Goal: Transaction & Acquisition: Purchase product/service

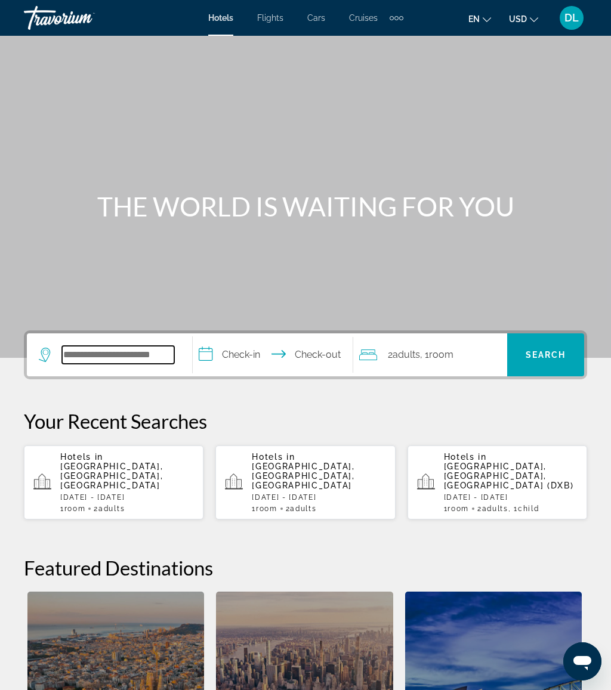
click at [146, 346] on input "Search widget" at bounding box center [118, 355] width 112 height 18
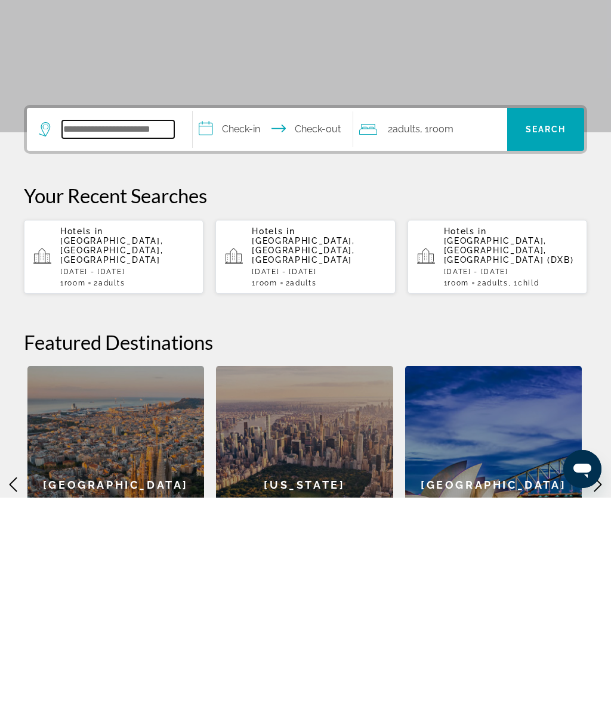
scroll to position [81, 0]
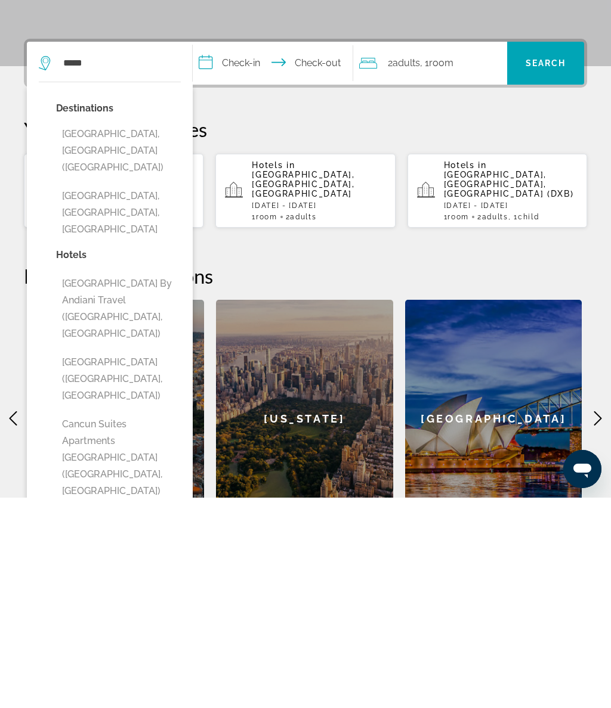
click at [162, 333] on button "[GEOGRAPHIC_DATA], [GEOGRAPHIC_DATA] ([GEOGRAPHIC_DATA])" at bounding box center [118, 361] width 125 height 56
type input "**********"
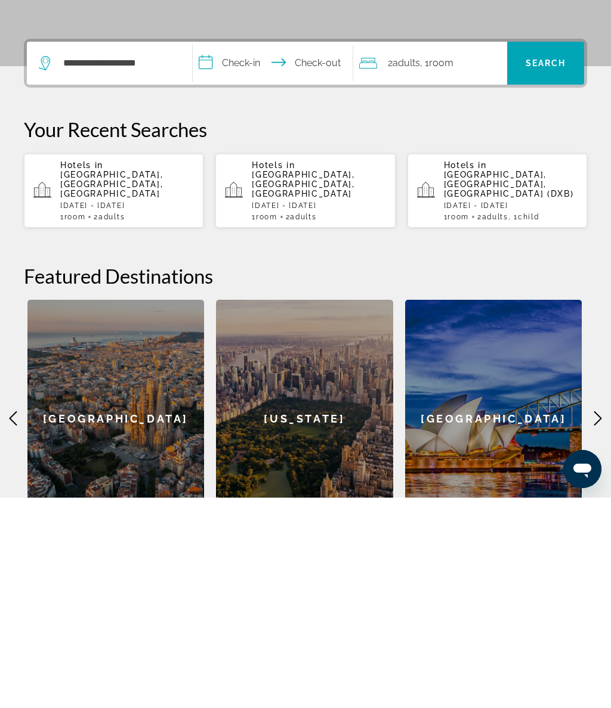
click at [265, 252] on input "**********" at bounding box center [275, 275] width 165 height 47
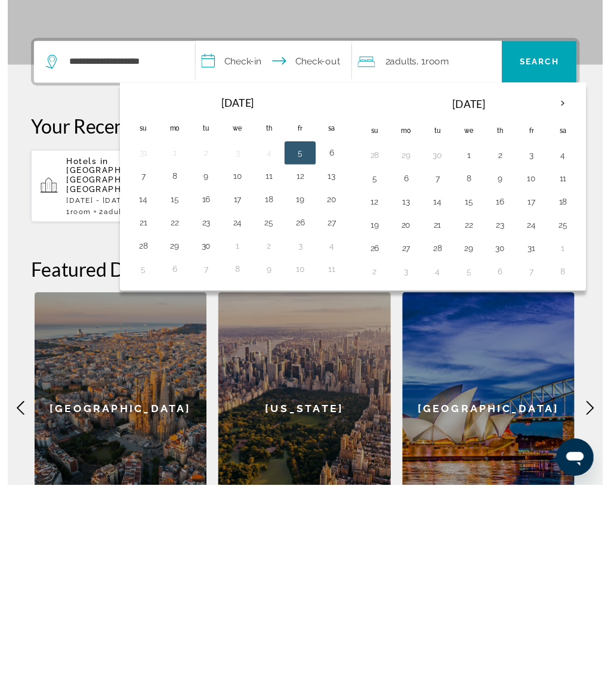
scroll to position [305, 0]
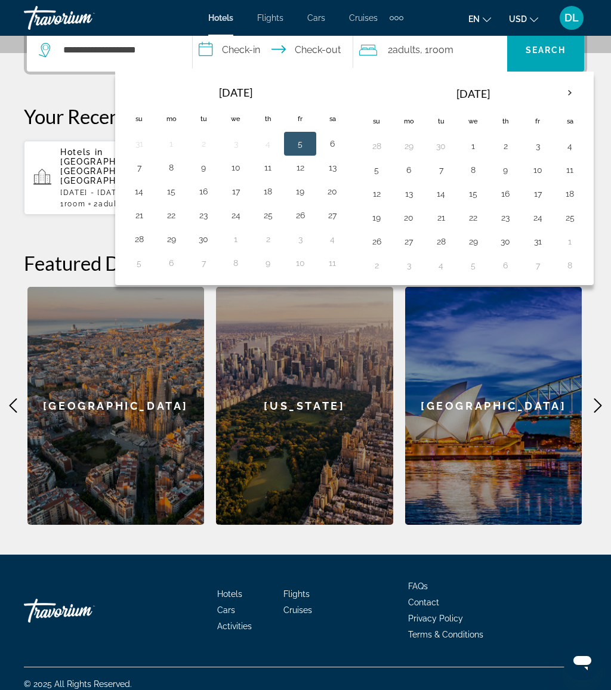
click at [333, 197] on button "20" at bounding box center [332, 191] width 19 height 17
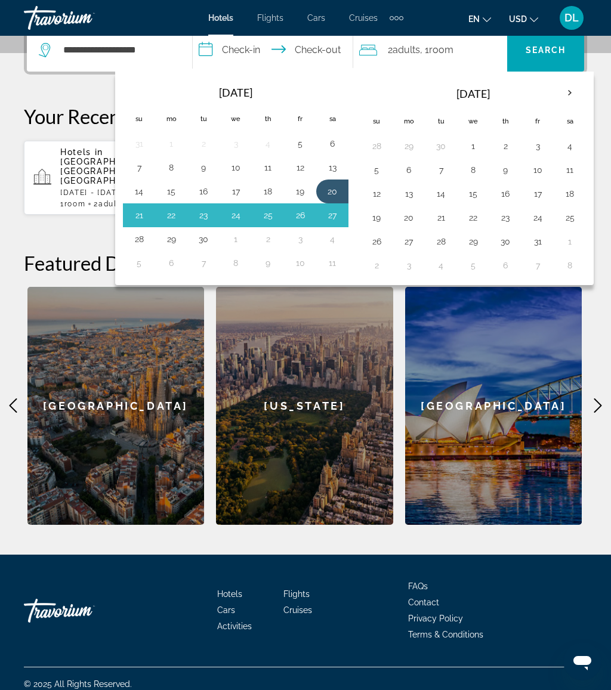
click at [147, 240] on button "28" at bounding box center [138, 239] width 19 height 17
type input "**********"
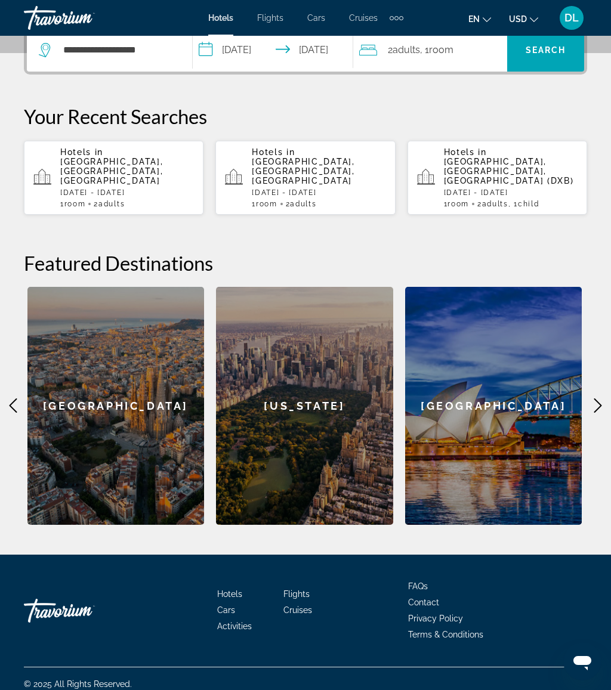
click at [462, 55] on div "2 Adult Adults , 1 Room rooms" at bounding box center [433, 50] width 148 height 17
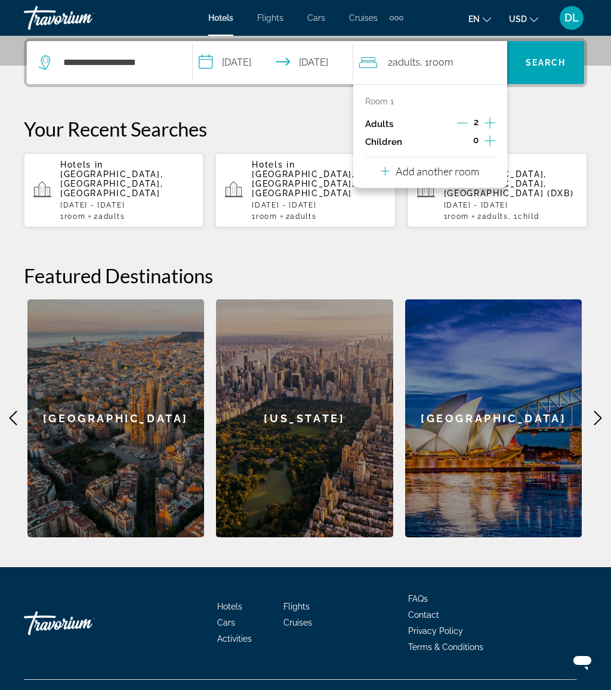
scroll to position [292, 0]
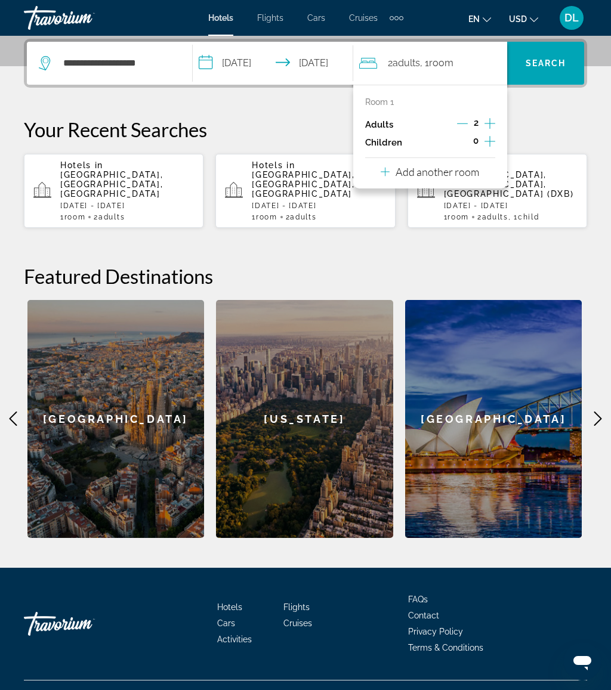
click at [488, 139] on icon "Increment children" at bounding box center [489, 141] width 11 height 14
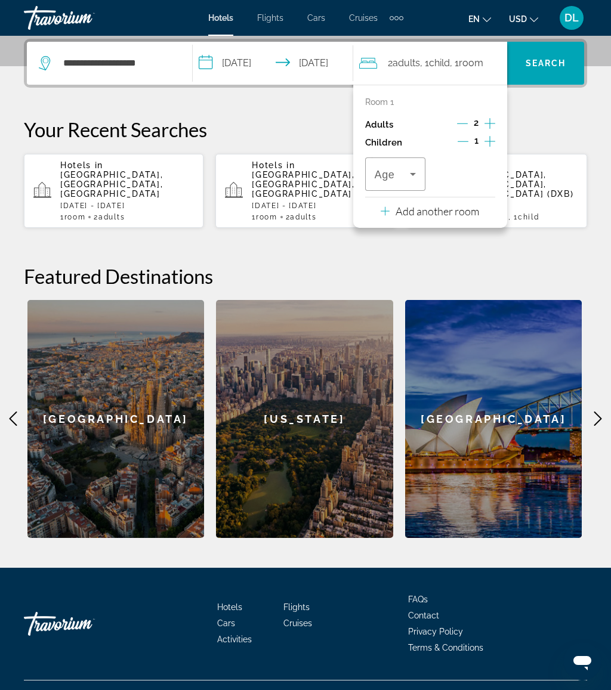
click at [404, 175] on span "Travelers: 2 adults, 1 child" at bounding box center [392, 174] width 36 height 14
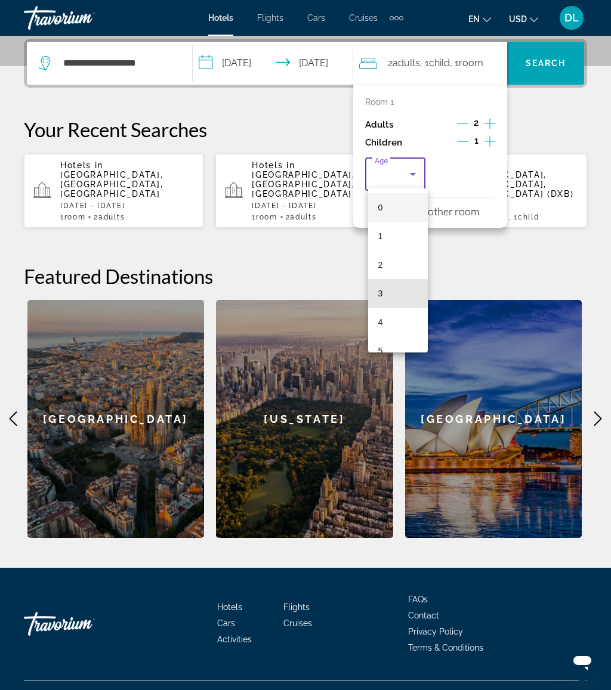
click at [401, 295] on mat-option "3" at bounding box center [398, 293] width 60 height 29
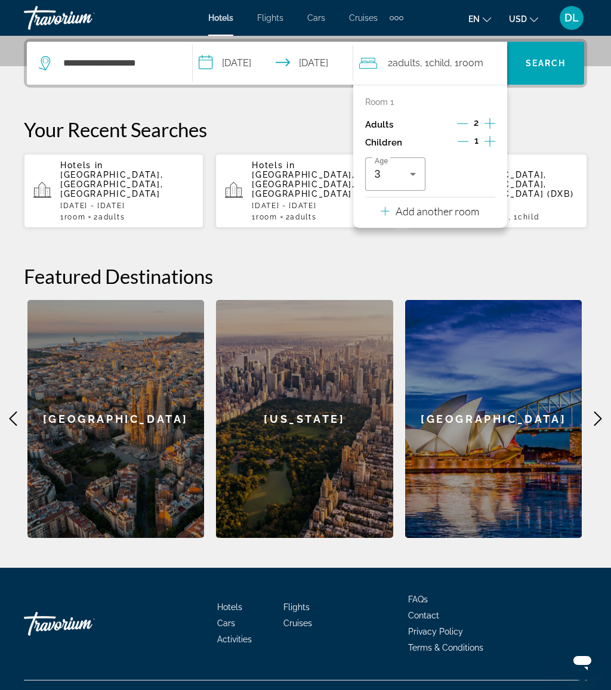
click at [475, 206] on p "Add another room" at bounding box center [436, 210] width 83 height 13
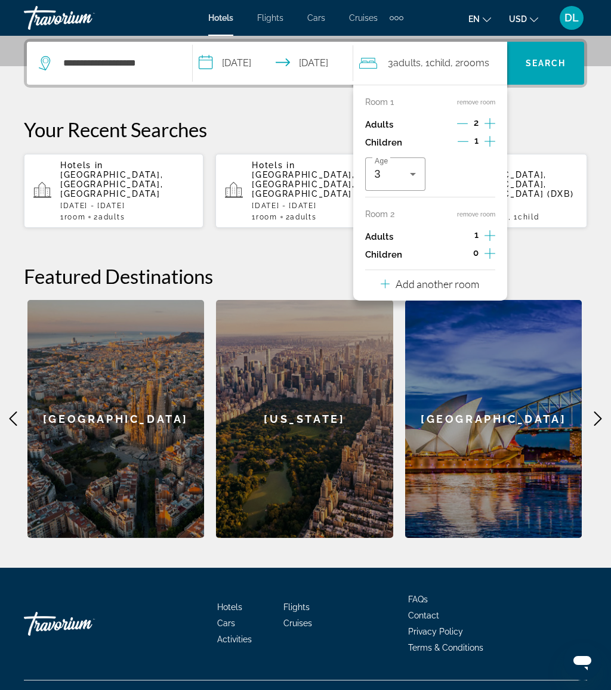
click at [492, 230] on icon "Increment adults" at bounding box center [489, 235] width 11 height 14
click at [553, 63] on span "Search" at bounding box center [545, 63] width 41 height 10
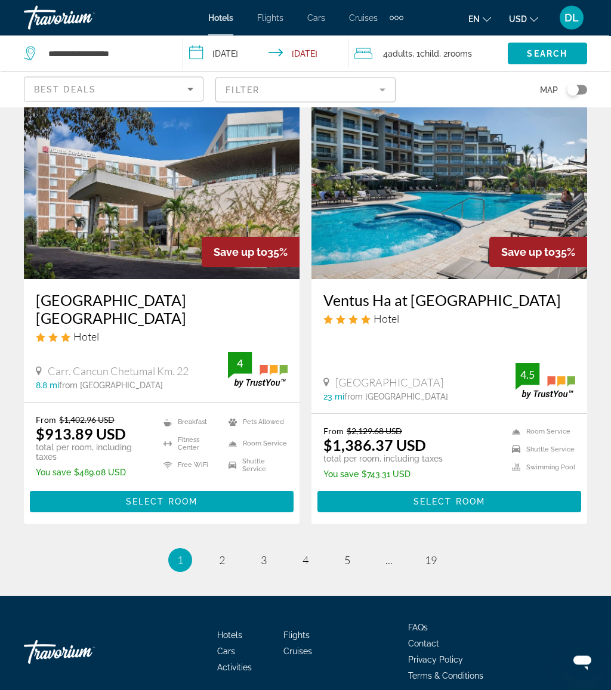
scroll to position [2329, 0]
click at [223, 549] on link "page 2" at bounding box center [222, 559] width 21 height 21
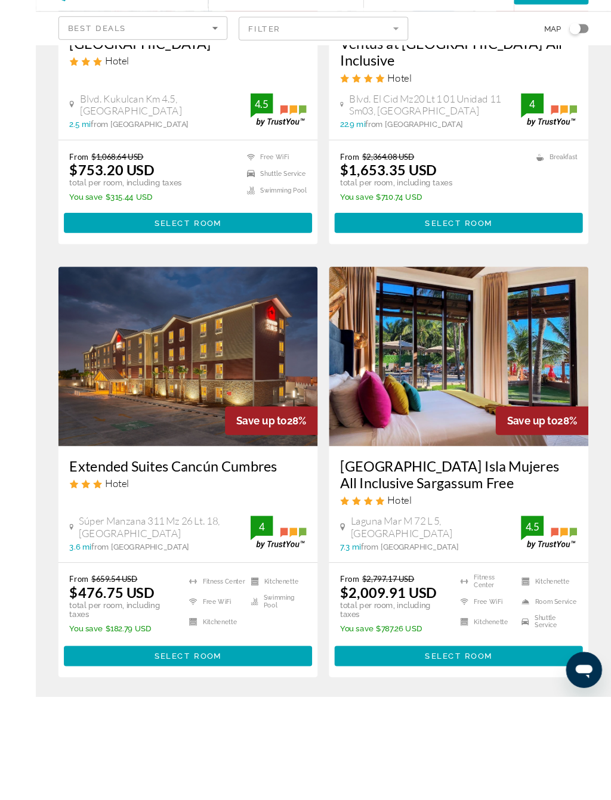
scroll to position [2232, 0]
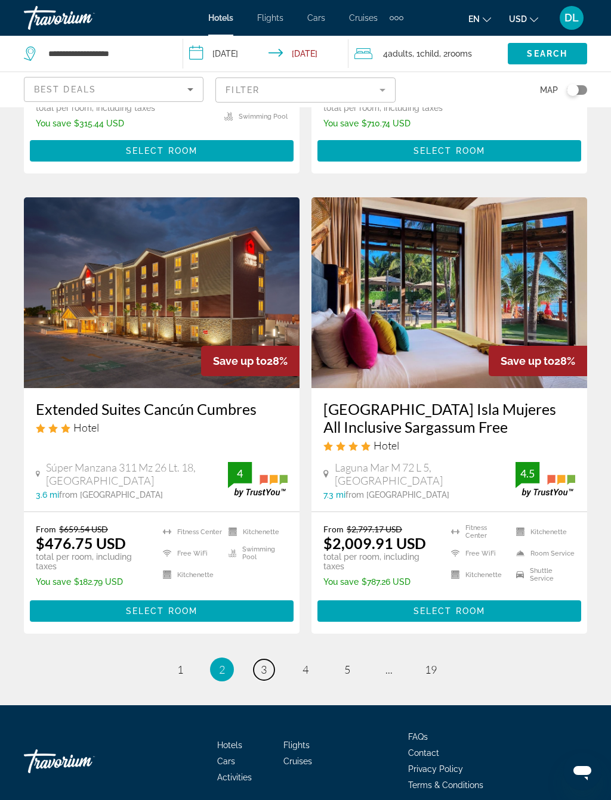
click at [263, 663] on span "3" at bounding box center [264, 669] width 6 height 13
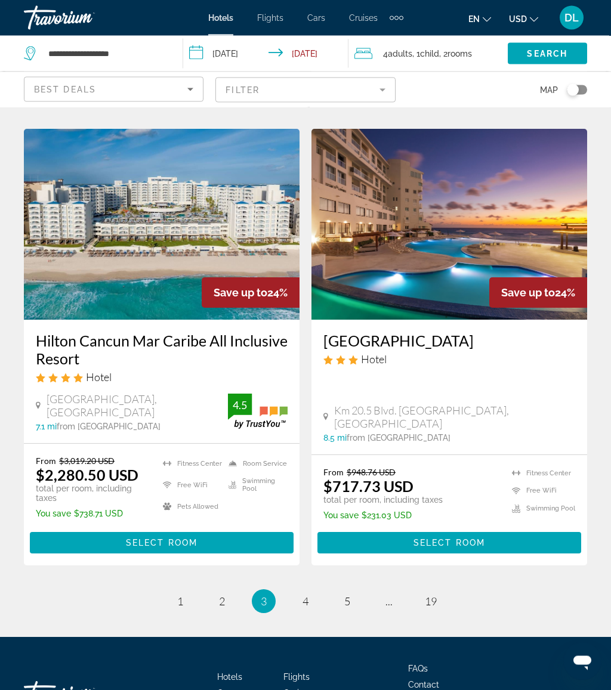
scroll to position [2334, 0]
click at [217, 591] on link "page 2" at bounding box center [222, 601] width 21 height 21
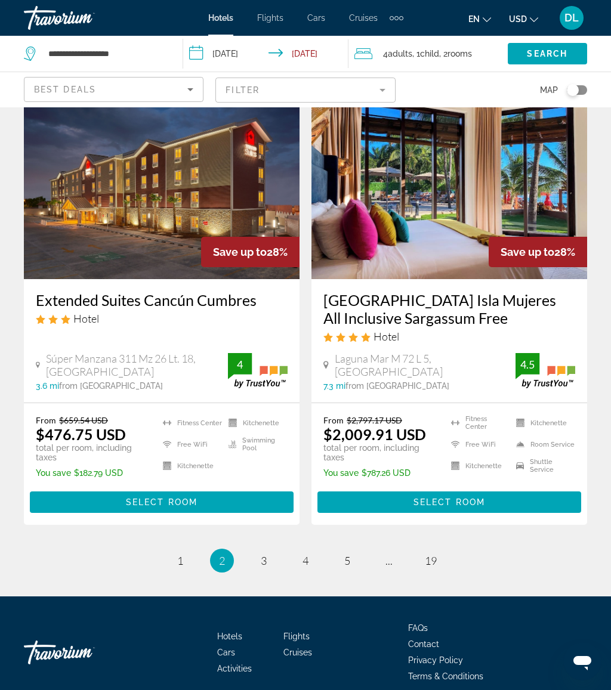
scroll to position [2345, 0]
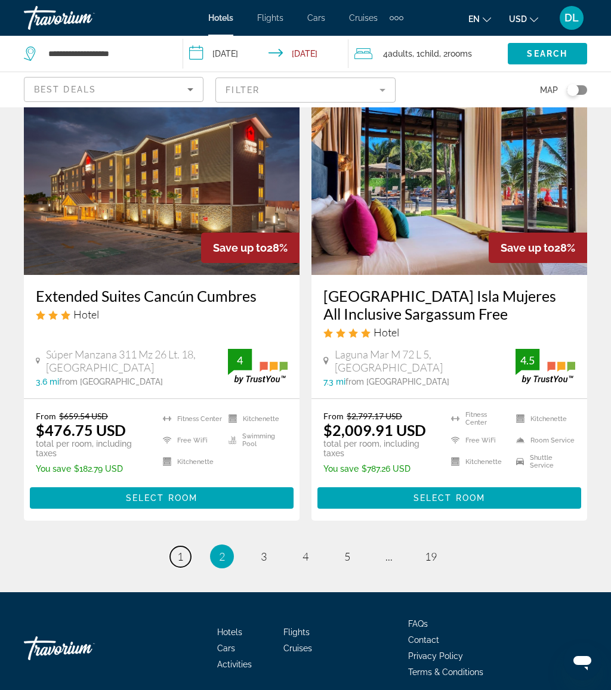
click at [183, 550] on span "1" at bounding box center [180, 556] width 6 height 13
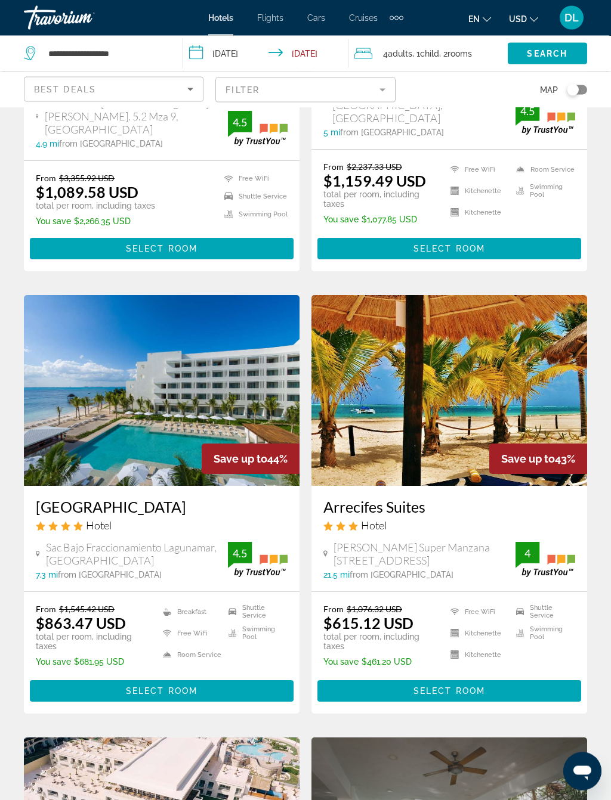
scroll to position [317, 0]
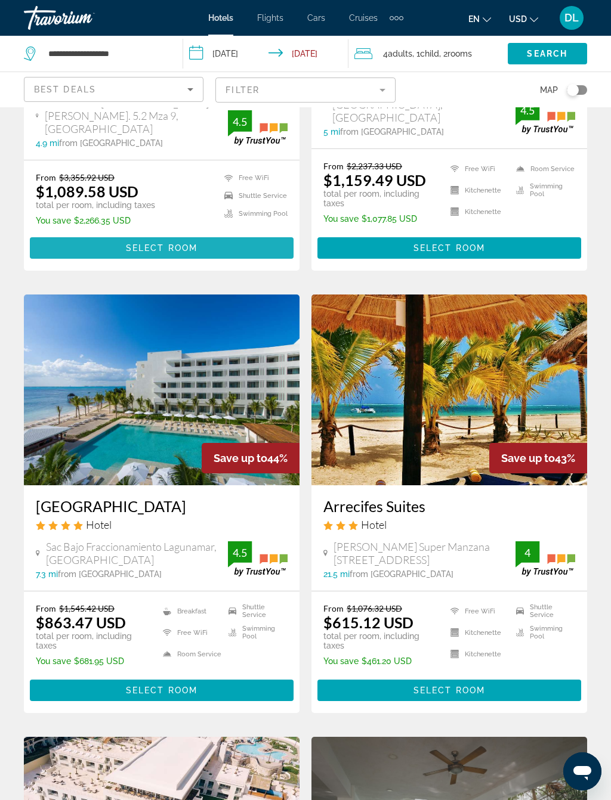
click at [230, 234] on span "Main content" at bounding box center [162, 248] width 264 height 29
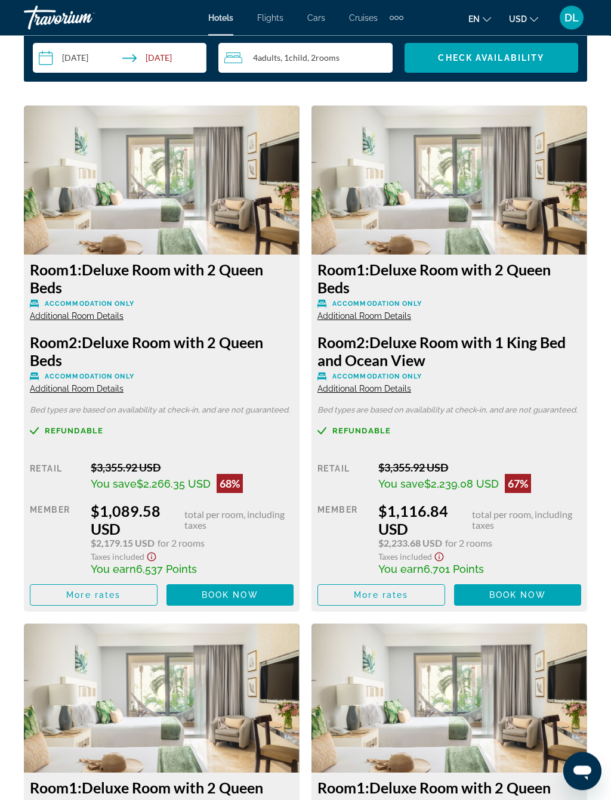
scroll to position [1945, 0]
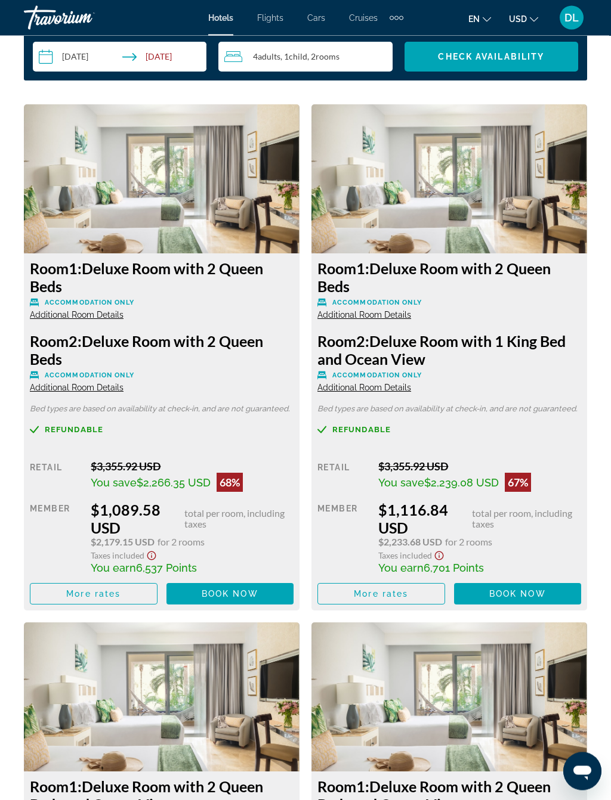
click at [115, 590] on span "More rates" at bounding box center [93, 595] width 54 height 10
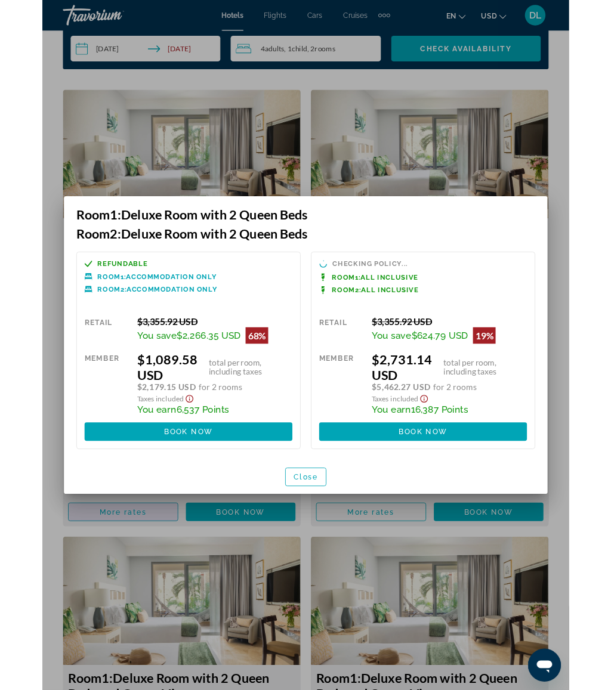
scroll to position [0, 0]
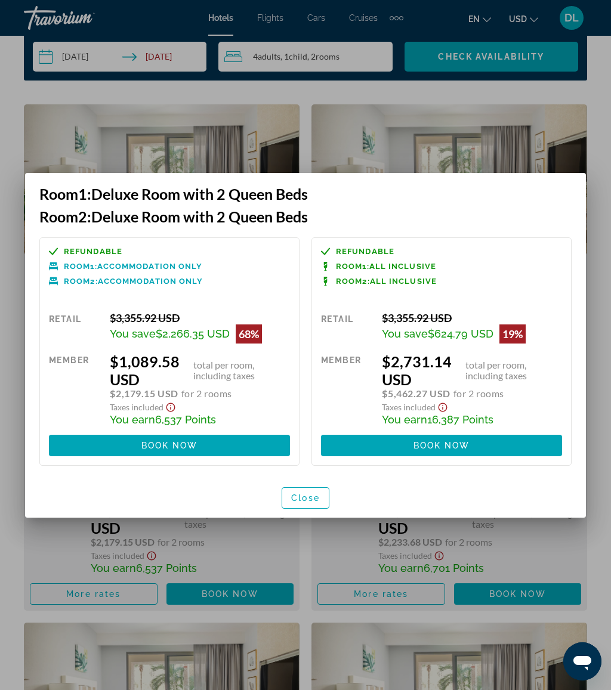
click at [309, 490] on span "button" at bounding box center [305, 498] width 47 height 29
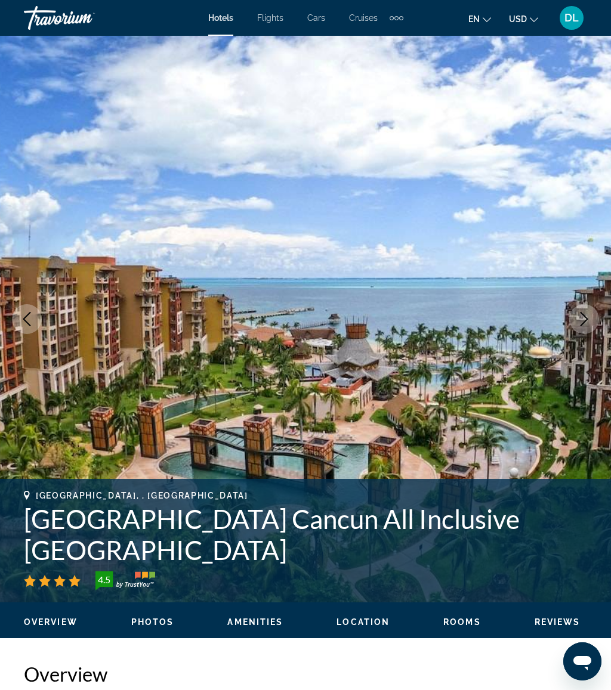
scroll to position [1946, 0]
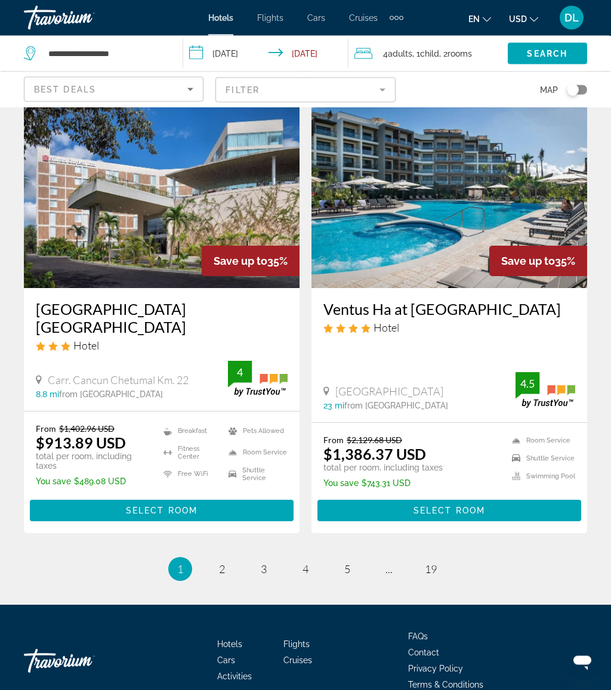
scroll to position [2320, 0]
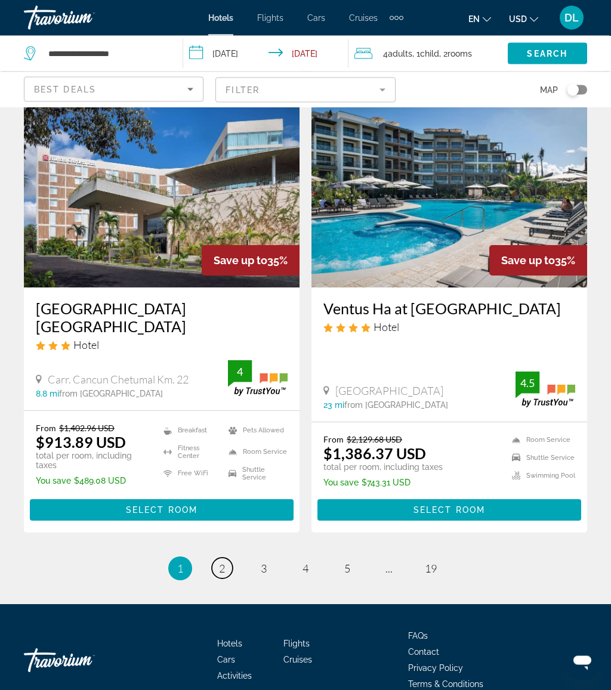
click at [217, 558] on link "page 2" at bounding box center [222, 568] width 21 height 21
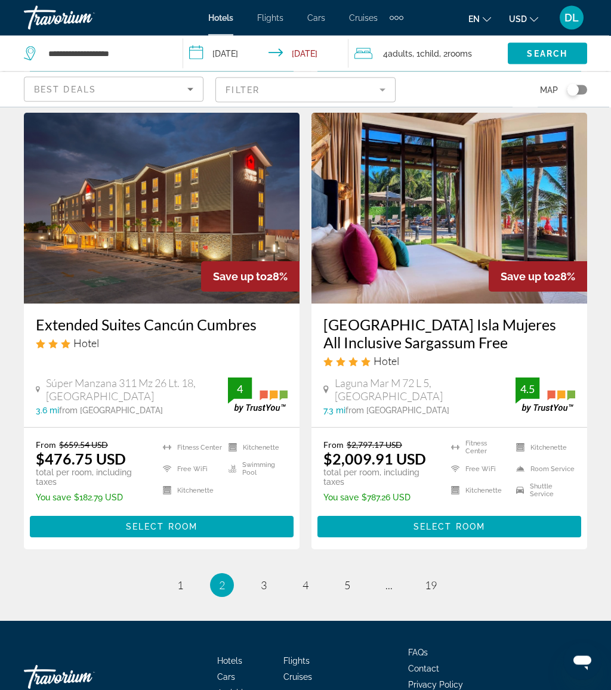
scroll to position [2325, 0]
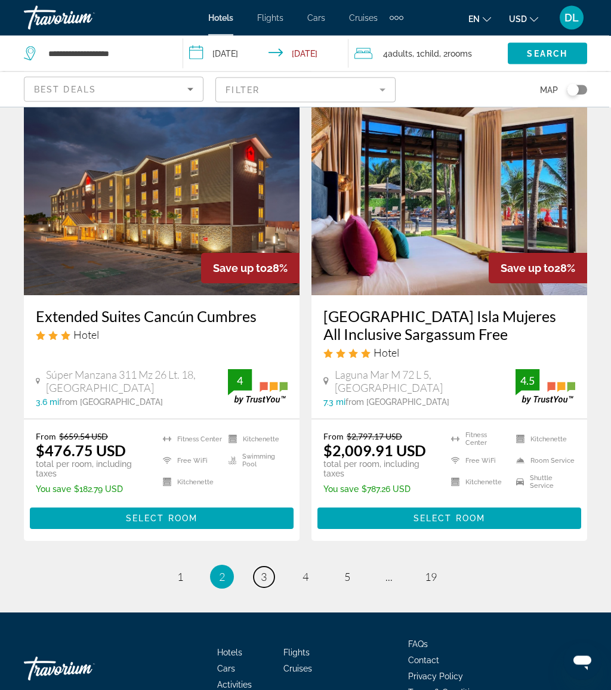
click at [271, 567] on link "page 3" at bounding box center [263, 577] width 21 height 21
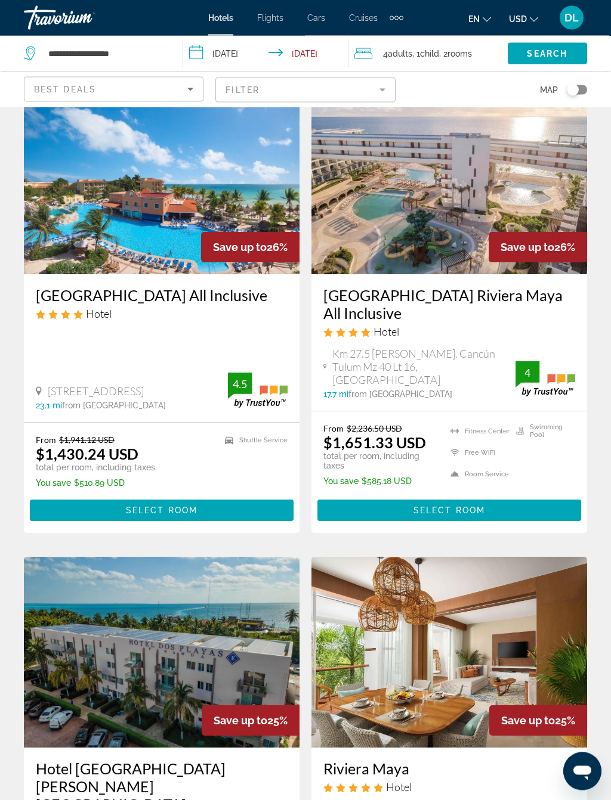
scroll to position [526, 0]
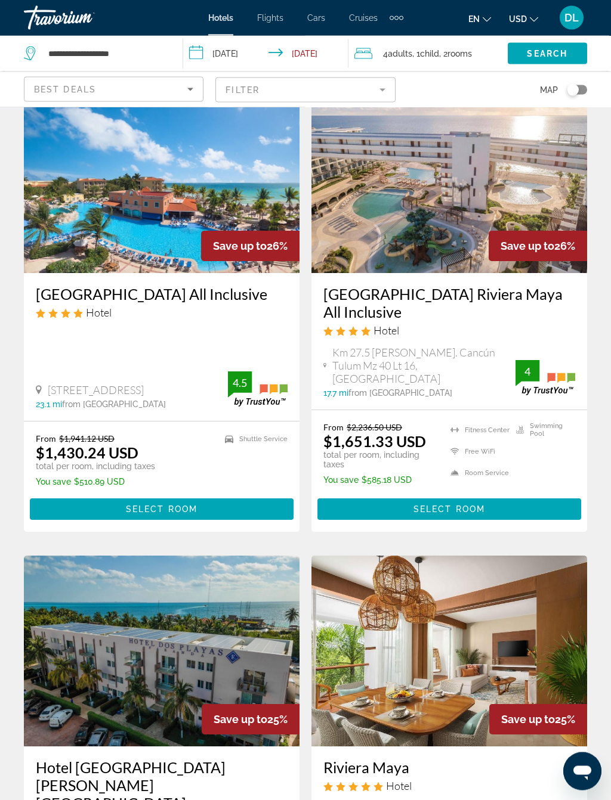
click at [417, 505] on span "Select Room" at bounding box center [449, 510] width 72 height 10
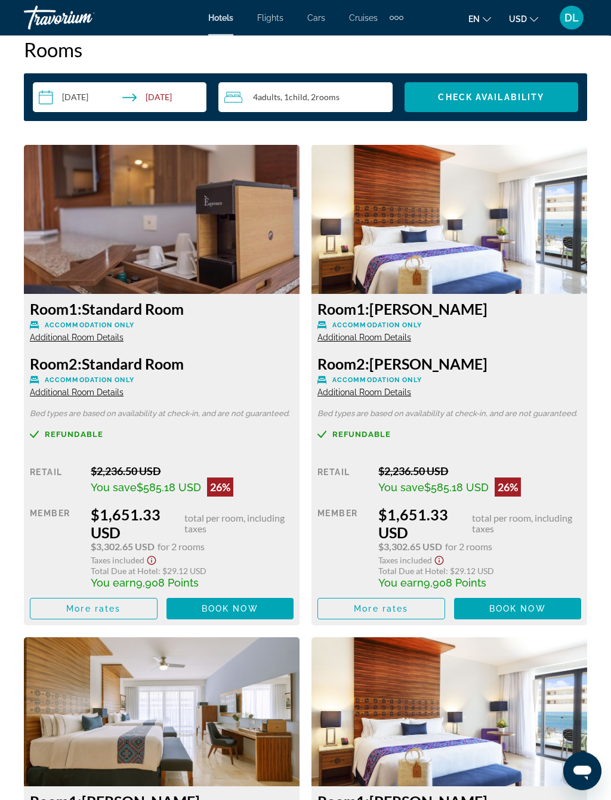
scroll to position [1905, 0]
click at [131, 599] on span "Main content" at bounding box center [93, 608] width 126 height 29
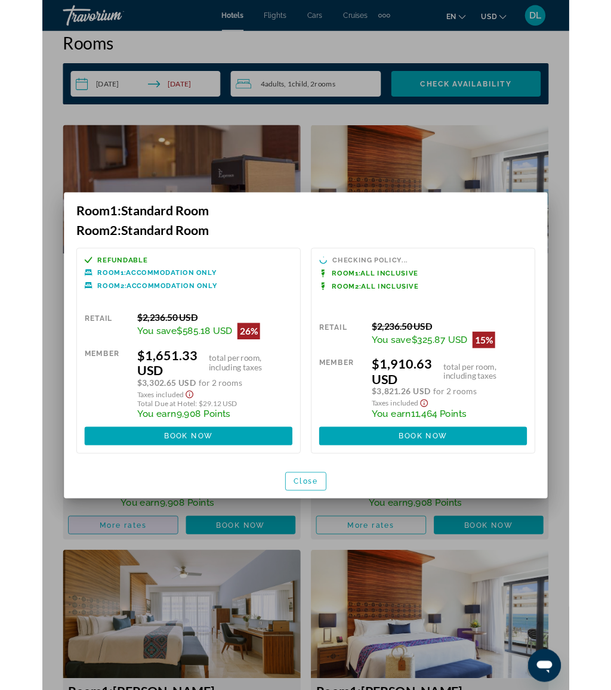
scroll to position [0, 0]
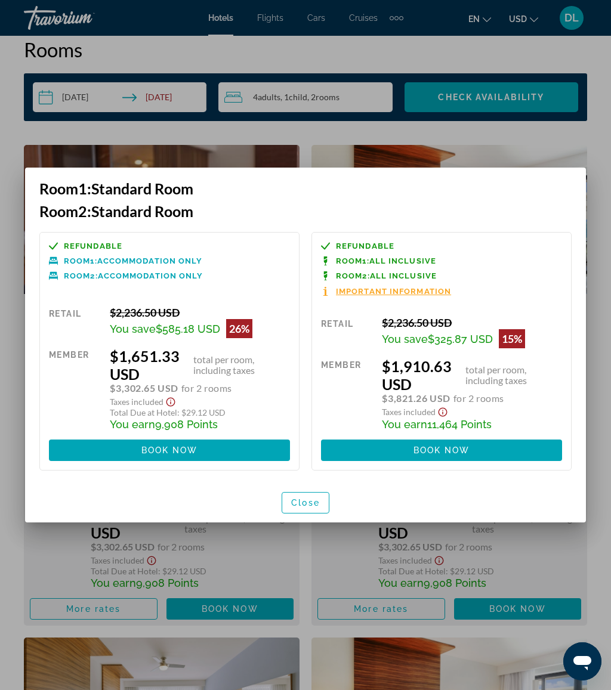
click at [433, 440] on span at bounding box center [441, 450] width 241 height 29
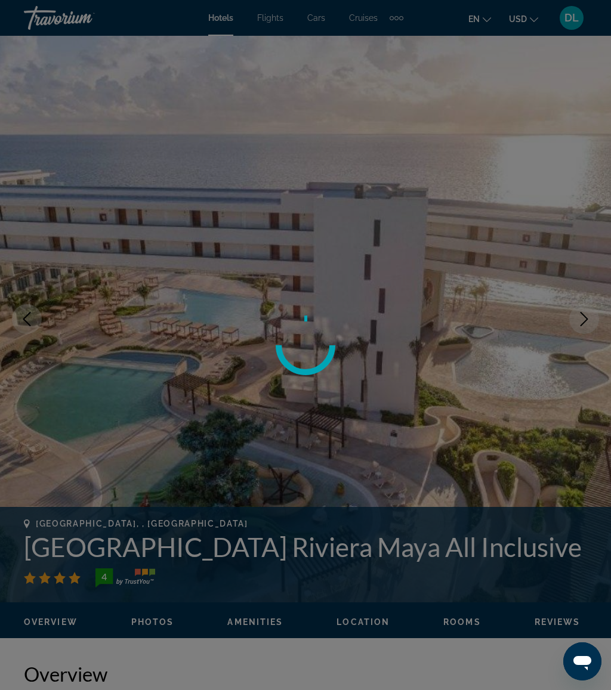
scroll to position [1905, 0]
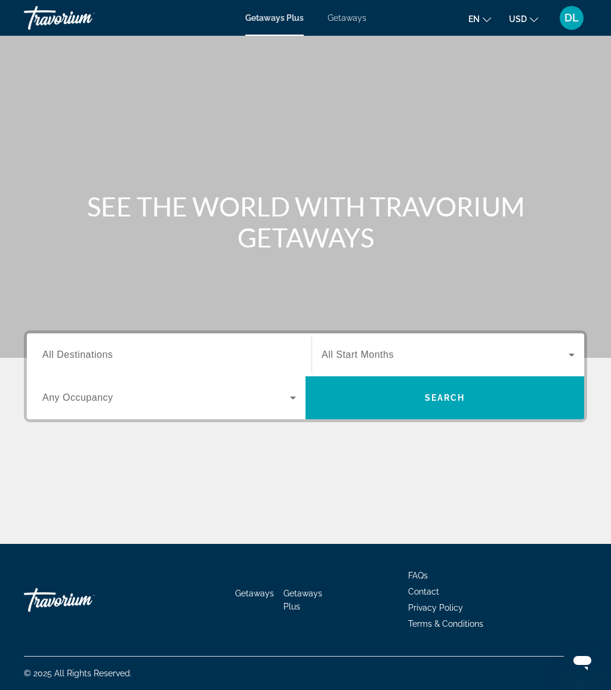
click at [359, 13] on span "Getaways" at bounding box center [346, 18] width 39 height 10
click at [139, 343] on div "Search widget" at bounding box center [168, 355] width 253 height 34
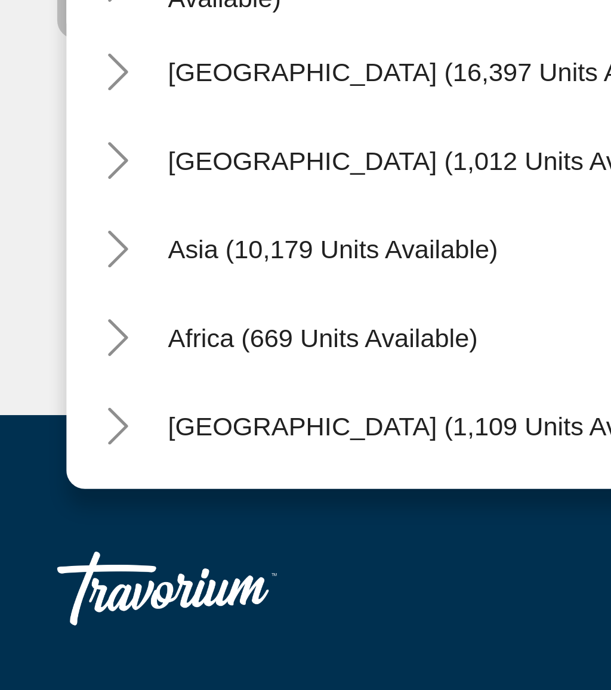
scroll to position [193, 0]
click at [38, 484] on icon "Toggle Asia (10,179 units available)" at bounding box center [44, 490] width 12 height 12
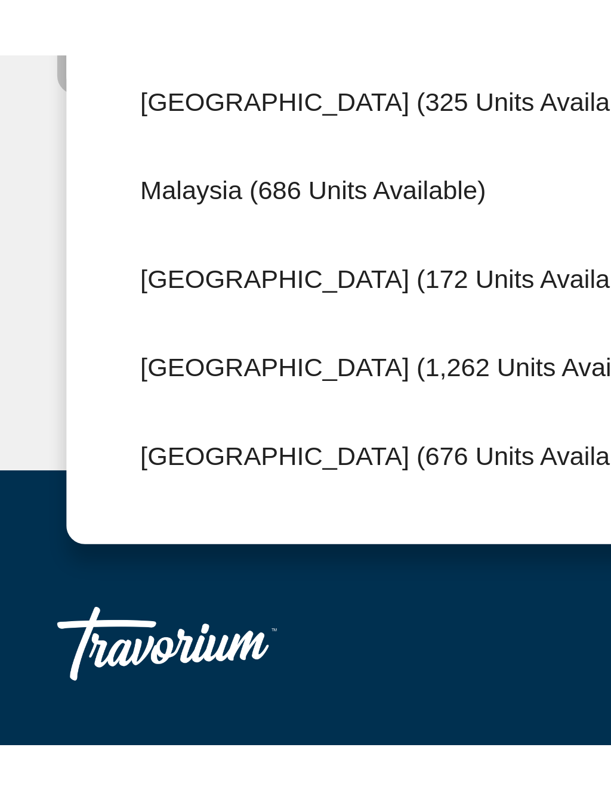
scroll to position [422, 0]
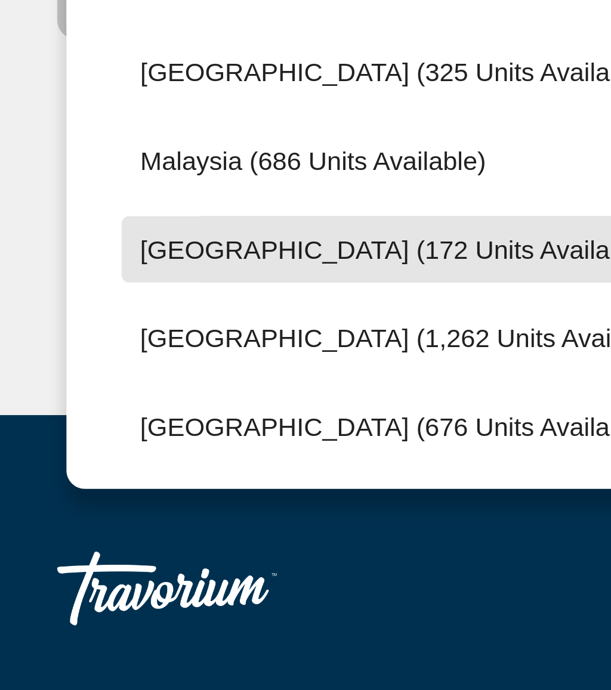
click at [134, 485] on span "Maldives (172 units available)" at bounding box center [134, 490] width 166 height 10
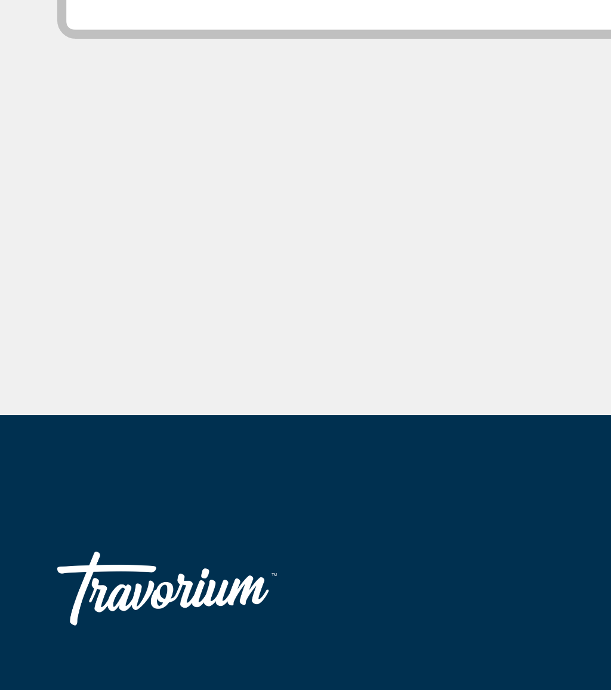
type input "**********"
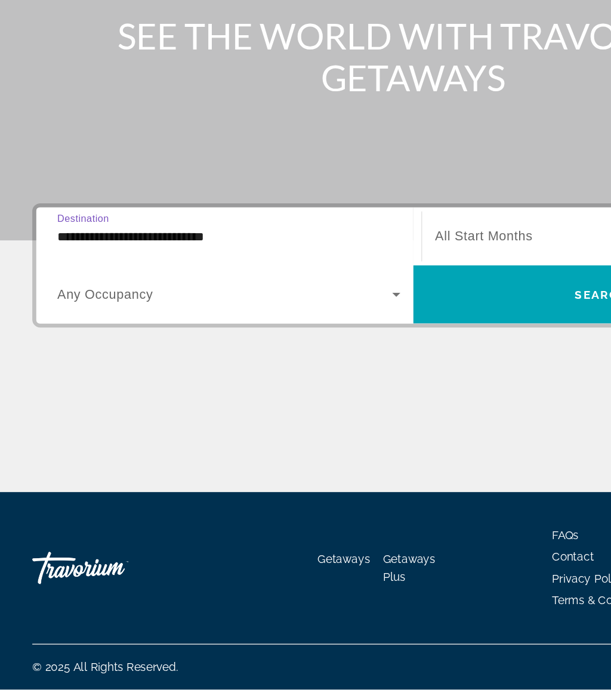
click at [367, 383] on span "Search widget" at bounding box center [444, 397] width 278 height 29
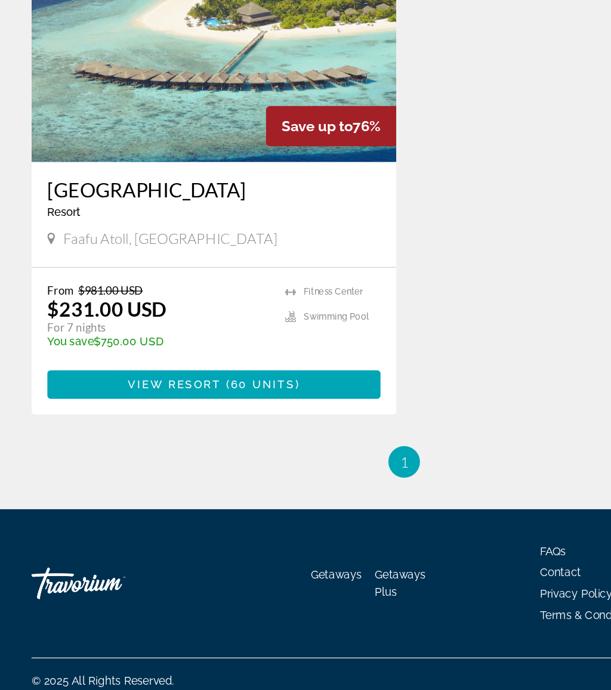
scroll to position [464, 0]
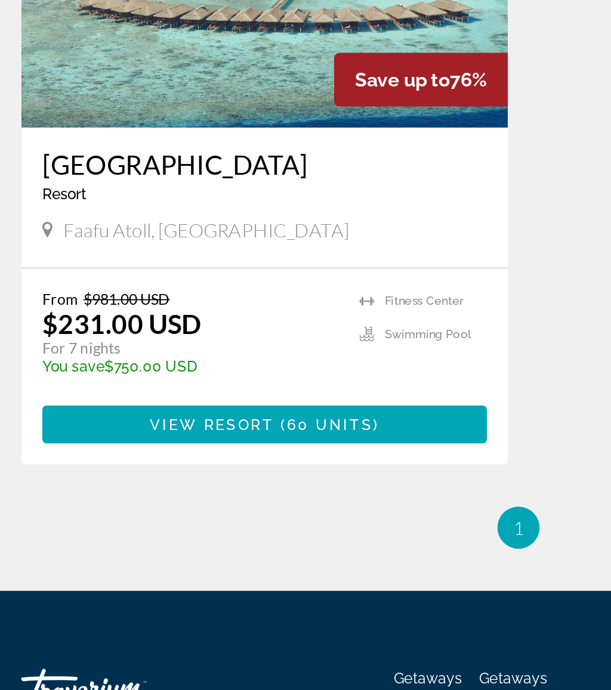
click at [216, 435] on span "Main content" at bounding box center [162, 449] width 252 height 29
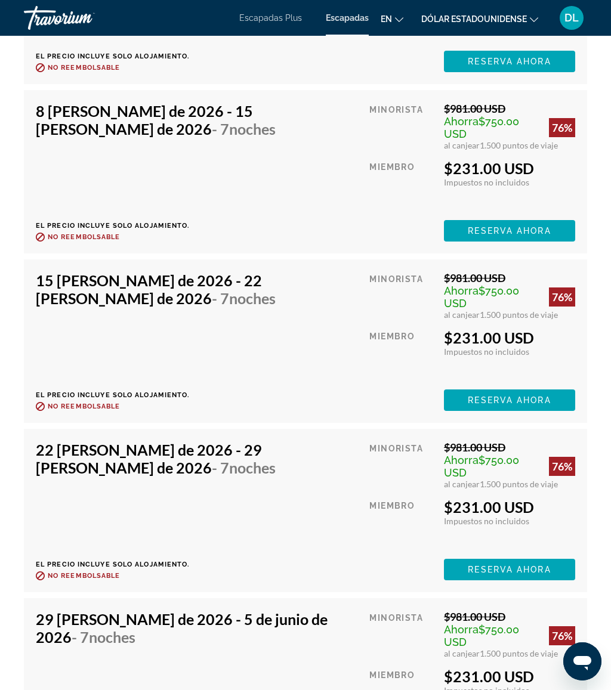
scroll to position [6697, 0]
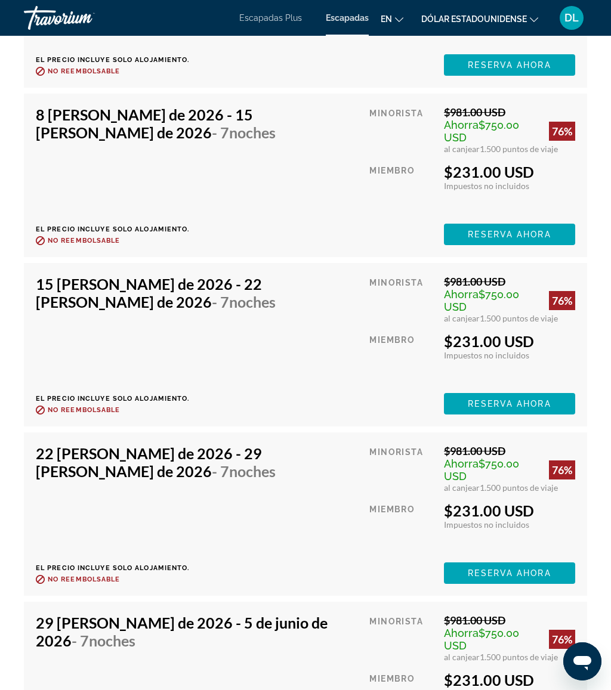
click at [539, 399] on font "Reserva ahora" at bounding box center [508, 404] width 83 height 10
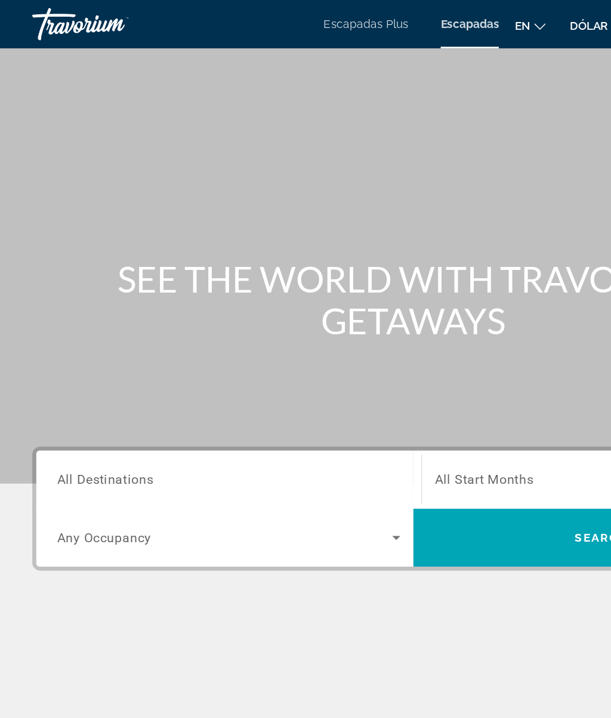
click at [168, 342] on div "Search widget" at bounding box center [168, 355] width 253 height 34
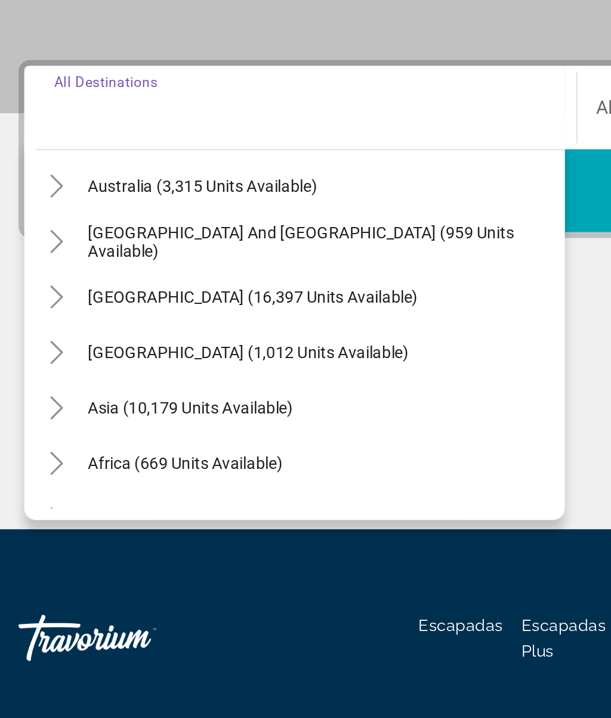
scroll to position [188, 0]
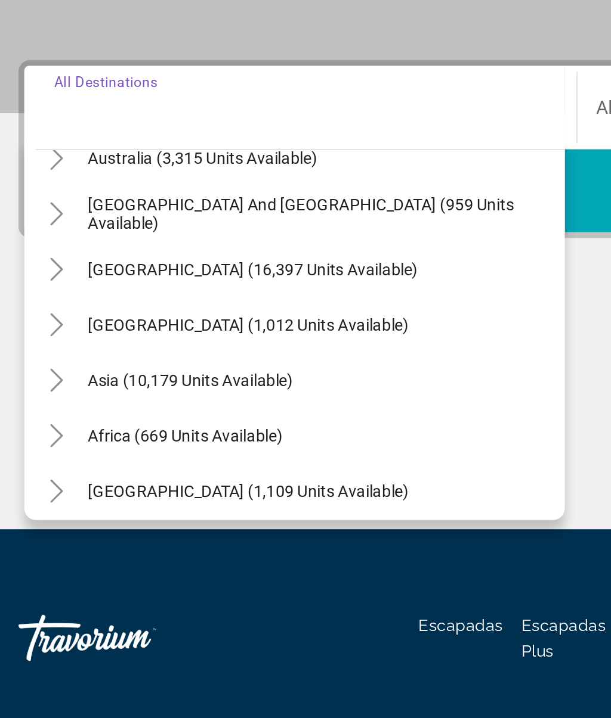
click at [40, 489] on icon "Toggle Asia (10,179 units available)" at bounding box center [43, 495] width 7 height 12
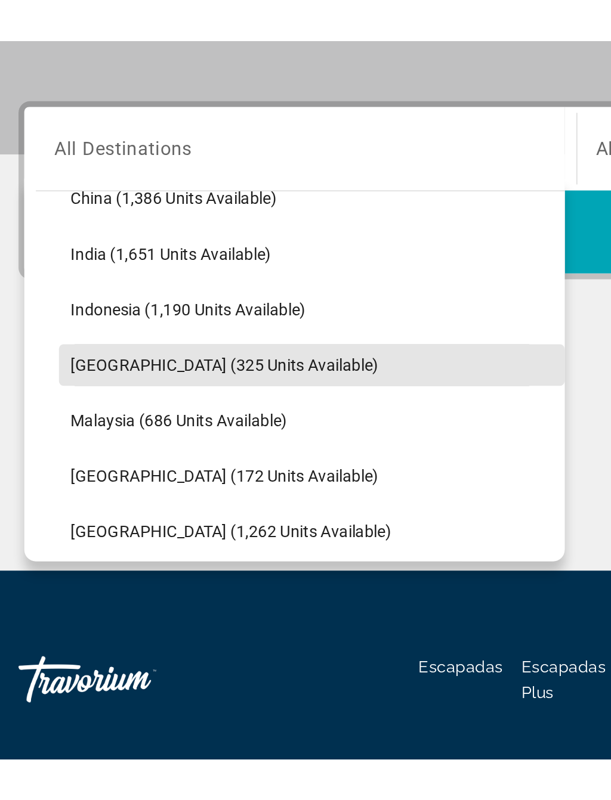
scroll to position [395, 0]
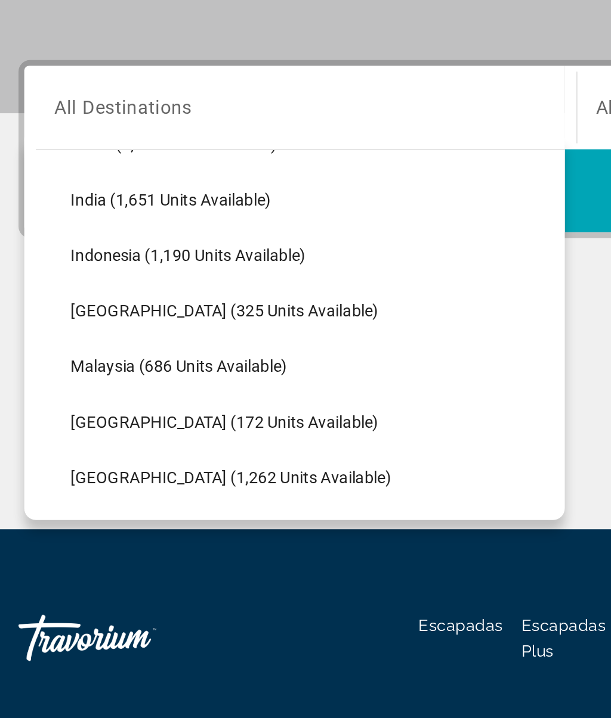
click at [90, 503] on span "Search widget" at bounding box center [175, 517] width 261 height 29
type input "**********"
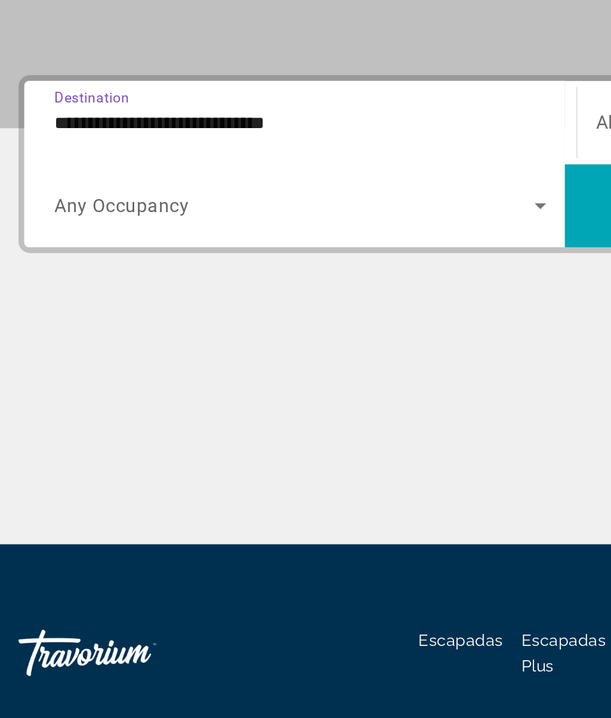
click at [138, 391] on span "Search widget" at bounding box center [165, 398] width 247 height 14
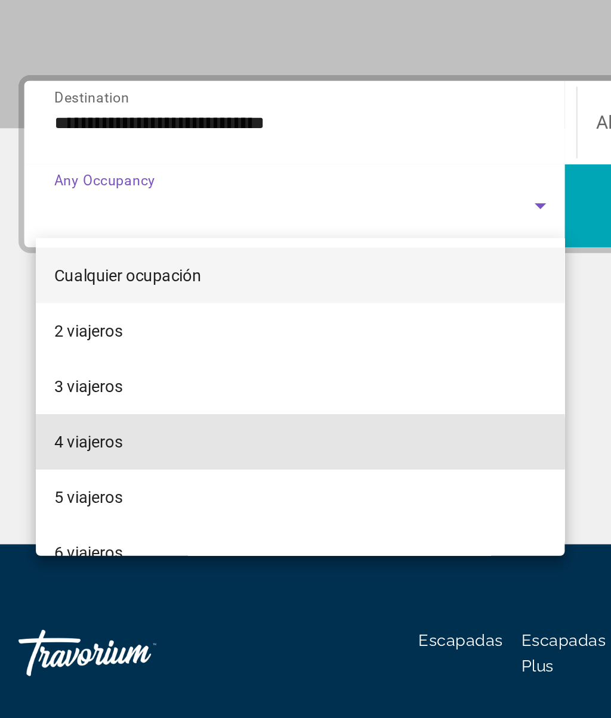
click at [70, 505] on mat-option "4 viajeros" at bounding box center [169, 519] width 272 height 29
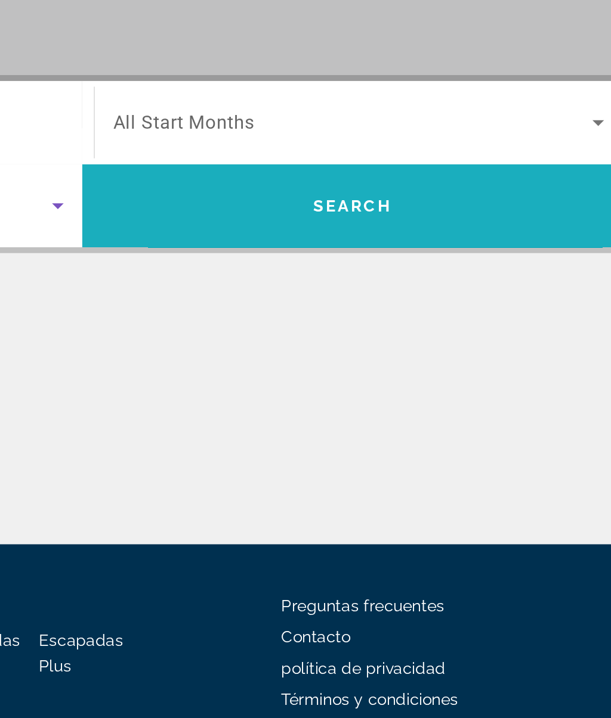
click at [305, 383] on span "Search widget" at bounding box center [444, 397] width 278 height 29
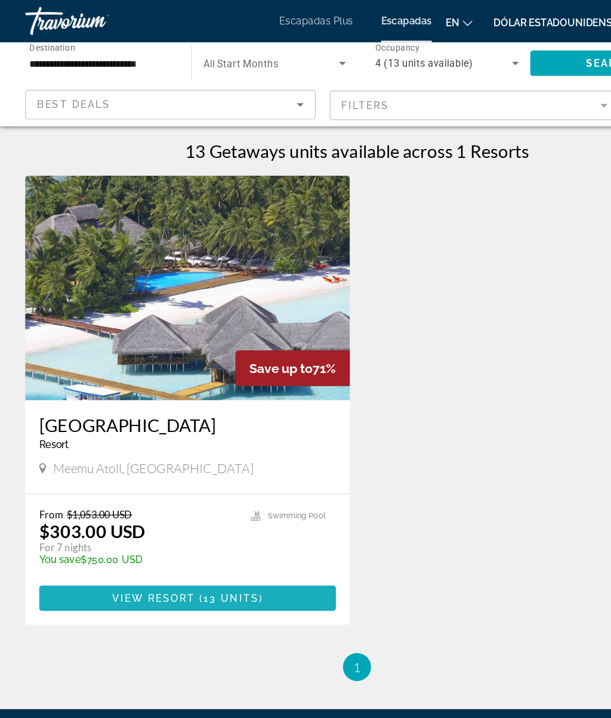
click at [194, 502] on span "Contenido principal" at bounding box center [162, 508] width 252 height 29
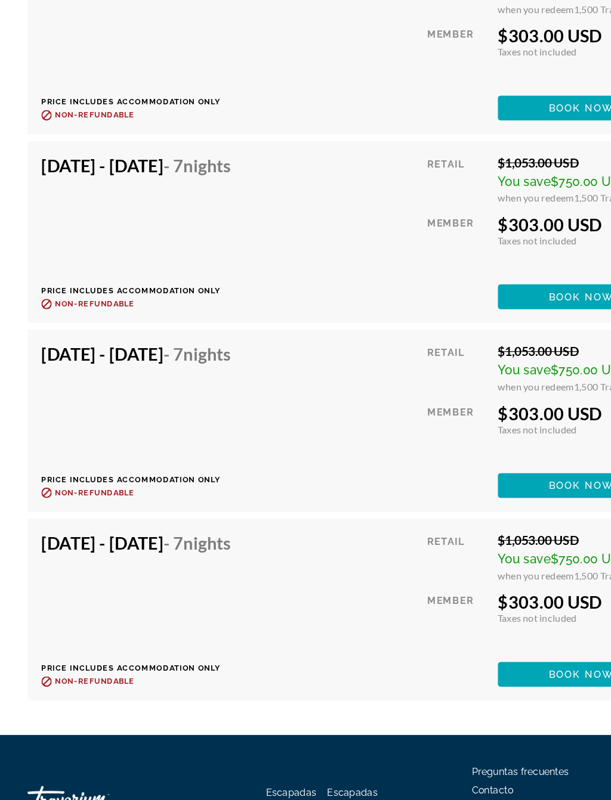
scroll to position [4370, 0]
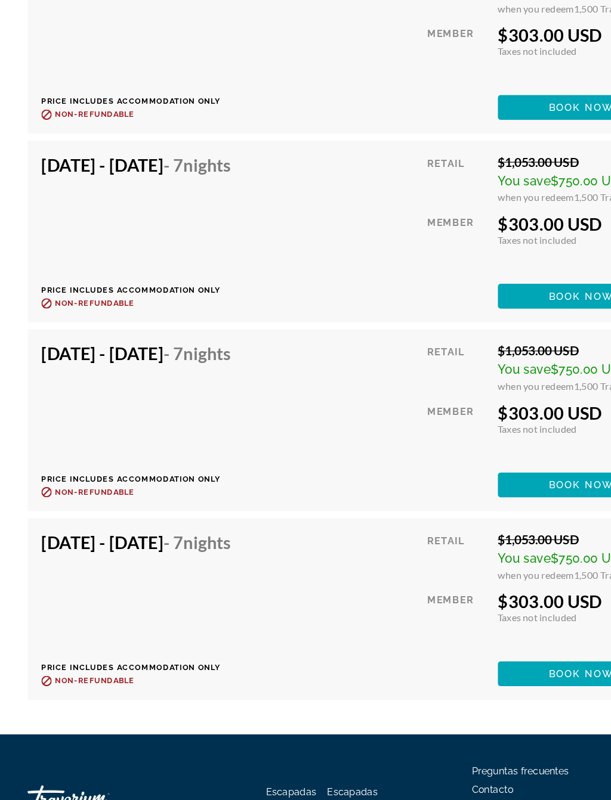
click at [494, 360] on span "Book now" at bounding box center [503, 365] width 57 height 10
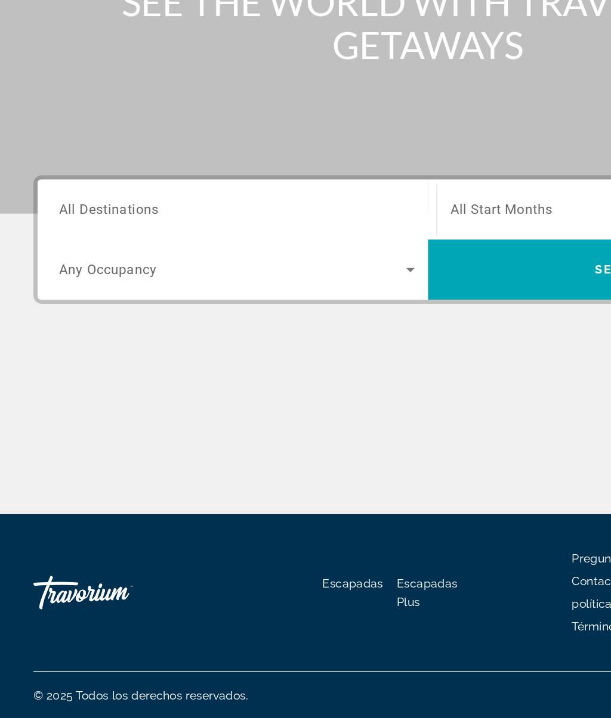
click at [292, 396] on icon "Search widget" at bounding box center [293, 397] width 6 height 3
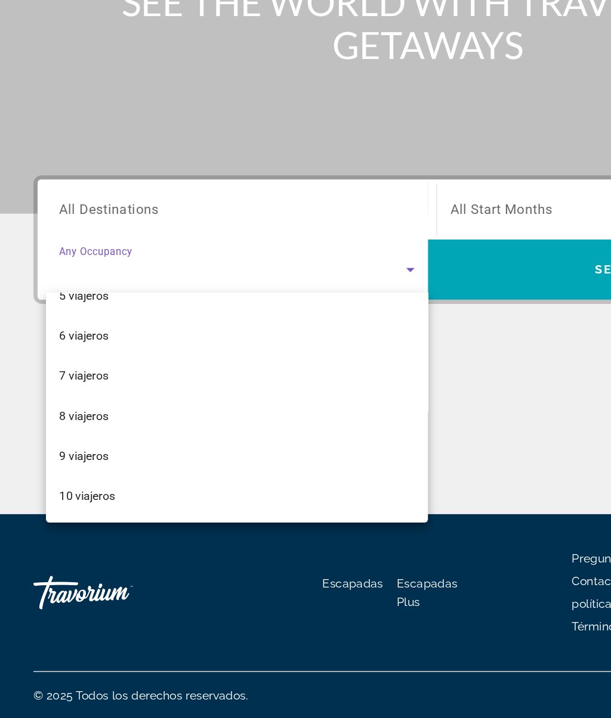
scroll to position [132, 0]
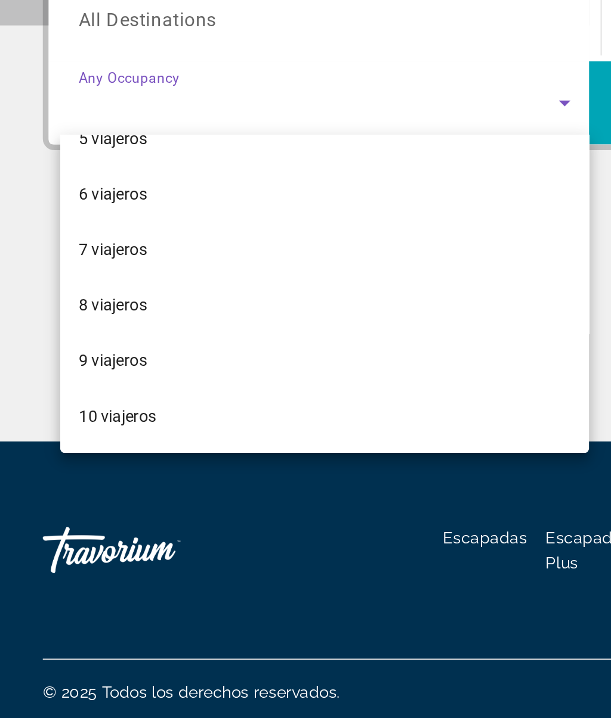
click at [113, 8] on div at bounding box center [305, 359] width 611 height 718
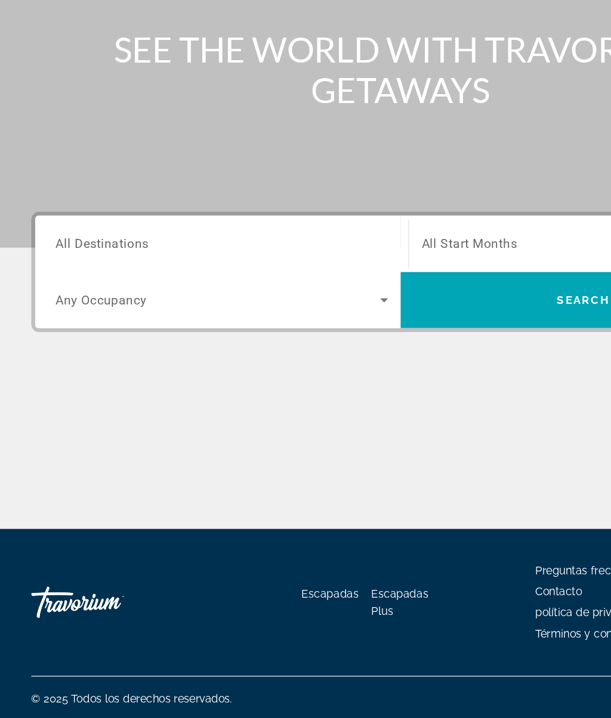
click at [150, 348] on input "Destination All Destinations" at bounding box center [168, 355] width 253 height 14
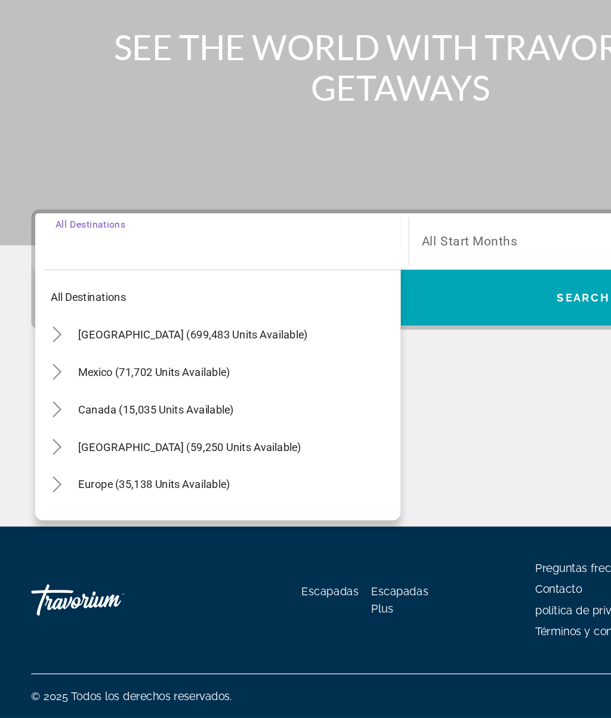
click at [45, 506] on icon "Toggle Caribbean & Atlantic Islands (59,250 units available)" at bounding box center [44, 512] width 12 height 12
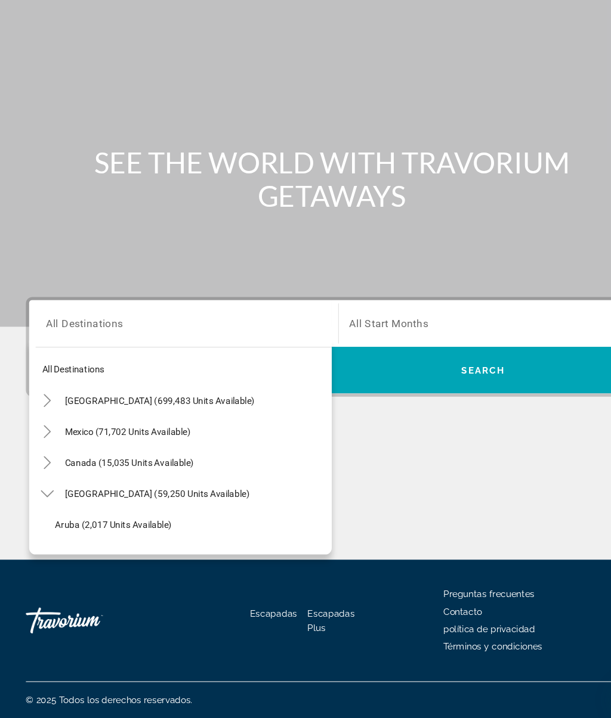
scroll to position [0, 0]
click at [225, 497] on span "Search widget" at bounding box center [180, 511] width 252 height 29
type input "**********"
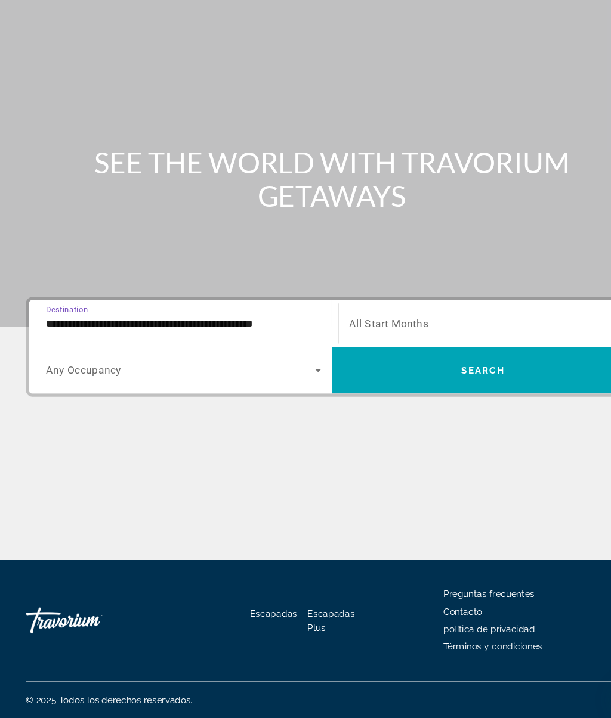
click at [185, 381] on div "Search widget" at bounding box center [168, 397] width 253 height 33
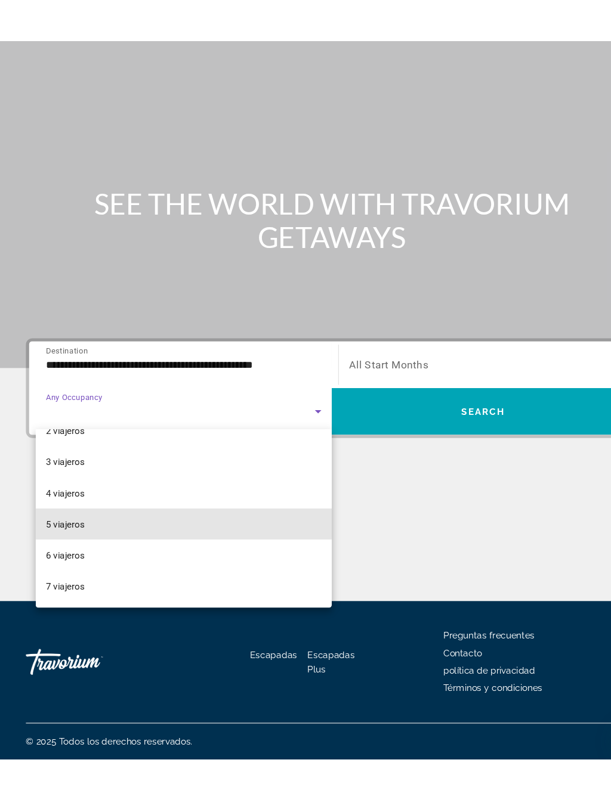
scroll to position [97, 0]
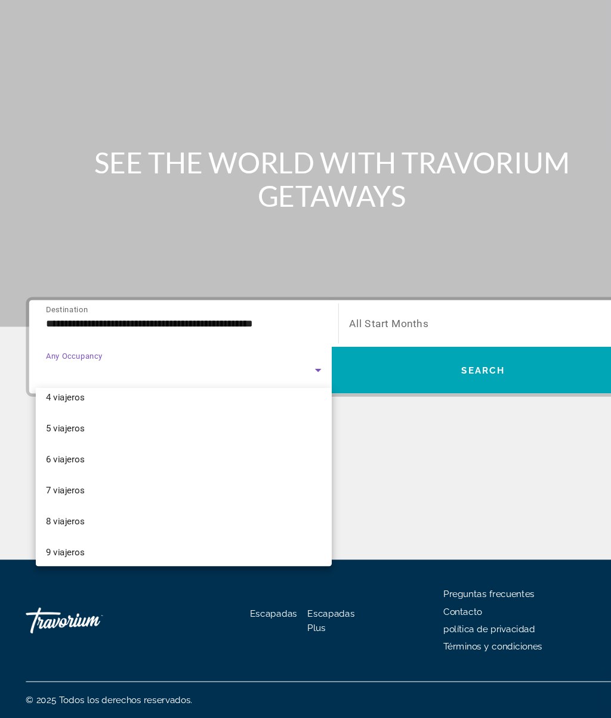
click at [110, 465] on mat-option "6 viajeros" at bounding box center [169, 479] width 272 height 29
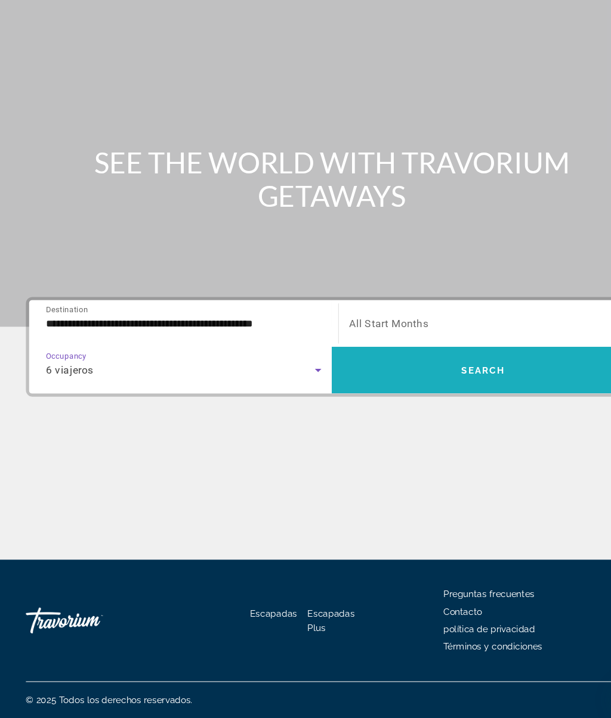
click at [445, 383] on span "Search widget" at bounding box center [444, 397] width 278 height 29
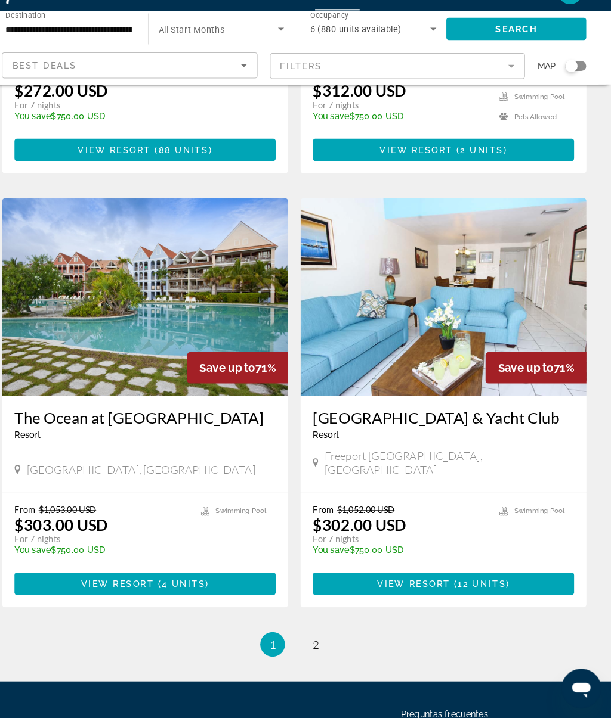
scroll to position [2075, 0]
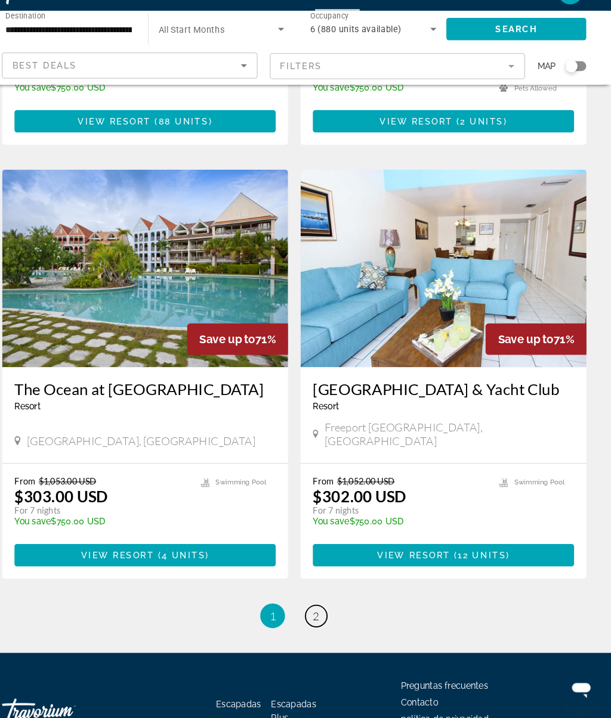
click at [316, 609] on link "page 2" at bounding box center [326, 619] width 21 height 21
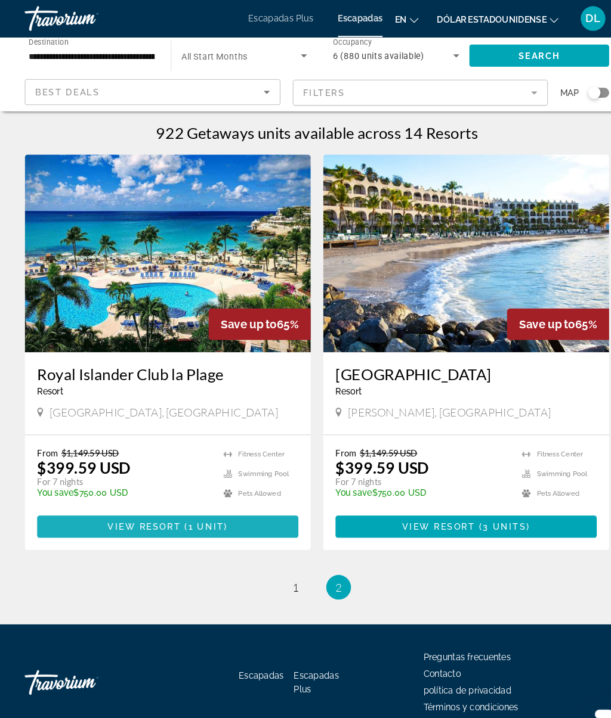
click at [249, 515] on span "Contenido principal" at bounding box center [162, 508] width 252 height 29
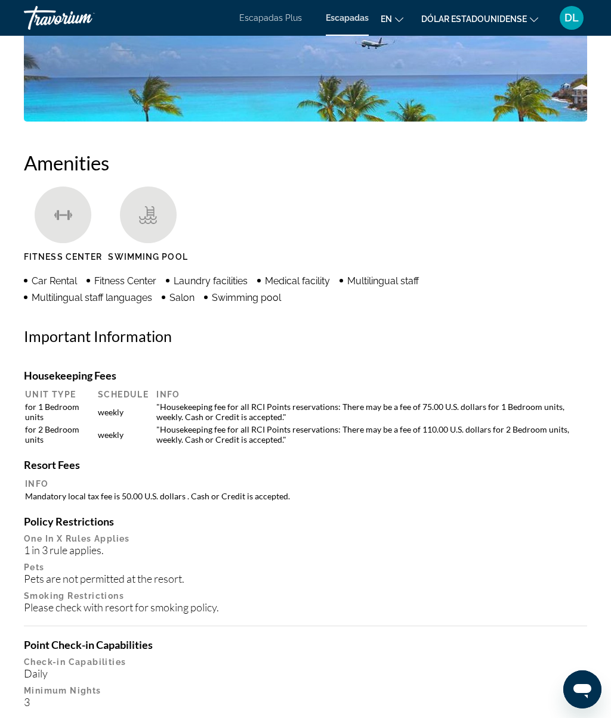
scroll to position [1136, 0]
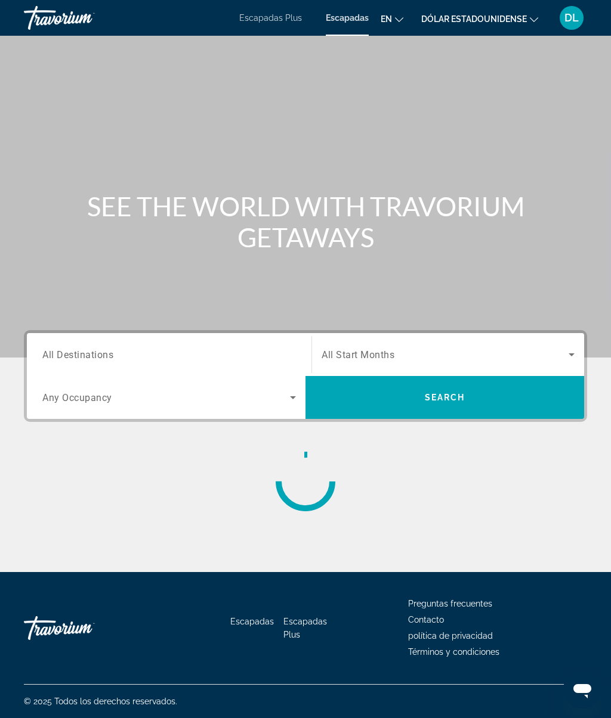
click at [194, 356] on input "Destination All Destinations" at bounding box center [168, 355] width 253 height 14
click at [181, 343] on div "Search widget" at bounding box center [168, 355] width 253 height 34
click at [104, 392] on span "Search widget" at bounding box center [165, 398] width 247 height 14
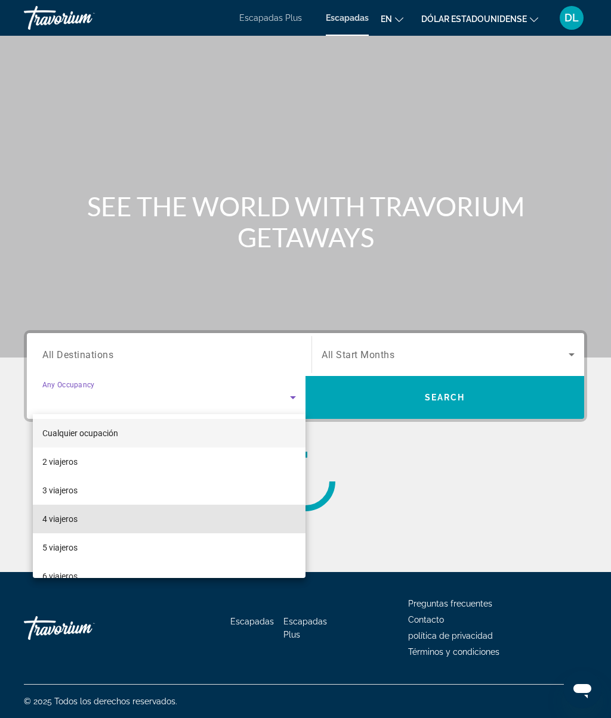
click at [101, 522] on mat-option "4 viajeros" at bounding box center [169, 519] width 272 height 29
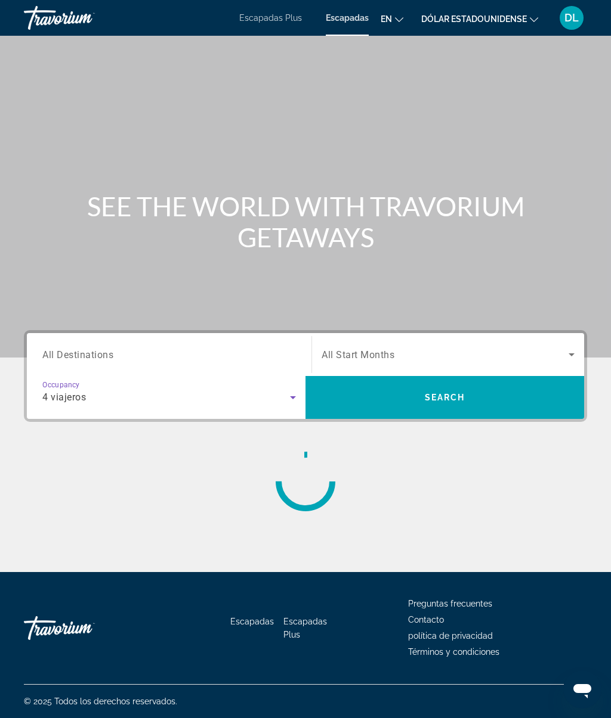
click at [138, 339] on div "Search widget" at bounding box center [168, 355] width 253 height 34
click at [131, 338] on div "Search widget" at bounding box center [168, 355] width 253 height 34
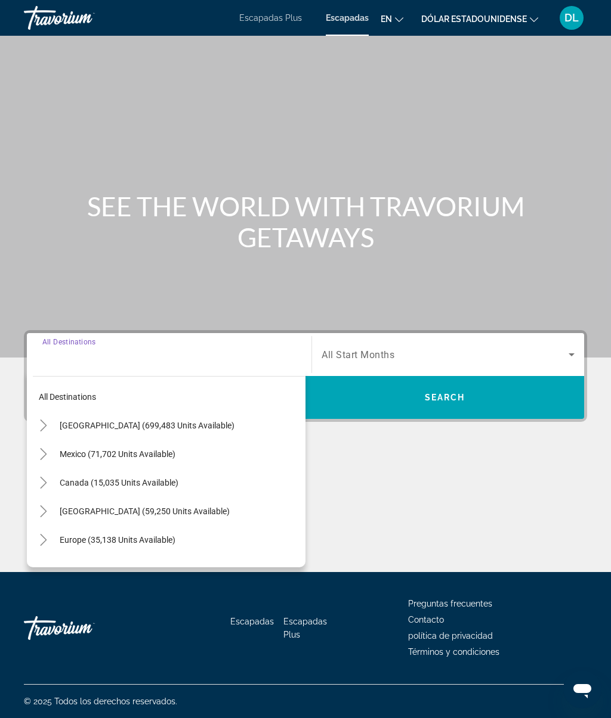
click at [159, 536] on span "Europe (35,138 units available)" at bounding box center [118, 540] width 116 height 10
type input "**********"
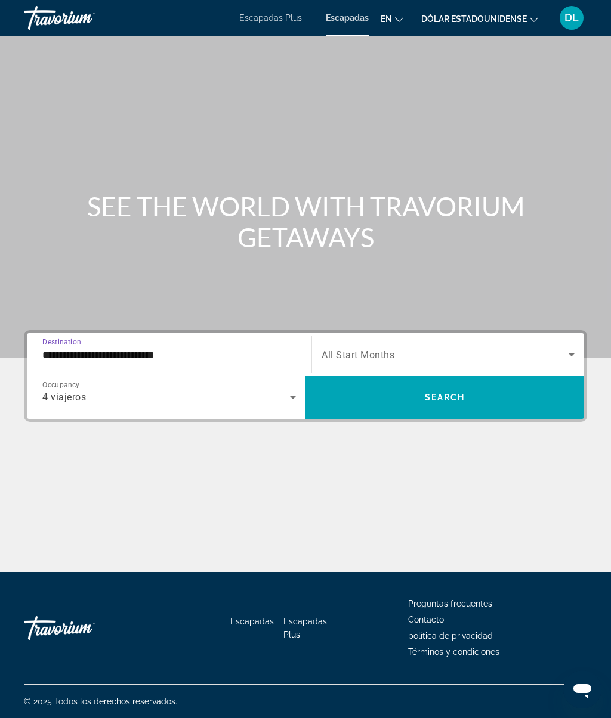
click at [449, 391] on span "Search widget" at bounding box center [444, 397] width 278 height 29
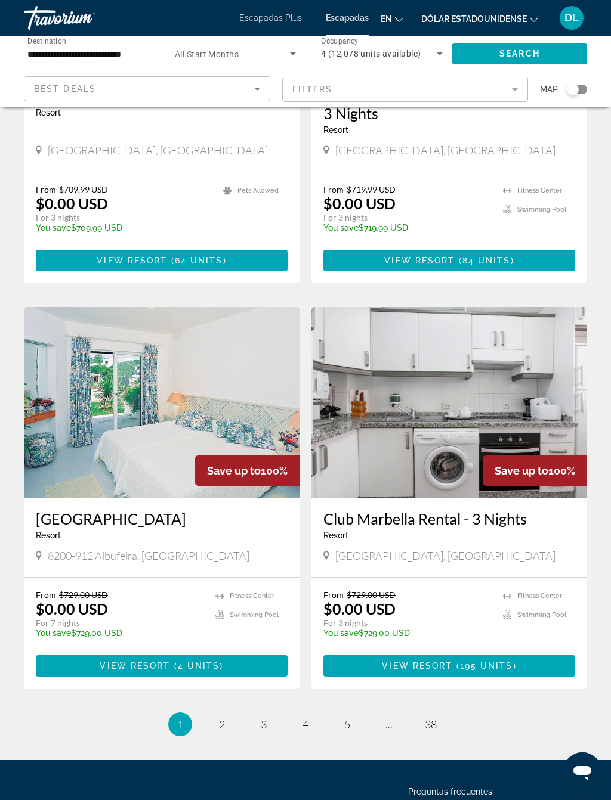
scroll to position [1935, 0]
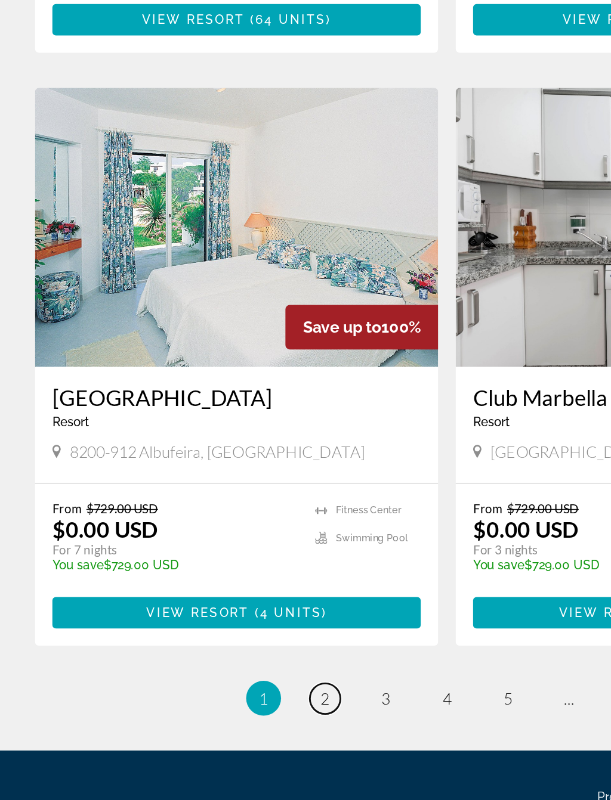
click at [220, 689] on span "2" at bounding box center [222, 724] width 6 height 13
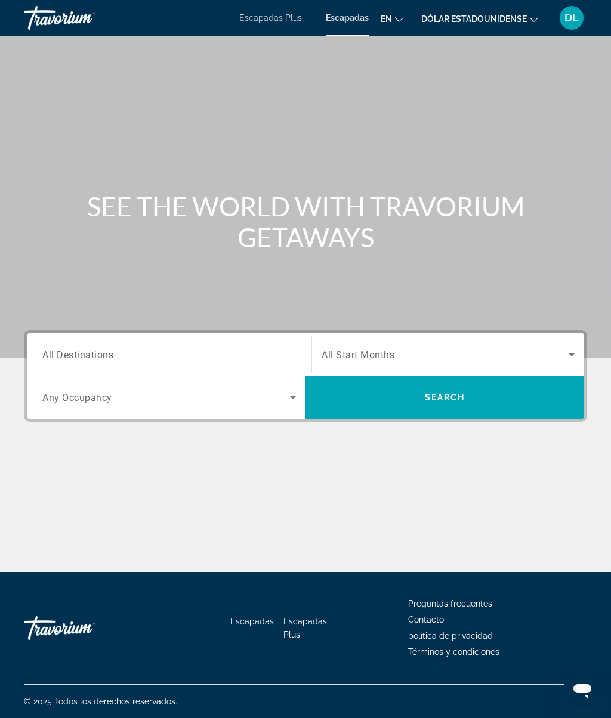
click at [200, 357] on input "Destination All Destinations" at bounding box center [168, 355] width 253 height 14
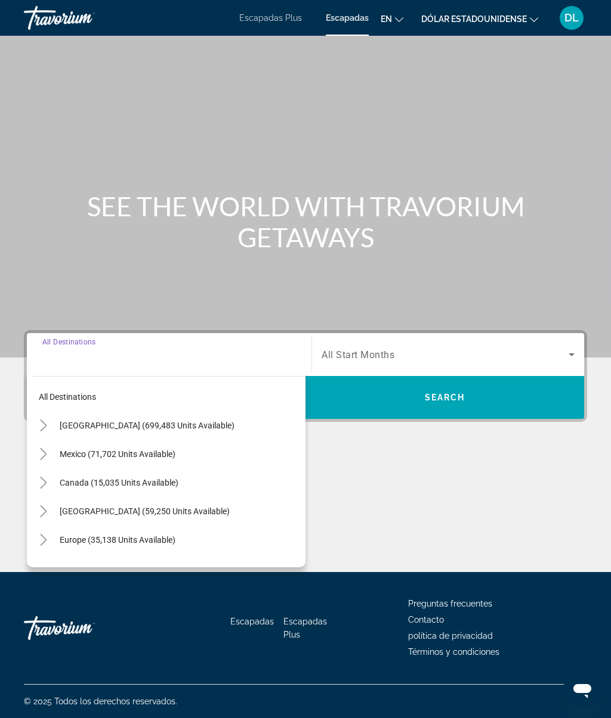
click at [135, 539] on span "Europe (35,138 units available)" at bounding box center [118, 540] width 116 height 10
type input "**********"
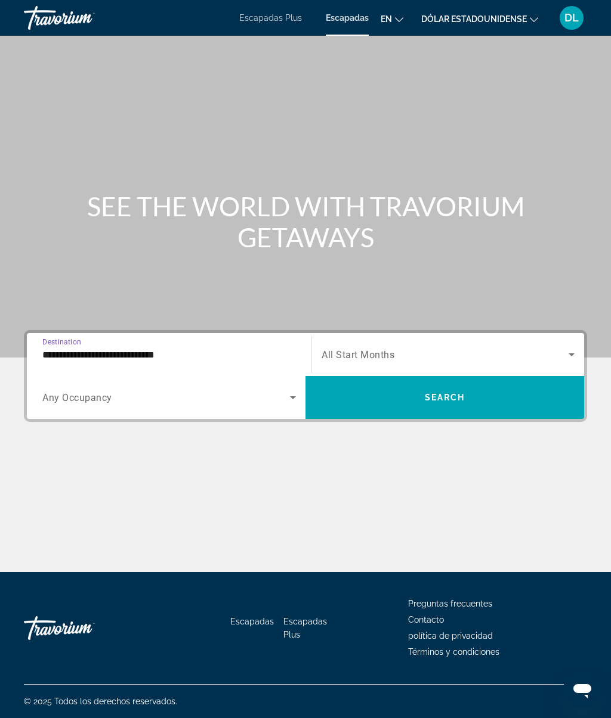
click at [197, 386] on div "Search widget" at bounding box center [168, 397] width 253 height 33
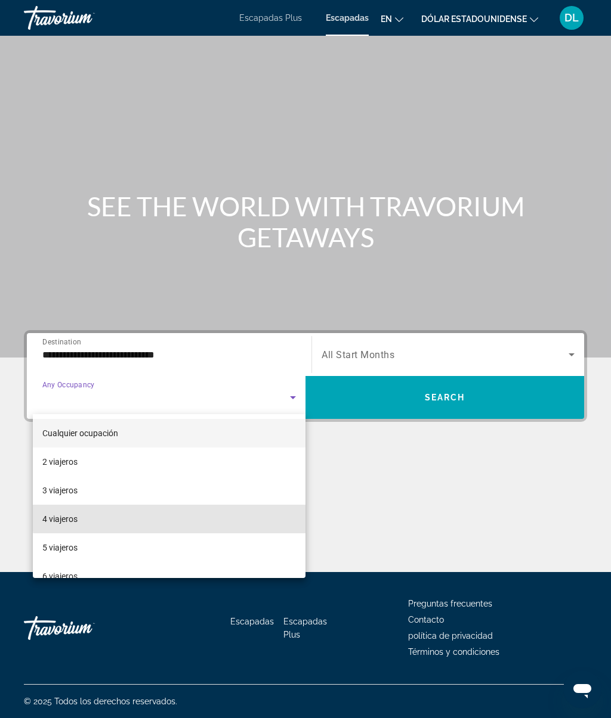
click at [173, 513] on mat-option "4 viajeros" at bounding box center [169, 519] width 272 height 29
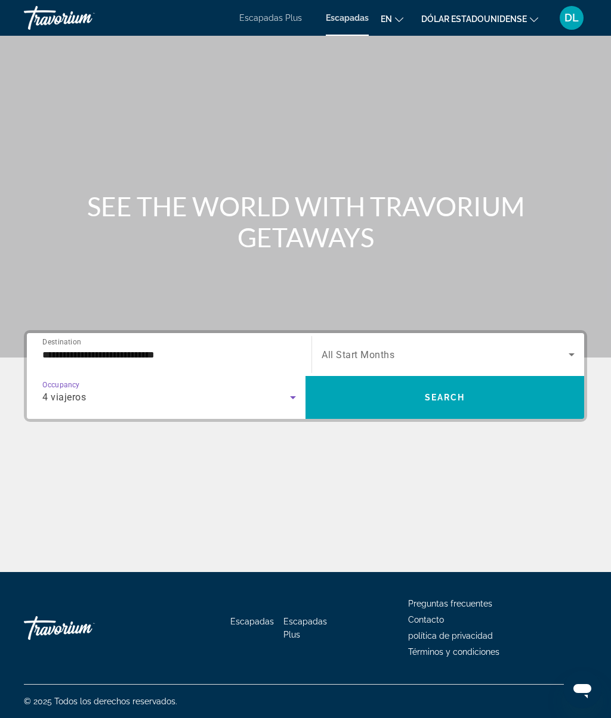
click at [411, 389] on span "Search widget" at bounding box center [444, 397] width 278 height 29
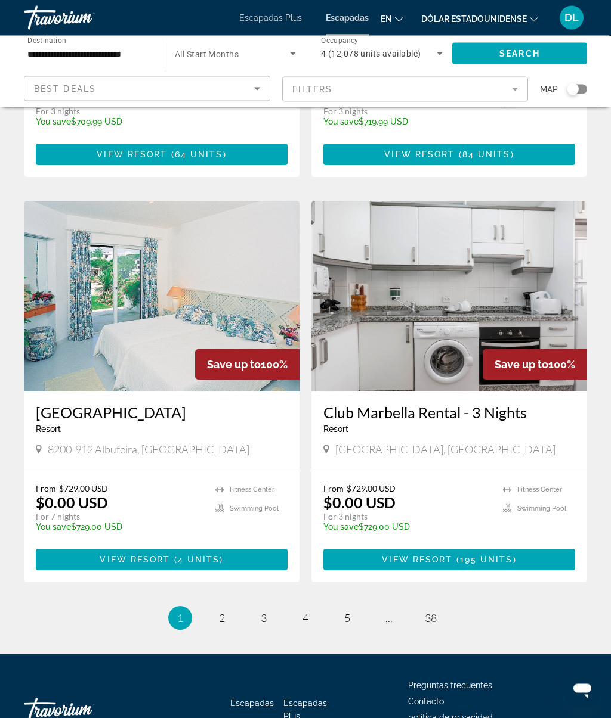
scroll to position [2094, 0]
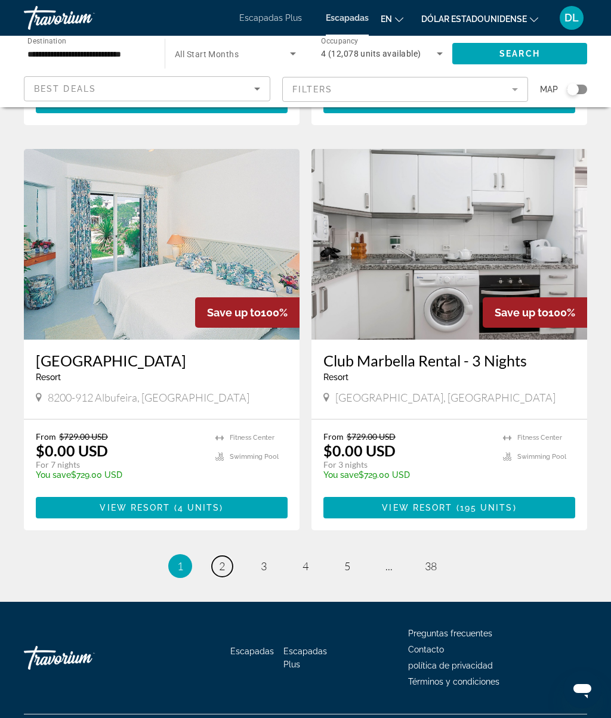
click at [219, 560] on span "2" at bounding box center [222, 566] width 6 height 13
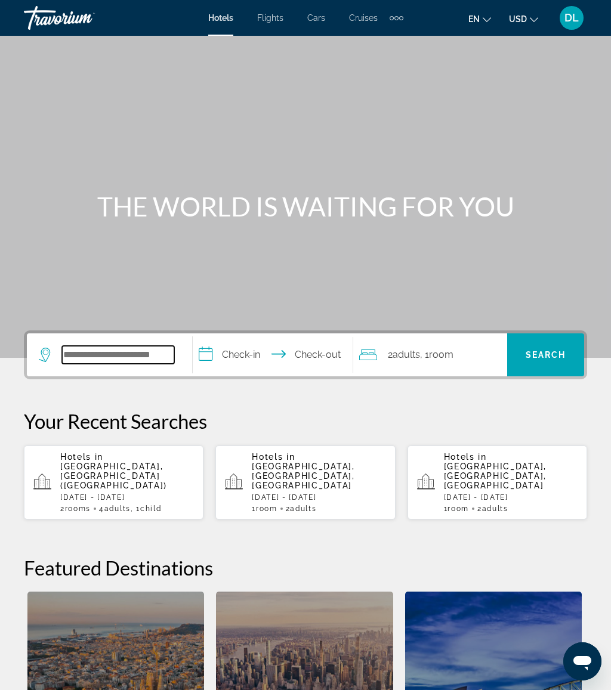
click at [151, 349] on input "Search widget" at bounding box center [118, 355] width 112 height 18
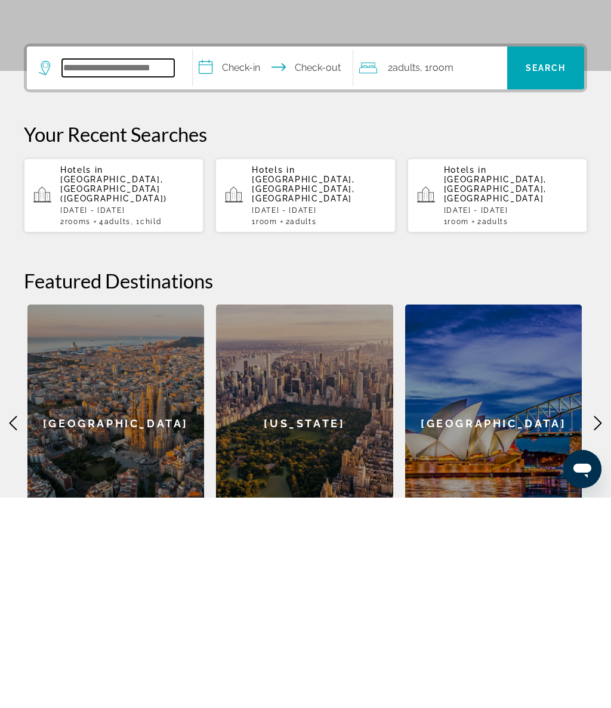
scroll to position [81, 0]
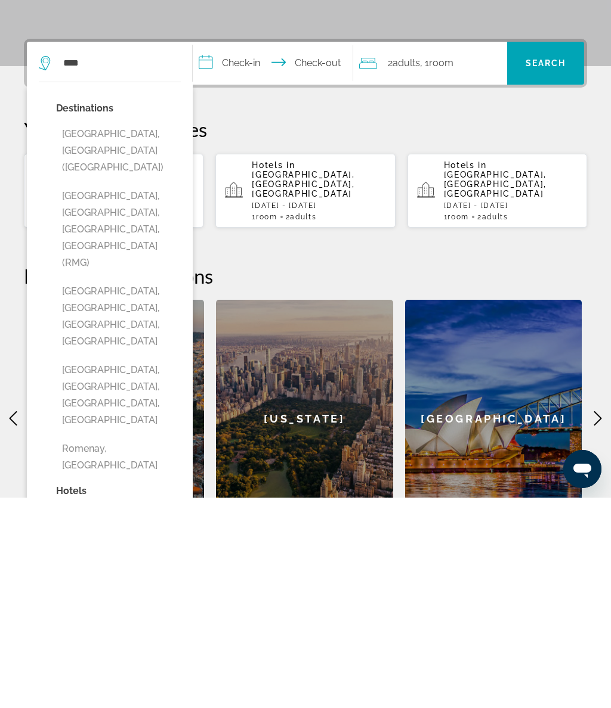
click at [150, 333] on button "[GEOGRAPHIC_DATA], [GEOGRAPHIC_DATA] ([GEOGRAPHIC_DATA])" at bounding box center [118, 361] width 125 height 56
type input "**********"
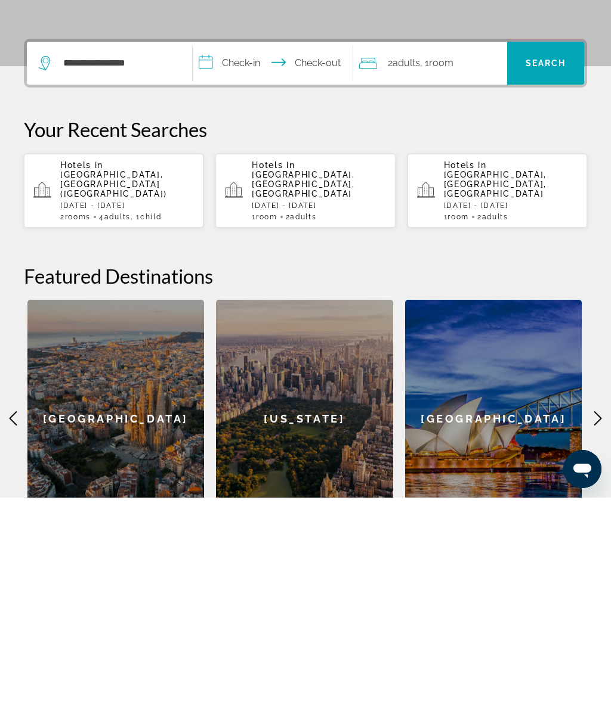
click at [263, 252] on input "**********" at bounding box center [275, 275] width 165 height 47
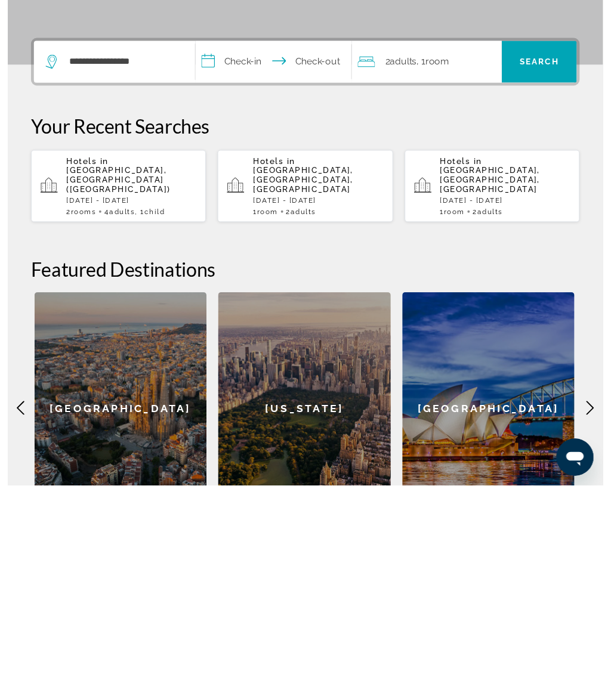
scroll to position [295, 0]
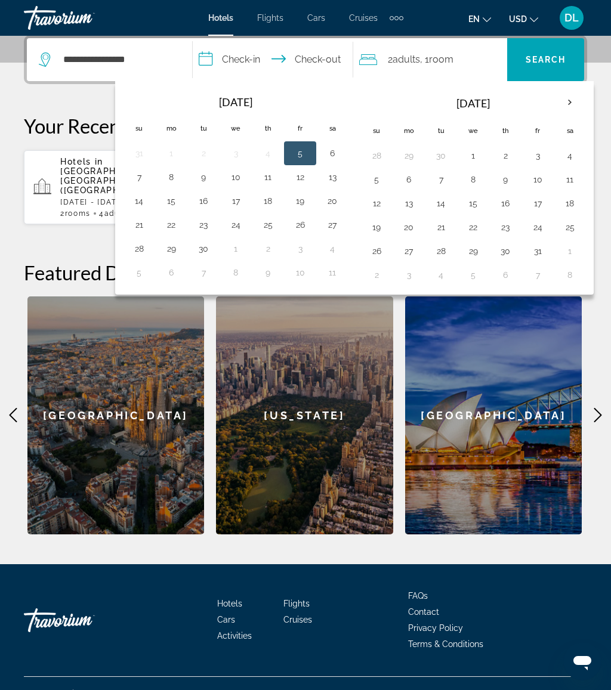
click at [572, 101] on th "Next month" at bounding box center [569, 102] width 32 height 26
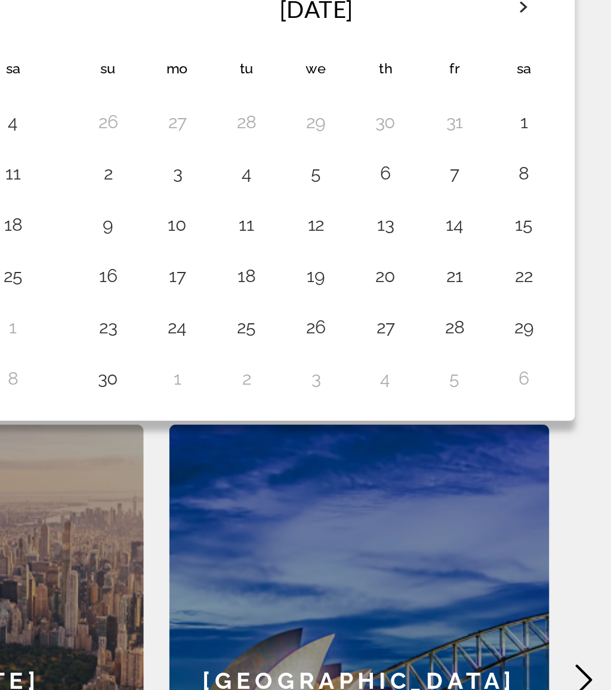
click at [399, 243] on button "24" at bounding box center [408, 251] width 19 height 17
click at [367, 267] on button "30" at bounding box center [376, 275] width 19 height 17
type input "**********"
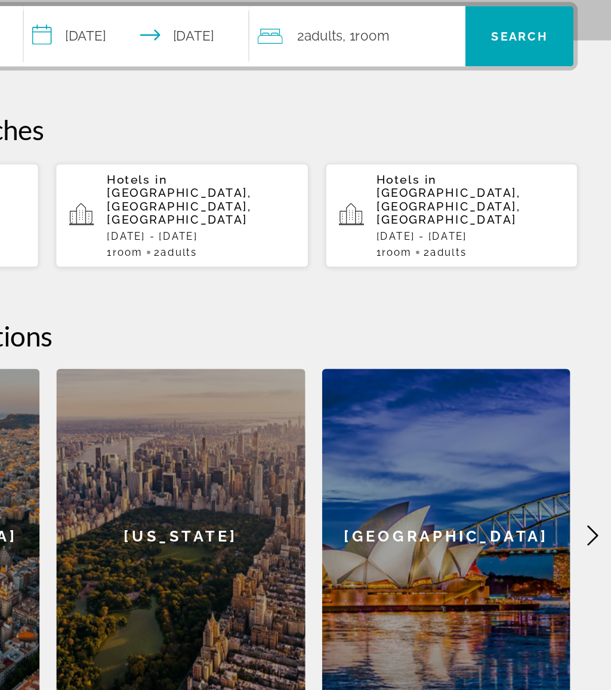
scroll to position [275, 0]
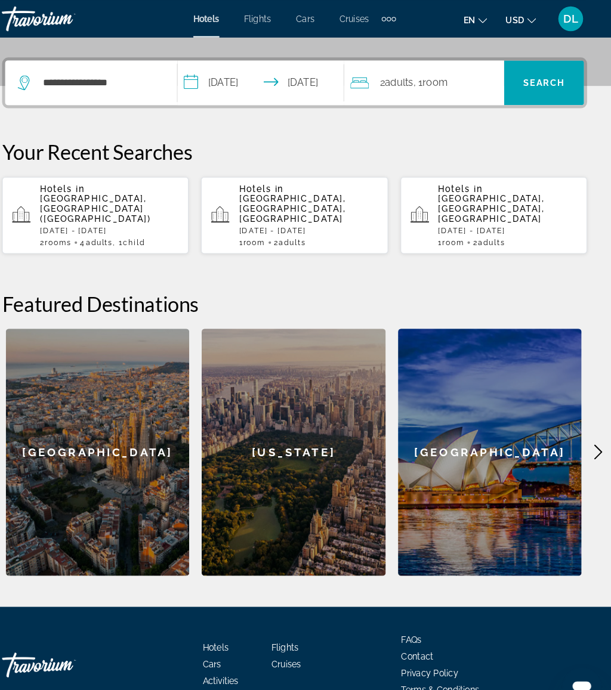
click at [417, 70] on div "2 Adult Adults , 1 Room rooms" at bounding box center [433, 79] width 148 height 43
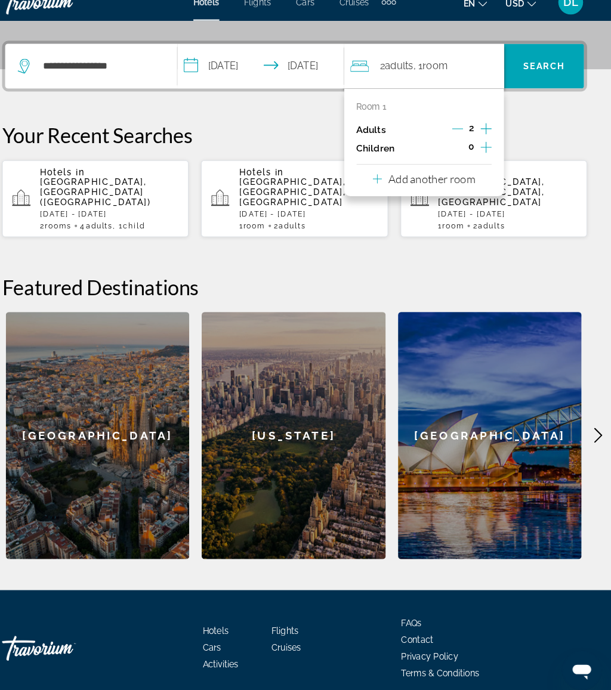
click at [460, 150] on div "0" at bounding box center [475, 159] width 39 height 18
click at [484, 150] on icon "Increment children" at bounding box center [489, 157] width 11 height 14
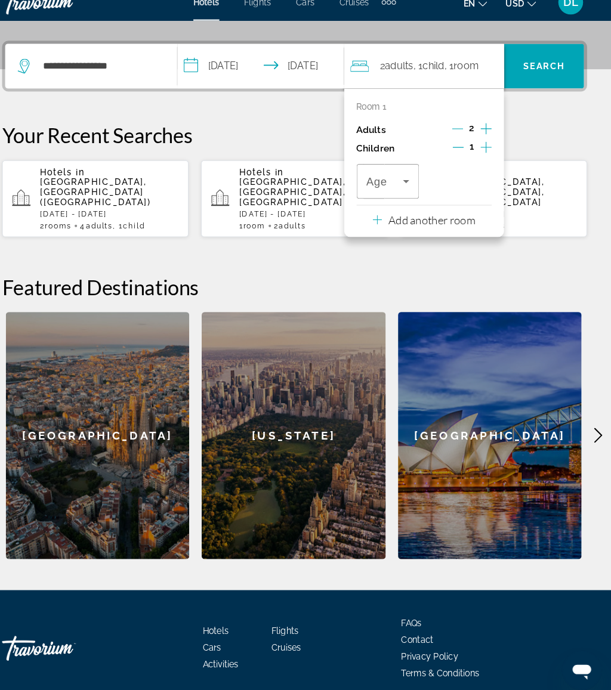
click at [383, 183] on span "Travelers: 2 adults, 1 child" at bounding box center [392, 190] width 36 height 14
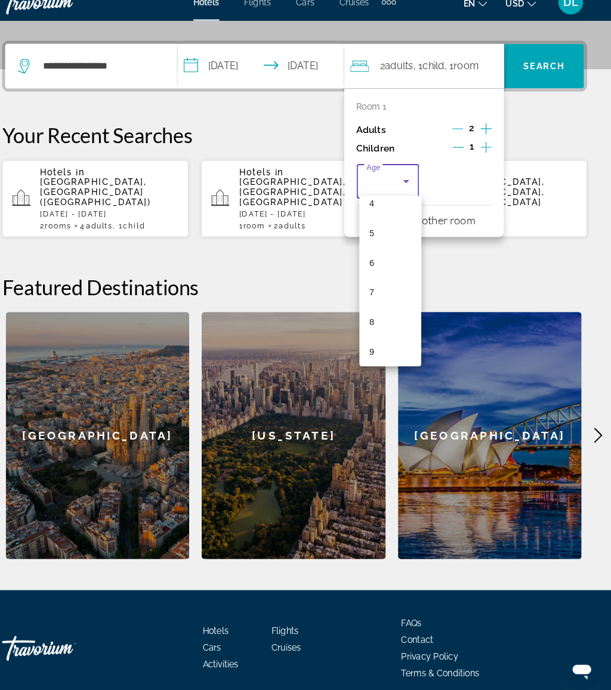
scroll to position [337, 0]
click at [388, 274] on mat-option "14" at bounding box center [398, 287] width 60 height 29
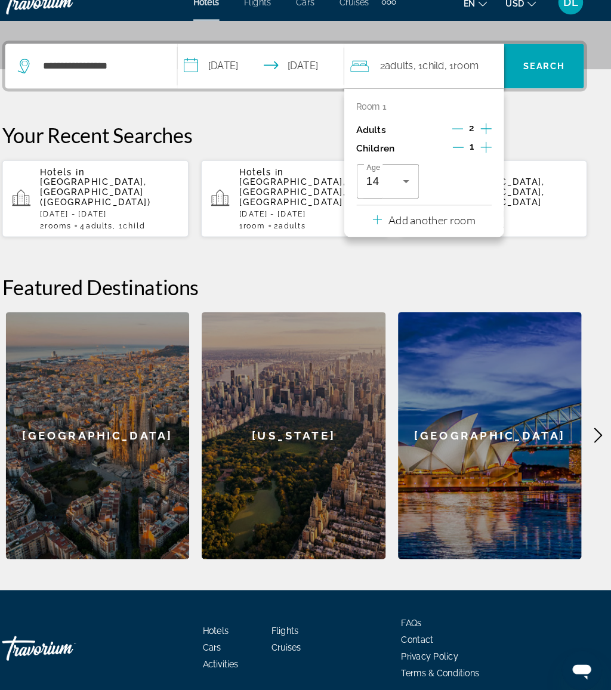
click at [484, 150] on icon "Increment children" at bounding box center [489, 157] width 11 height 14
click at [454, 173] on div "Travelers: 2 adults, 2 children" at bounding box center [465, 189] width 42 height 33
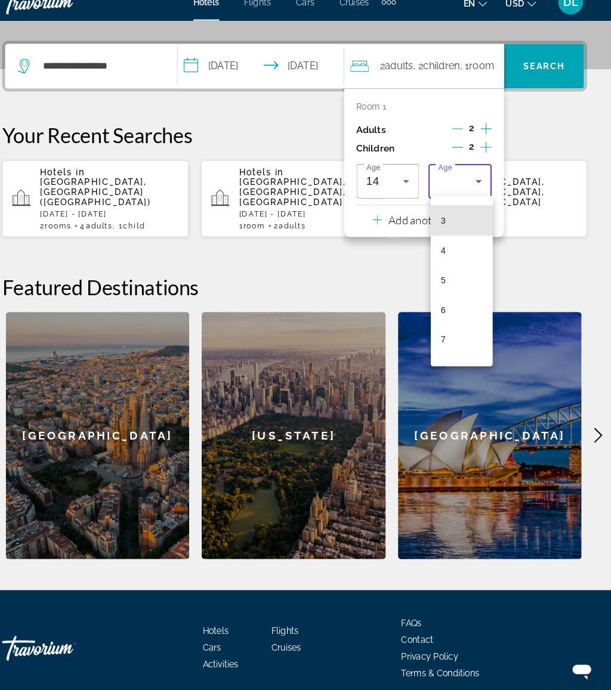
scroll to position [268, 0]
click at [439, 227] on mat-option "10" at bounding box center [466, 241] width 60 height 29
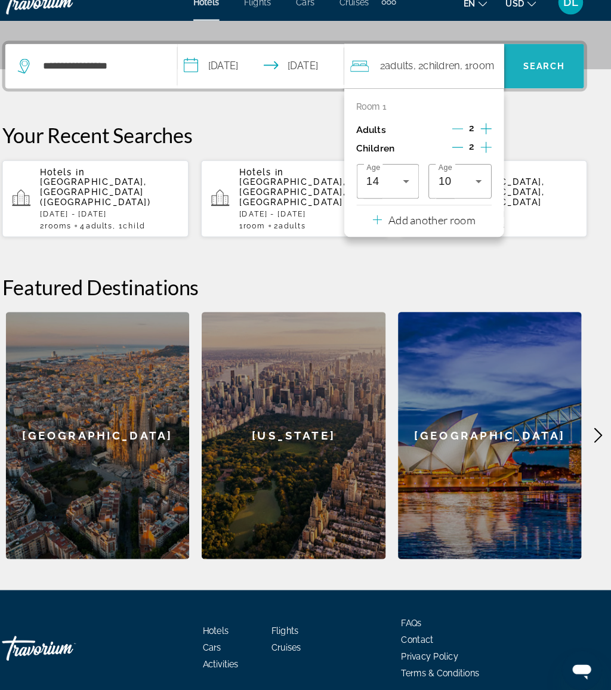
click at [538, 75] on span "Search" at bounding box center [545, 80] width 41 height 10
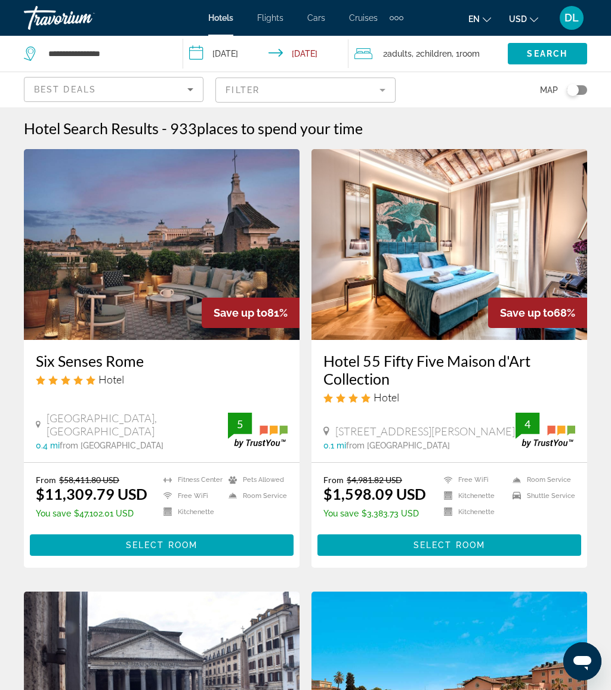
click at [576, 19] on span "DL" at bounding box center [571, 18] width 14 height 12
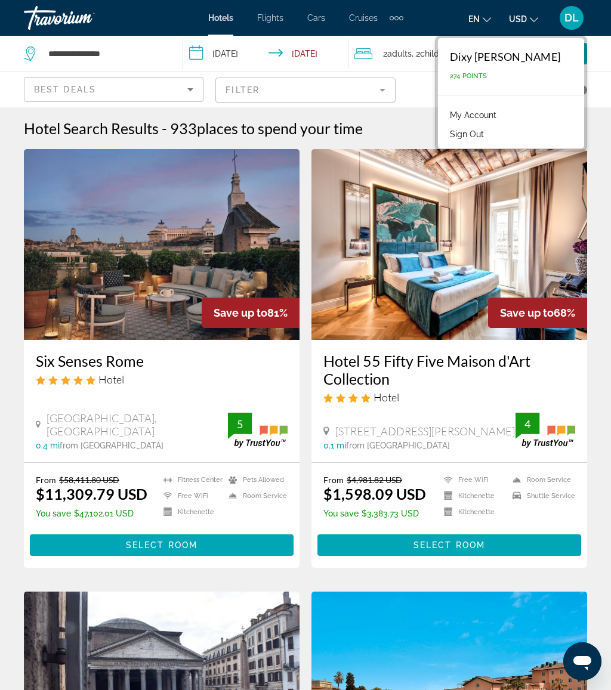
click at [507, 108] on li "My Account" at bounding box center [511, 113] width 135 height 19
click at [485, 115] on link "My Account" at bounding box center [473, 115] width 58 height 16
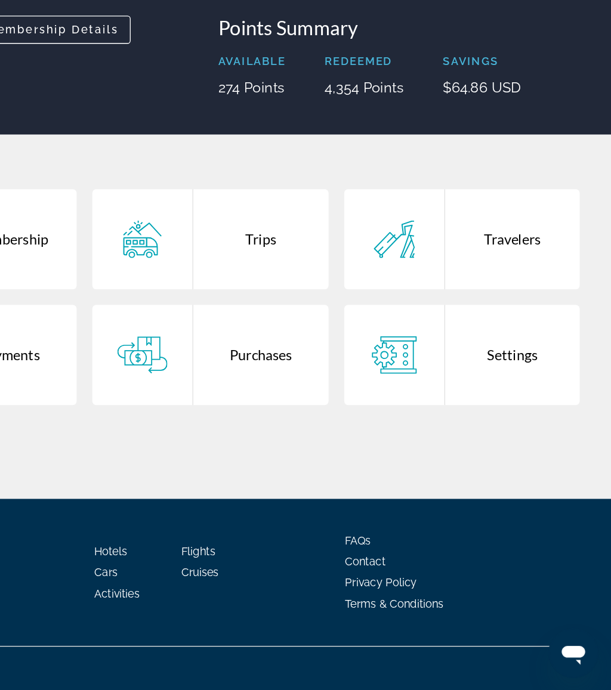
click at [292, 308] on div "Trips" at bounding box center [343, 346] width 103 height 76
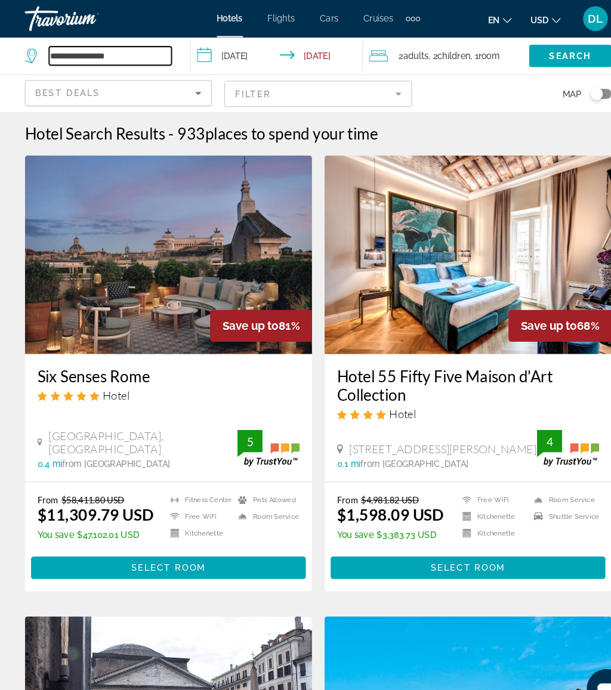
click at [138, 52] on input "**********" at bounding box center [105, 54] width 117 height 18
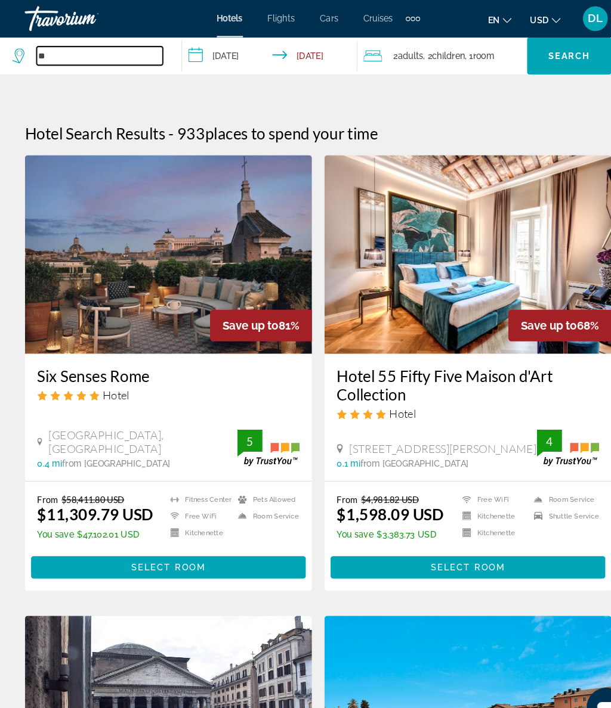
type input "*"
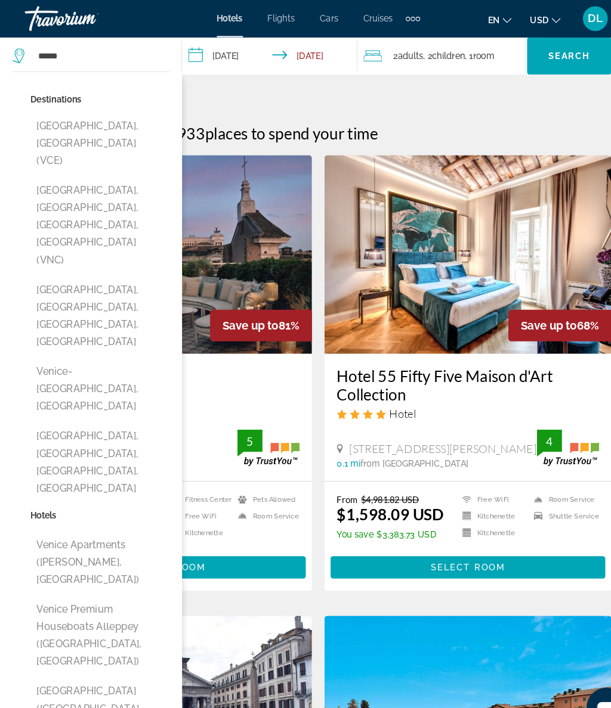
click at [125, 116] on button "[GEOGRAPHIC_DATA], [GEOGRAPHIC_DATA] (VCE)" at bounding box center [96, 138] width 134 height 56
type input "**********"
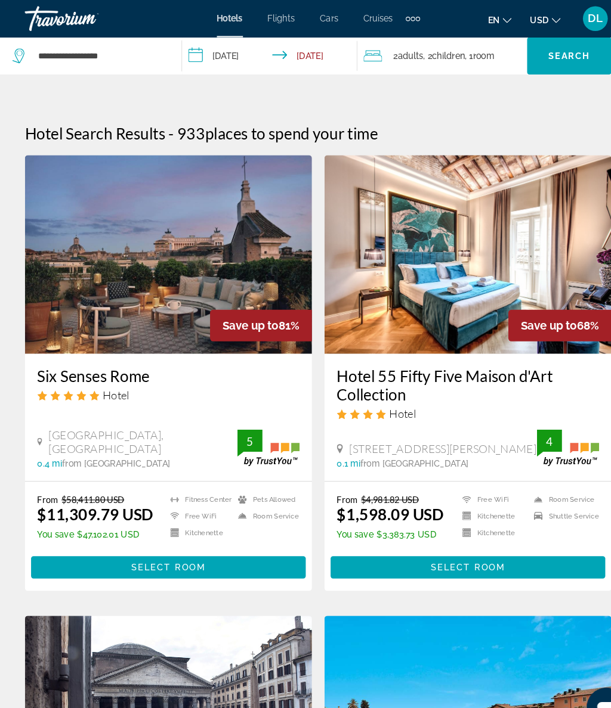
click at [245, 48] on input "**********" at bounding box center [261, 55] width 173 height 39
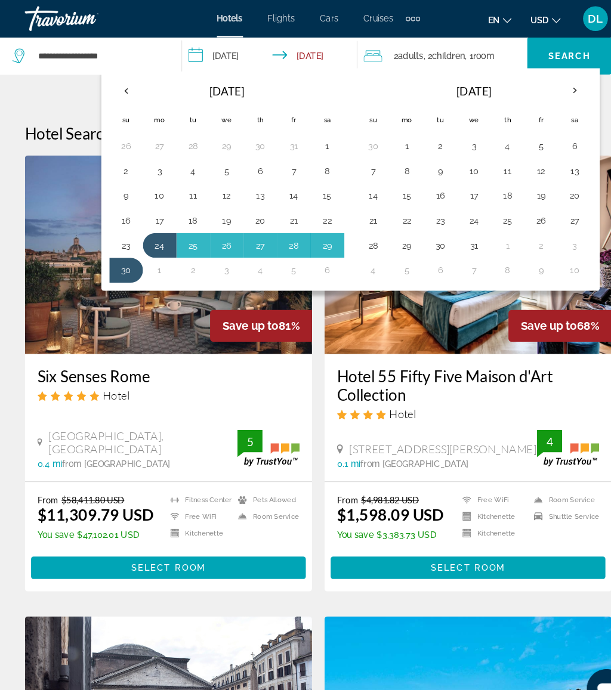
click at [125, 160] on button "2" at bounding box center [120, 164] width 19 height 17
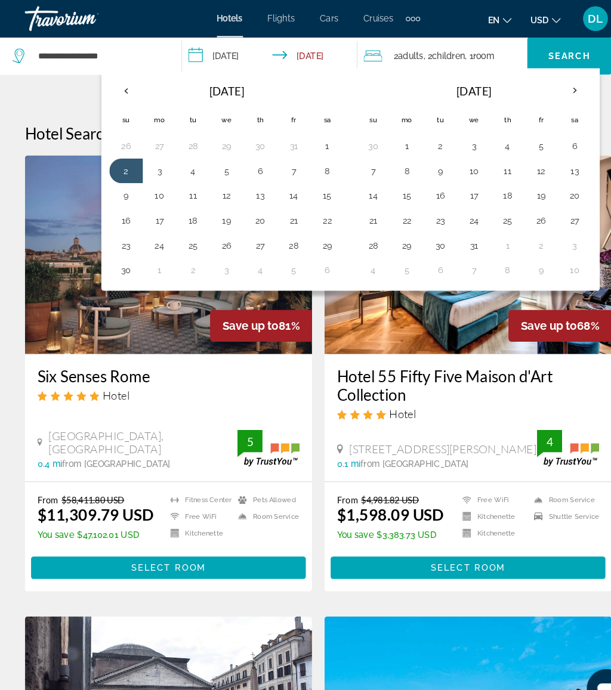
click at [320, 163] on button "8" at bounding box center [314, 164] width 19 height 17
type input "**********"
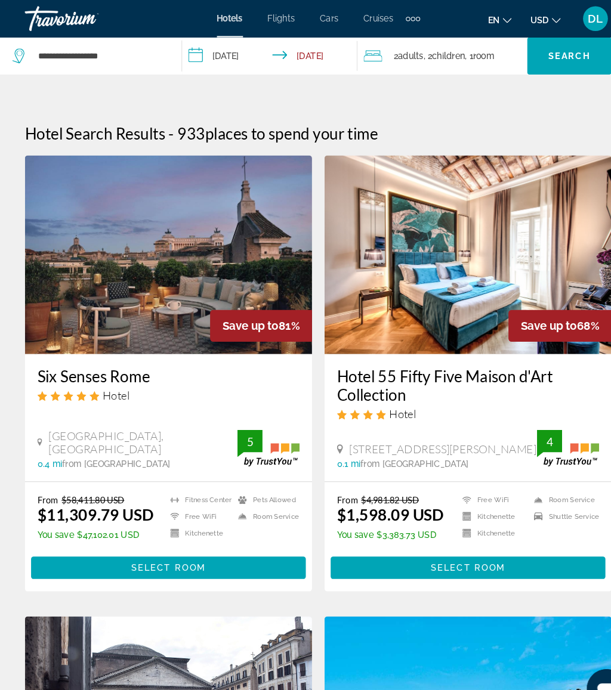
click at [474, 49] on span "Room" at bounding box center [464, 54] width 20 height 10
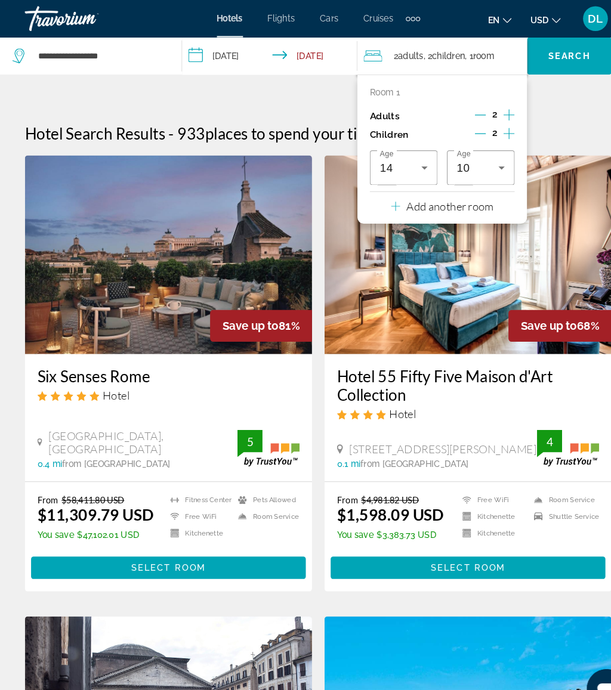
click at [557, 48] on span "Search widget" at bounding box center [546, 53] width 81 height 29
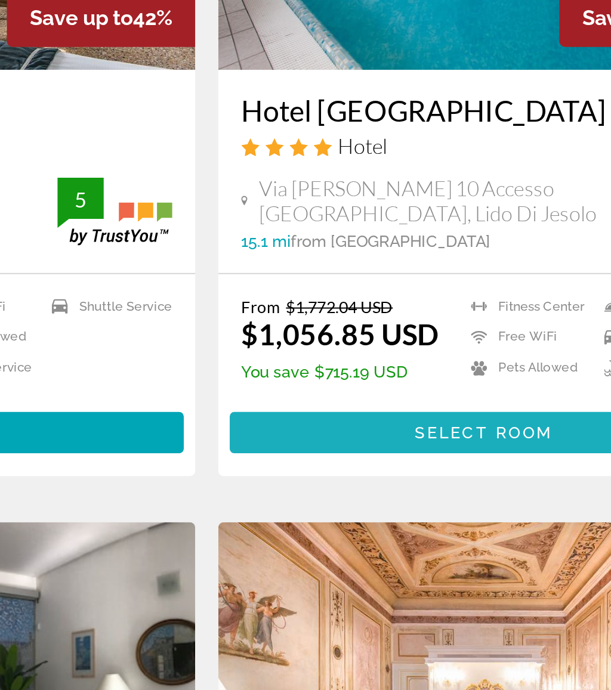
scroll to position [47, 0]
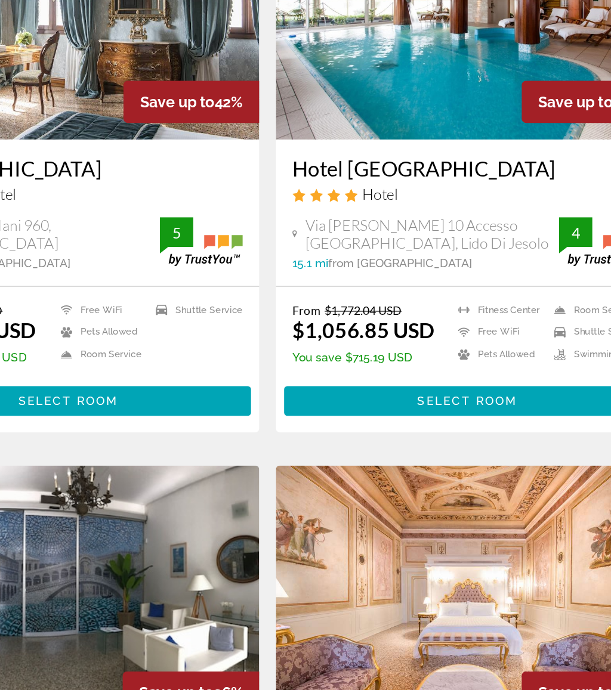
click at [413, 476] on span "Select Room" at bounding box center [449, 481] width 72 height 10
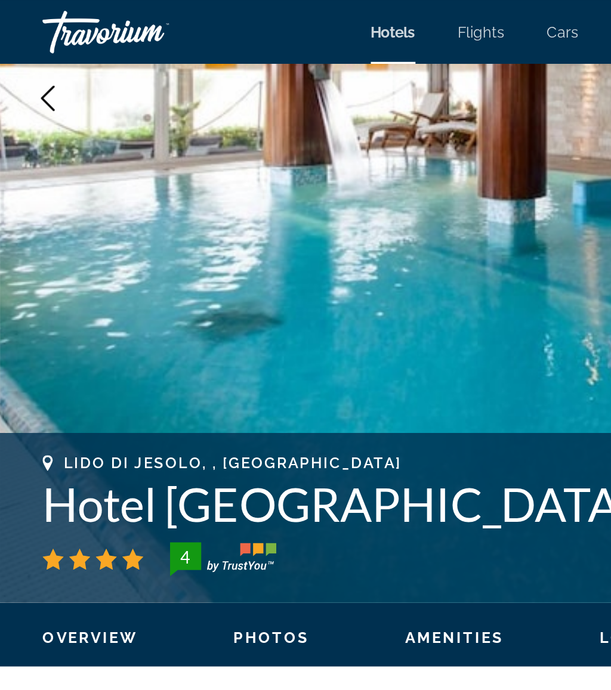
scroll to position [196, 0]
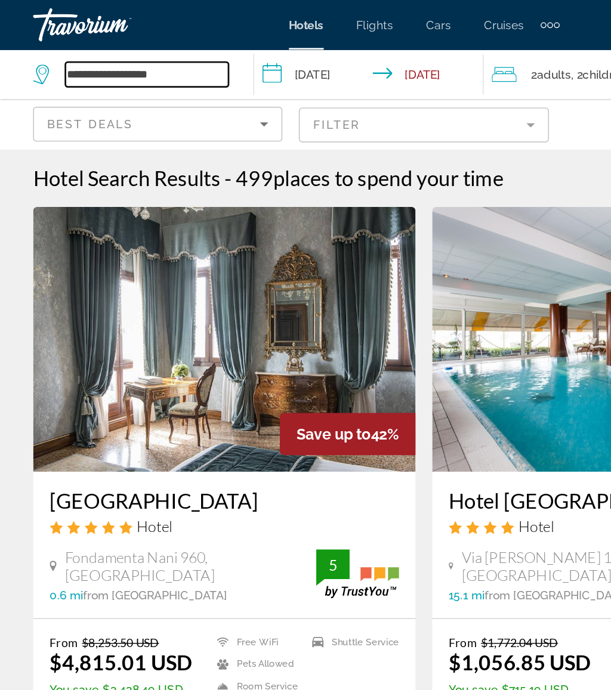
click at [145, 51] on input "**********" at bounding box center [105, 54] width 117 height 18
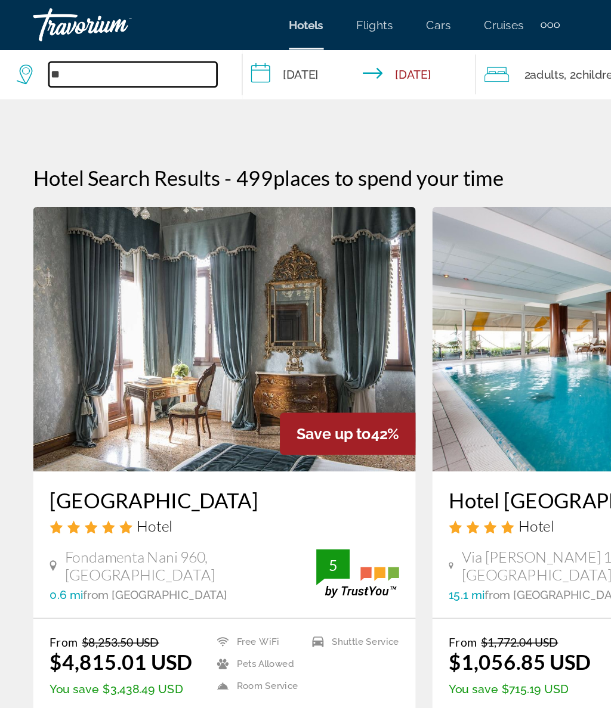
type input "*"
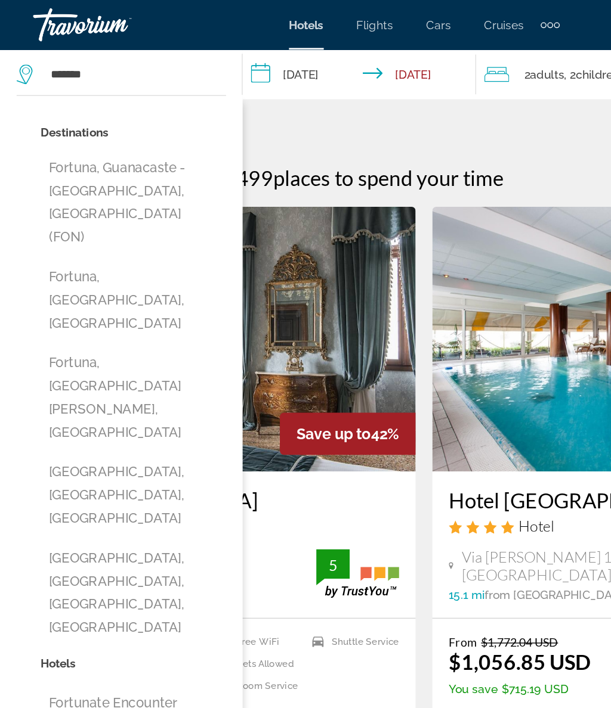
click at [128, 131] on button "Fortuna, Guanacaste - [GEOGRAPHIC_DATA], [GEOGRAPHIC_DATA] (FON)" at bounding box center [96, 146] width 134 height 73
type input "**********"
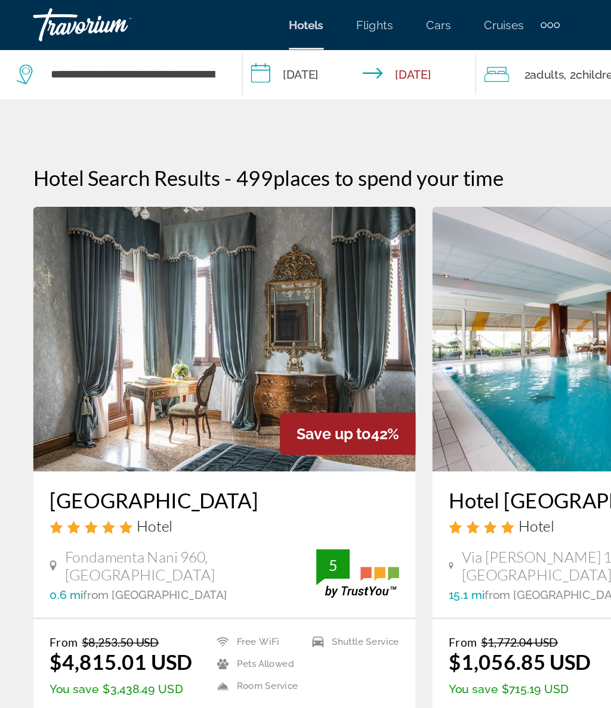
click at [228, 47] on input "**********" at bounding box center [261, 55] width 173 height 39
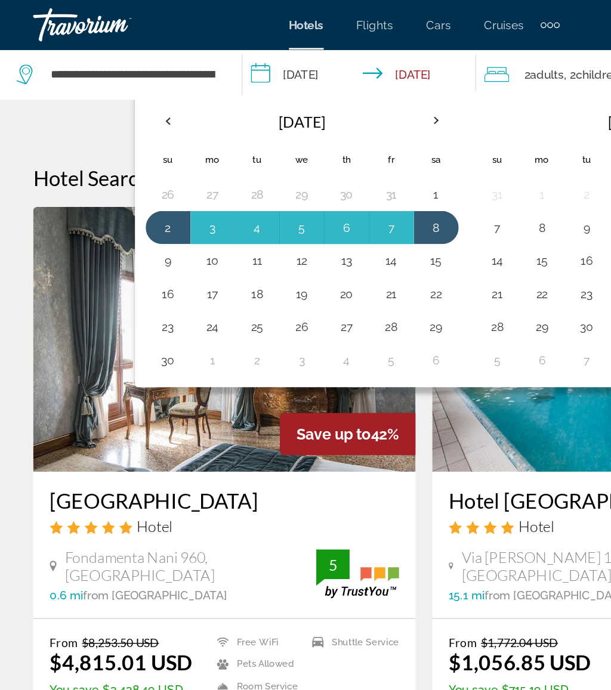
click at [116, 86] on th "Previous month" at bounding box center [121, 87] width 32 height 26
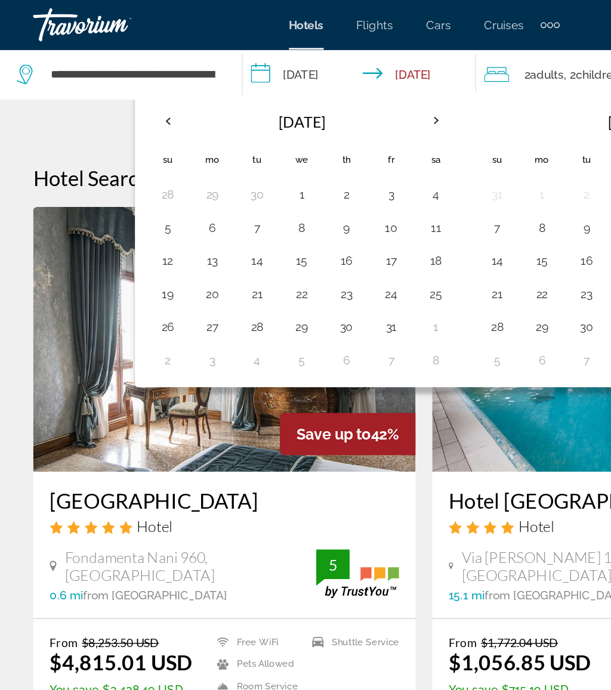
click at [148, 187] on button "13" at bounding box center [153, 187] width 19 height 17
click at [310, 185] on button "18" at bounding box center [314, 187] width 19 height 17
type input "**********"
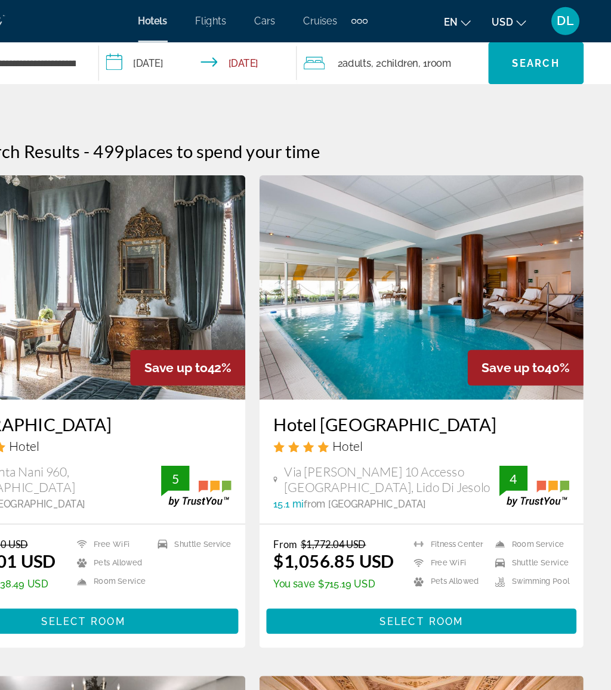
click at [446, 47] on span ", 1 Room rooms" at bounding box center [460, 53] width 28 height 17
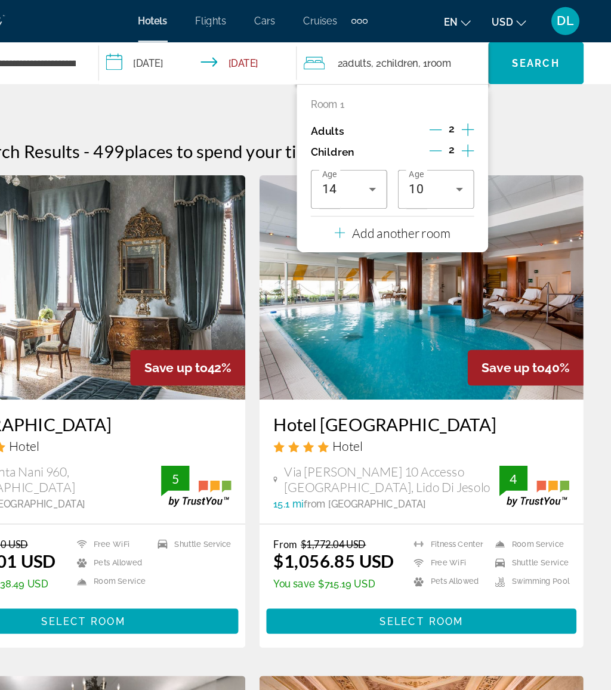
click at [455, 123] on icon "Decrement children" at bounding box center [460, 128] width 11 height 11
click at [456, 125] on icon "Decrement children" at bounding box center [461, 128] width 11 height 11
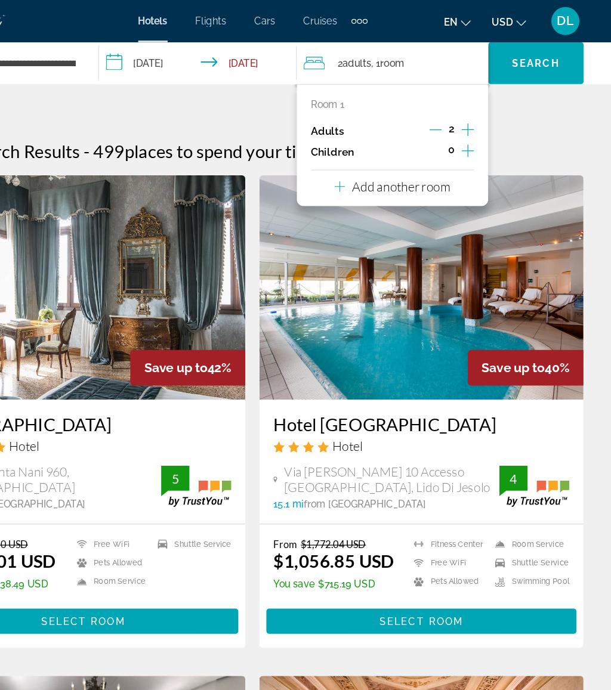
click at [526, 57] on span "Search" at bounding box center [546, 54] width 41 height 10
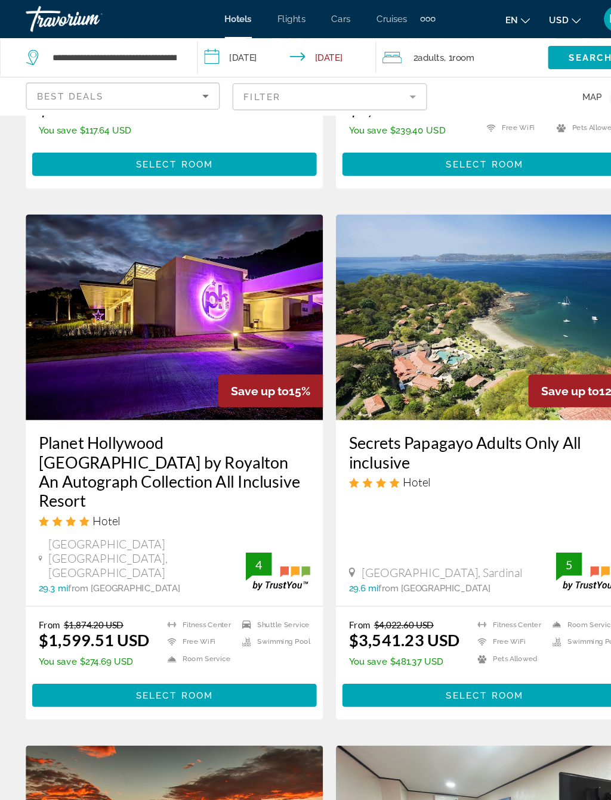
scroll to position [1659, 0]
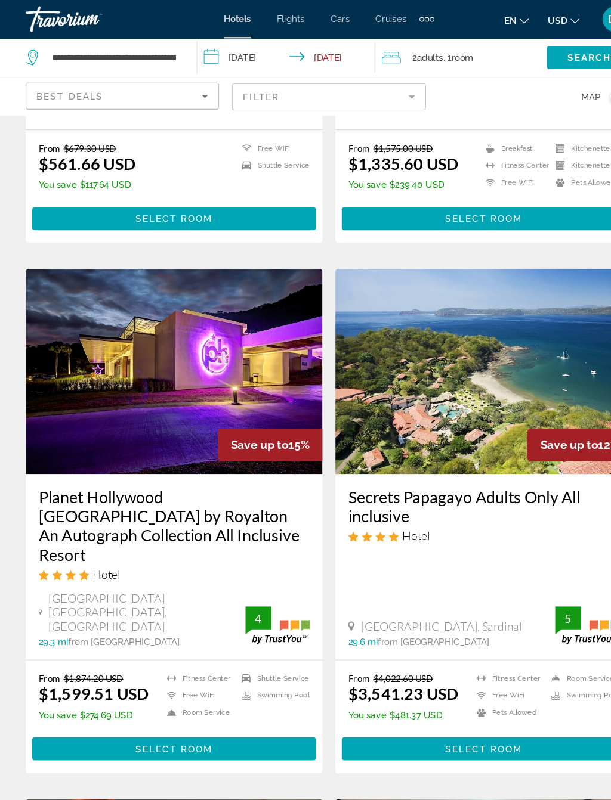
click at [205, 681] on span "Main content" at bounding box center [162, 695] width 264 height 29
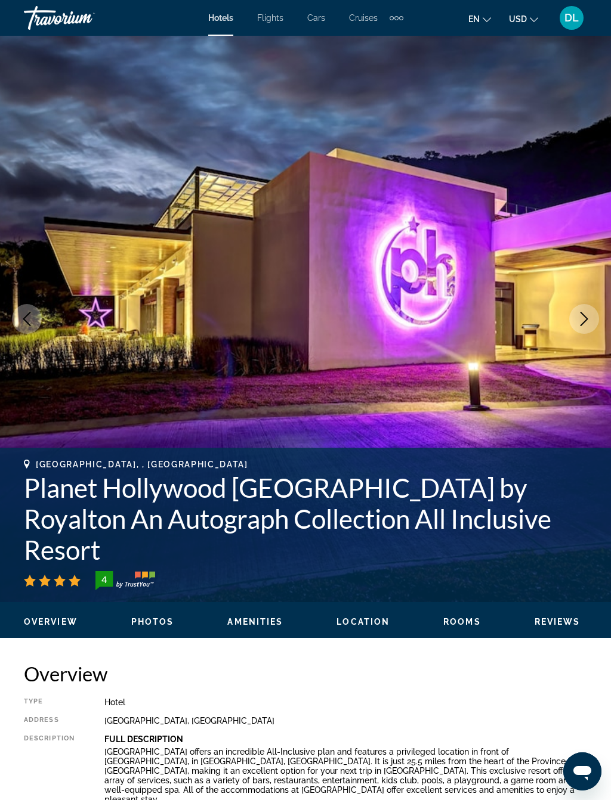
click at [580, 313] on icon "Next image" at bounding box center [584, 319] width 14 height 14
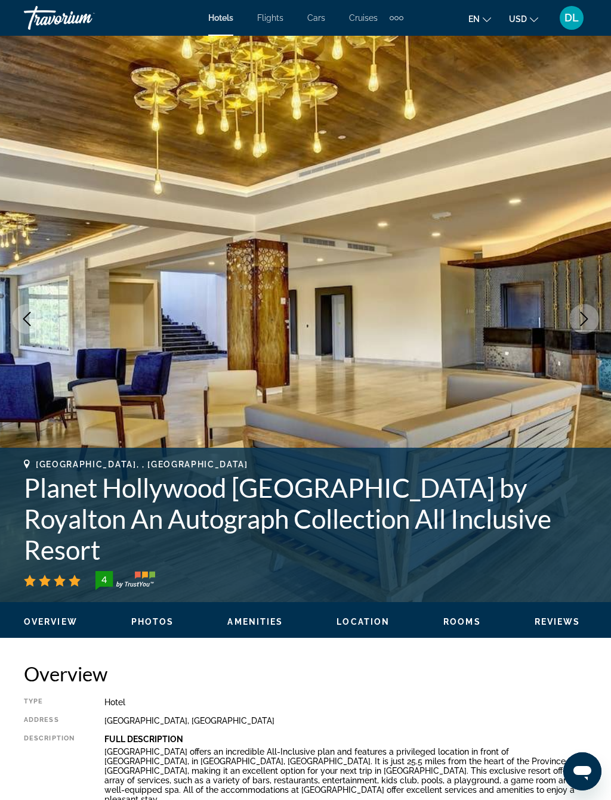
click at [582, 312] on icon "Next image" at bounding box center [584, 319] width 14 height 14
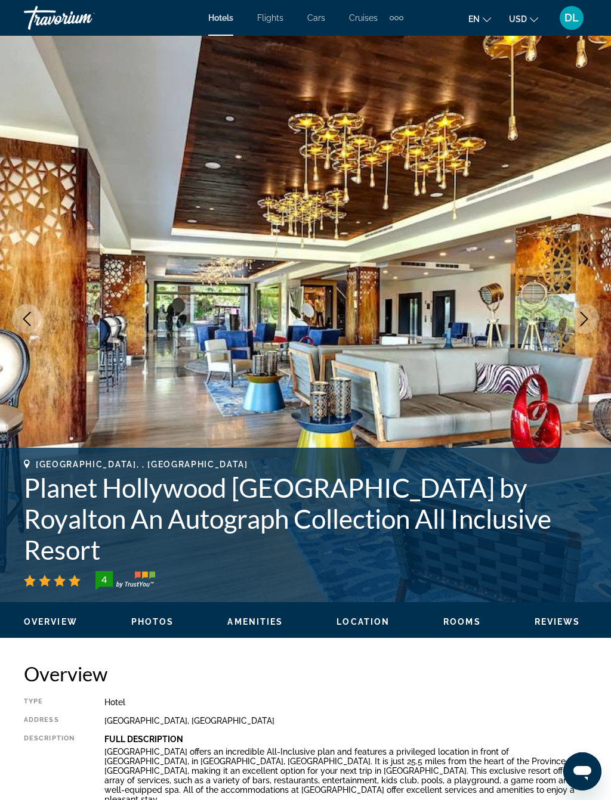
click at [589, 308] on button "Next image" at bounding box center [584, 319] width 30 height 30
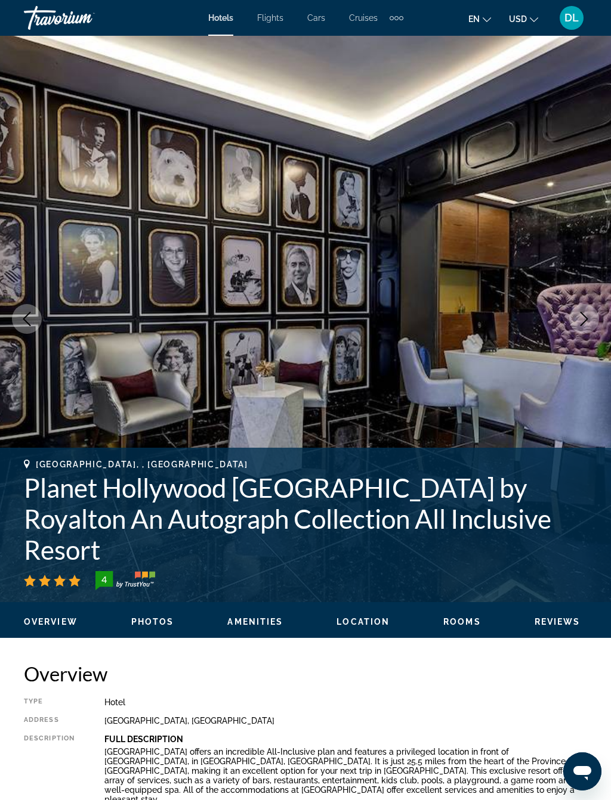
click at [585, 319] on icon "Next image" at bounding box center [584, 319] width 14 height 14
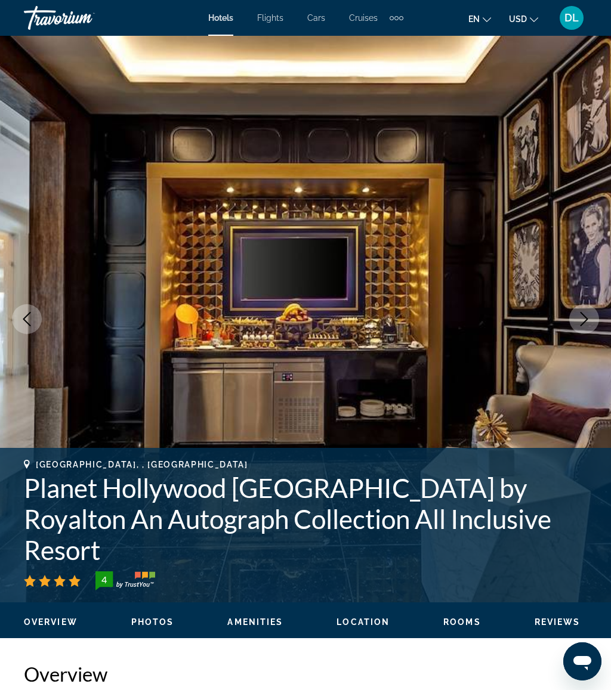
click at [588, 313] on icon "Next image" at bounding box center [584, 319] width 14 height 14
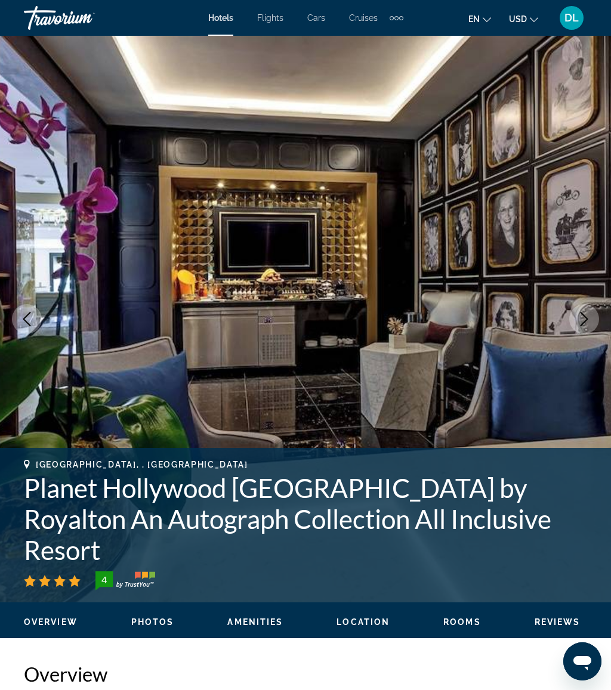
click at [578, 315] on icon "Next image" at bounding box center [584, 319] width 14 height 14
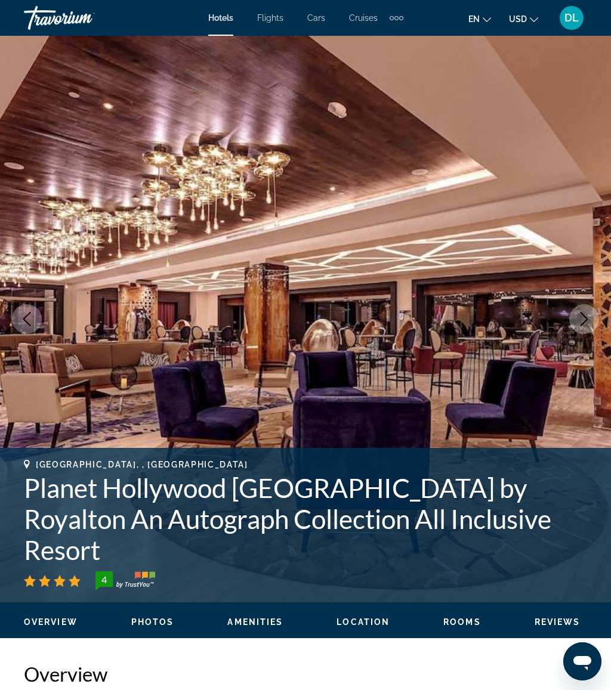
click at [580, 315] on icon "Next image" at bounding box center [584, 319] width 14 height 14
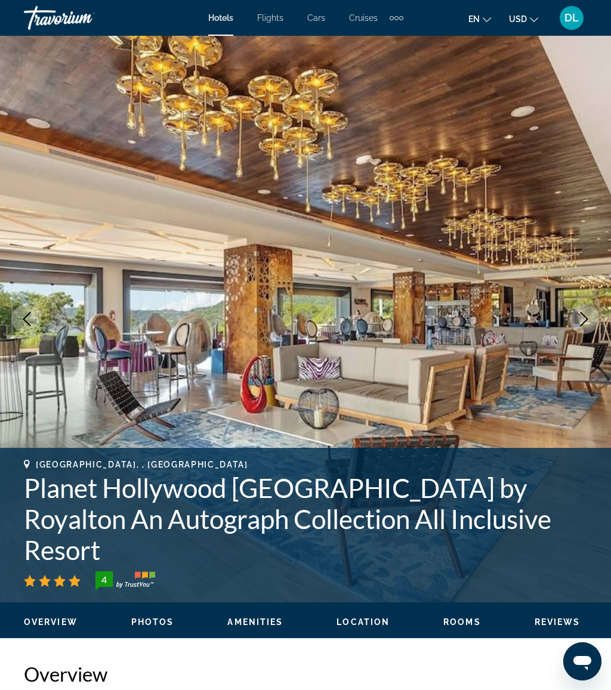
click at [586, 306] on button "Next image" at bounding box center [584, 319] width 30 height 30
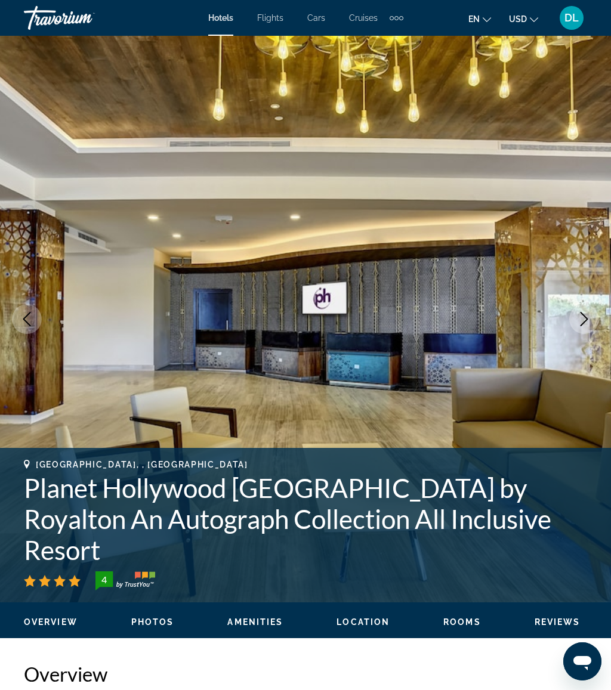
click at [581, 320] on icon "Next image" at bounding box center [584, 319] width 14 height 14
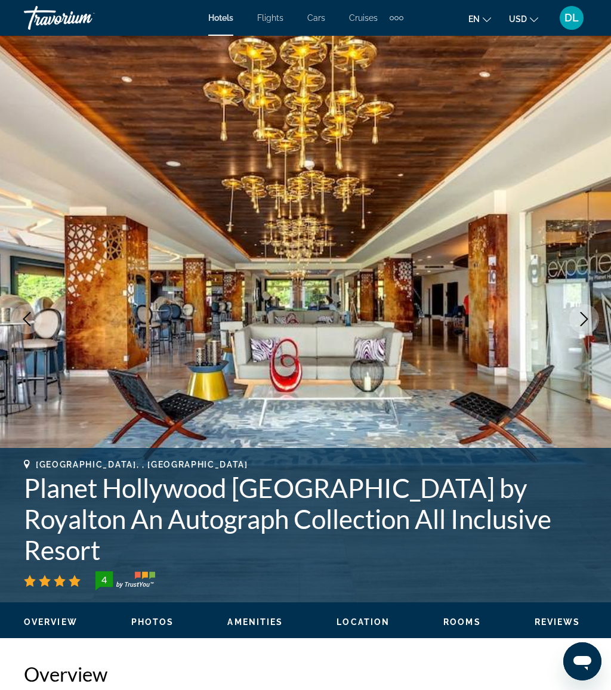
click at [572, 318] on button "Next image" at bounding box center [584, 319] width 30 height 30
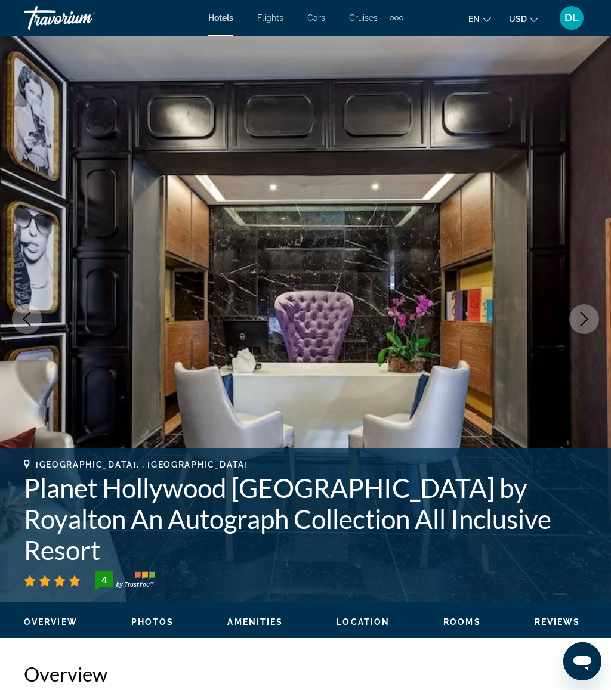
click at [575, 329] on button "Next image" at bounding box center [584, 319] width 30 height 30
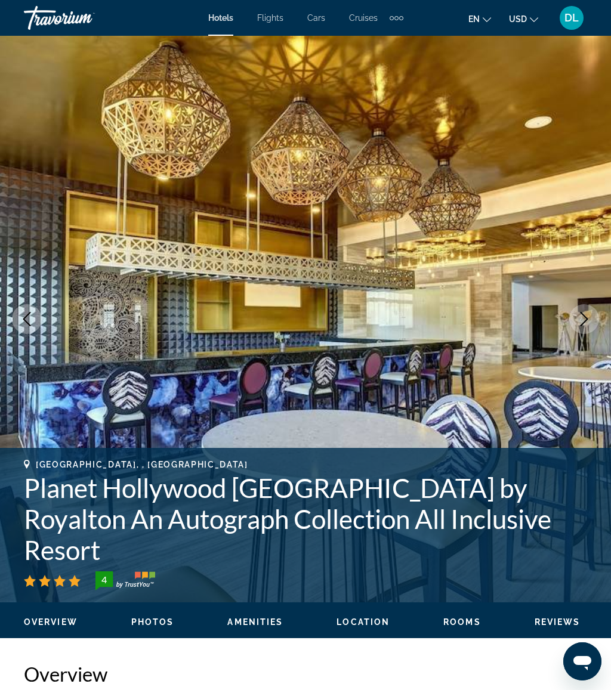
click at [578, 323] on icon "Next image" at bounding box center [584, 319] width 14 height 14
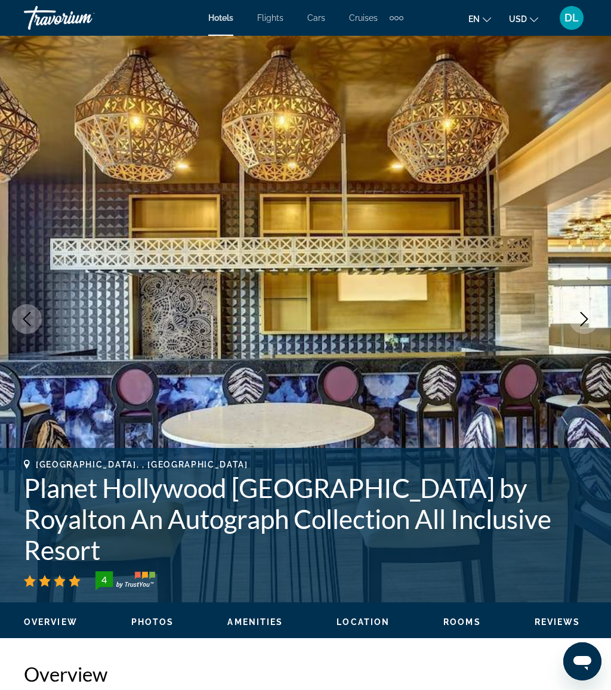
click at [578, 322] on icon "Next image" at bounding box center [584, 319] width 14 height 14
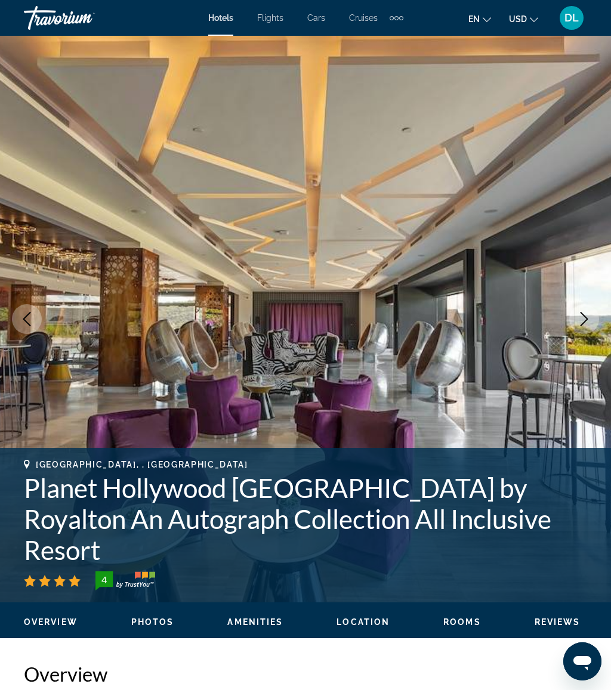
click at [582, 323] on icon "Next image" at bounding box center [584, 319] width 14 height 14
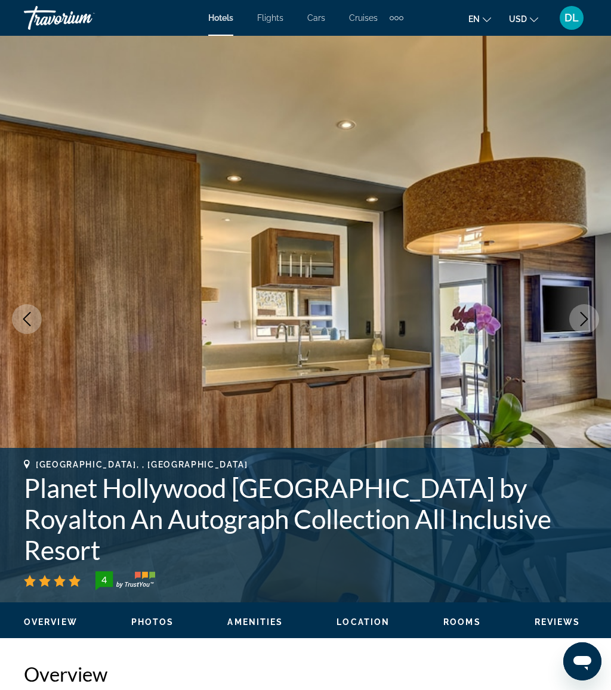
click at [575, 310] on button "Next image" at bounding box center [584, 319] width 30 height 30
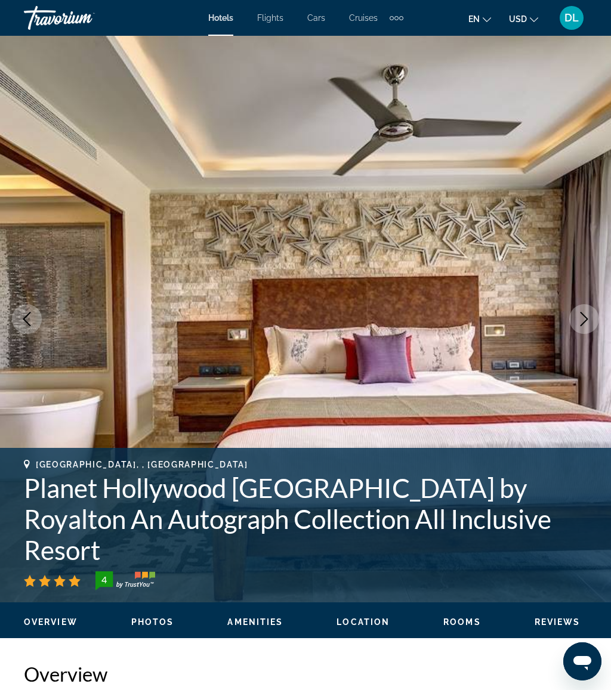
click at [579, 316] on icon "Next image" at bounding box center [584, 319] width 14 height 14
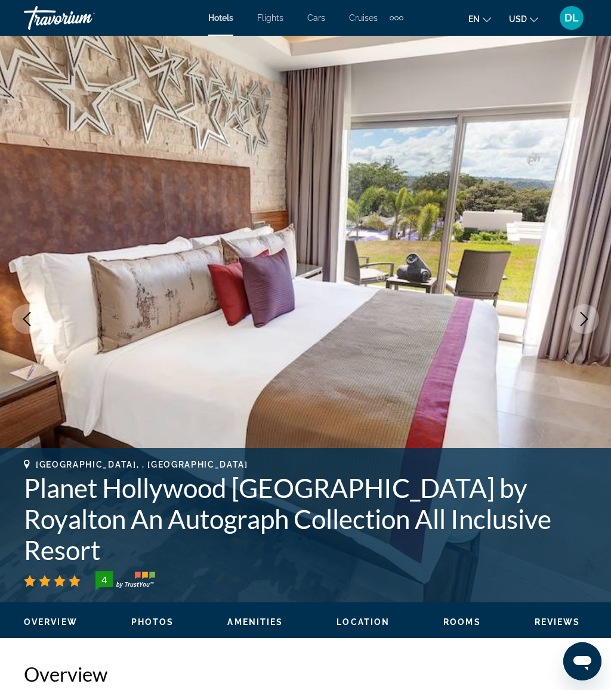
click at [584, 321] on icon "Next image" at bounding box center [584, 319] width 8 height 14
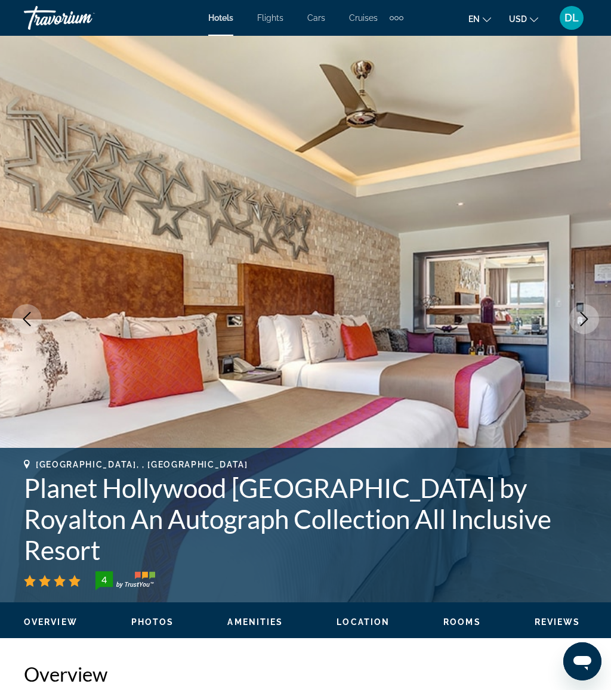
click at [579, 323] on icon "Next image" at bounding box center [584, 319] width 14 height 14
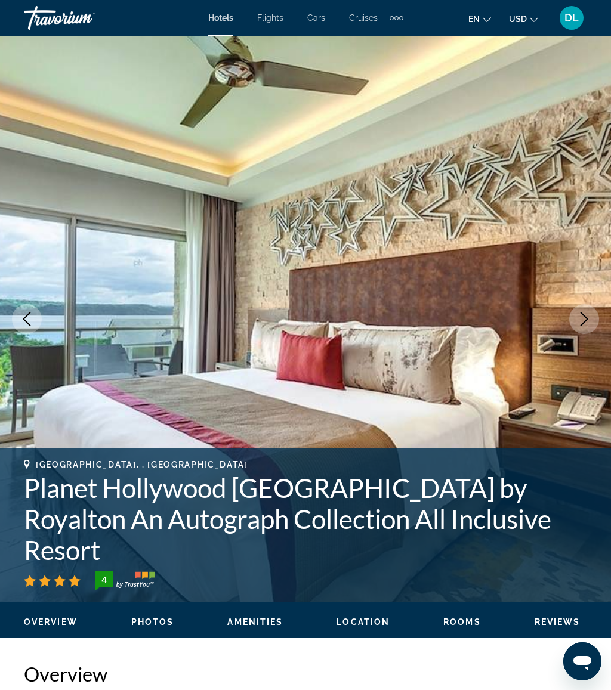
click at [581, 320] on icon "Next image" at bounding box center [584, 319] width 14 height 14
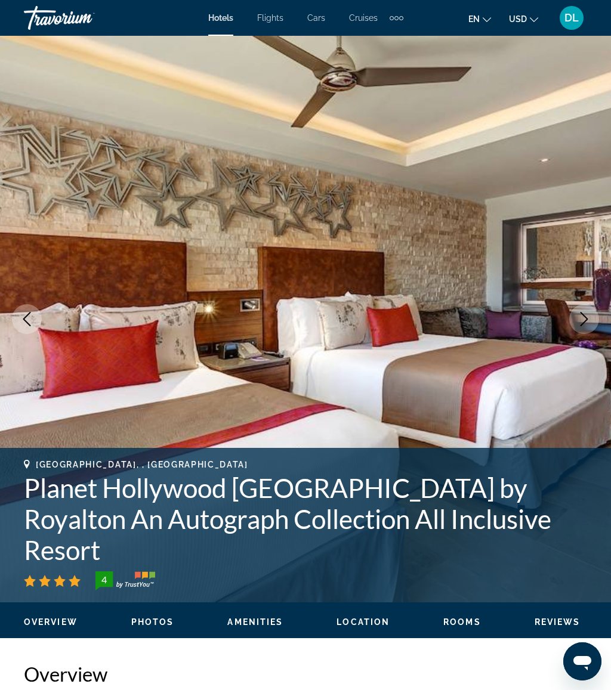
click at [572, 323] on button "Next image" at bounding box center [584, 319] width 30 height 30
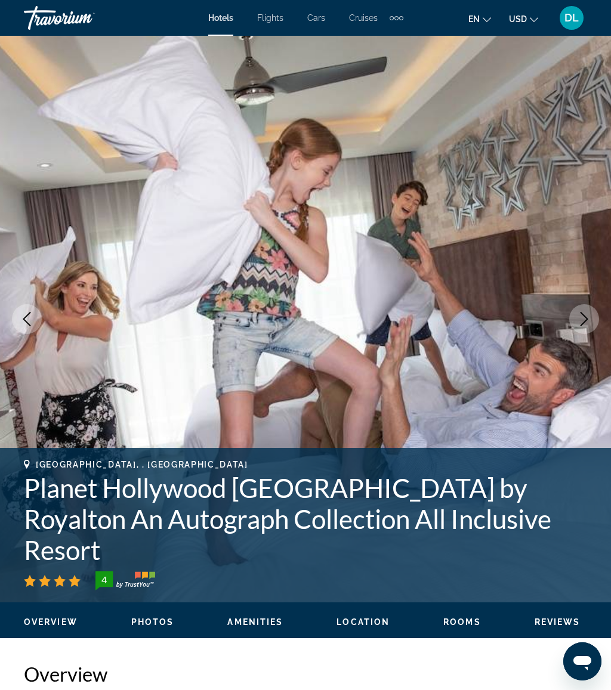
click at [587, 320] on icon "Next image" at bounding box center [584, 319] width 14 height 14
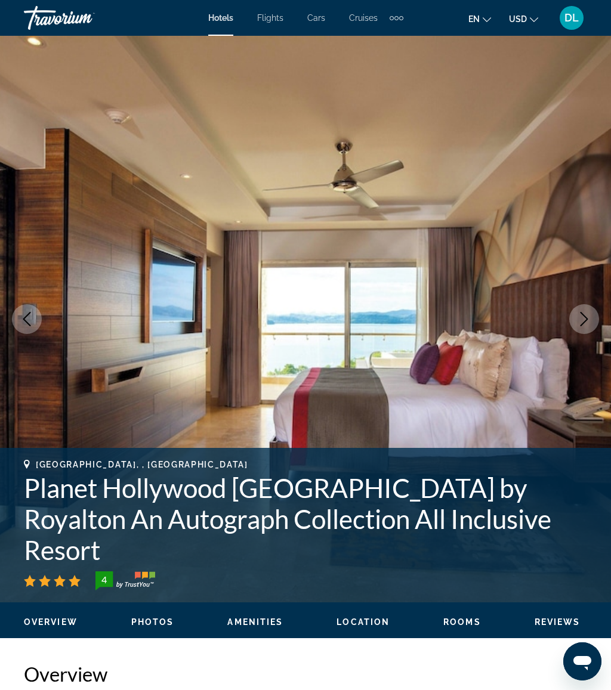
click at [581, 320] on icon "Next image" at bounding box center [584, 319] width 14 height 14
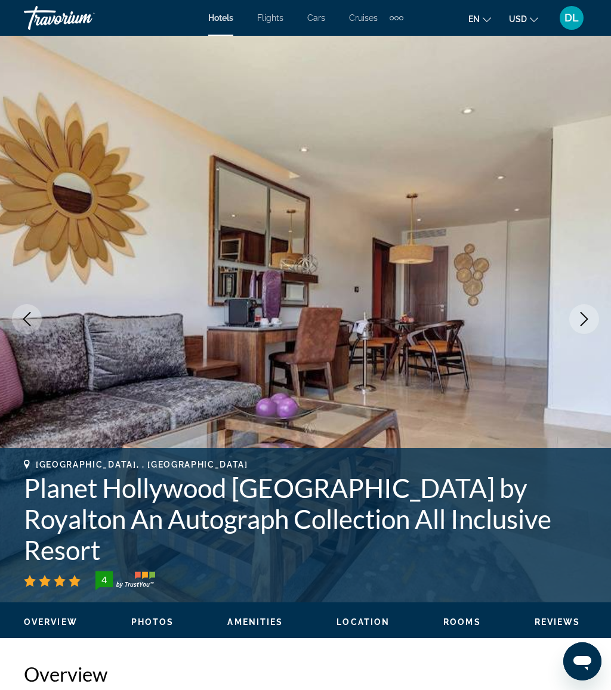
click at [585, 333] on button "Next image" at bounding box center [584, 319] width 30 height 30
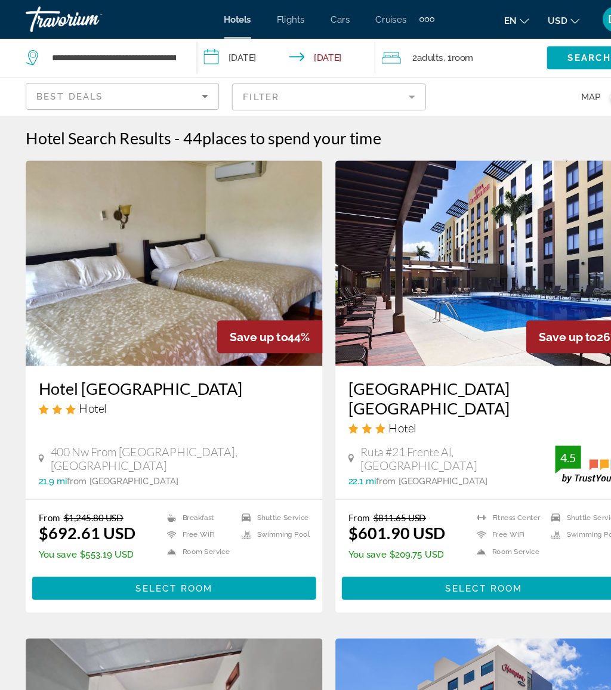
click at [247, 47] on input "**********" at bounding box center [268, 55] width 170 height 39
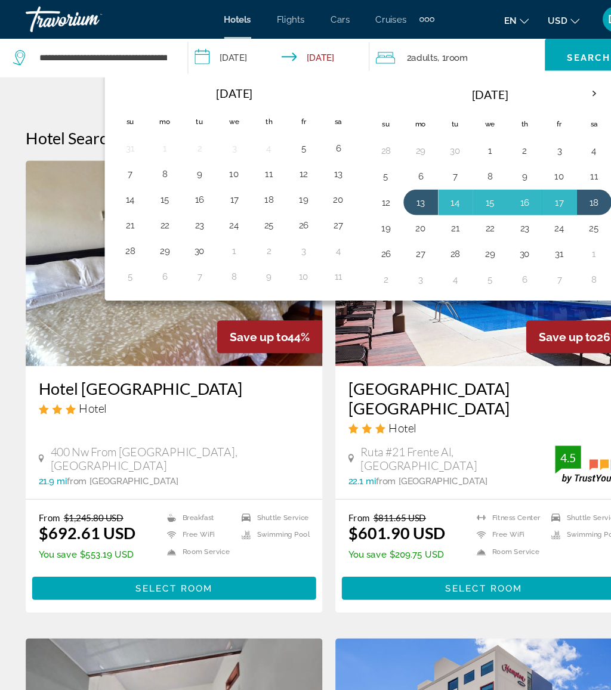
click at [562, 76] on th "Next month" at bounding box center [551, 87] width 32 height 26
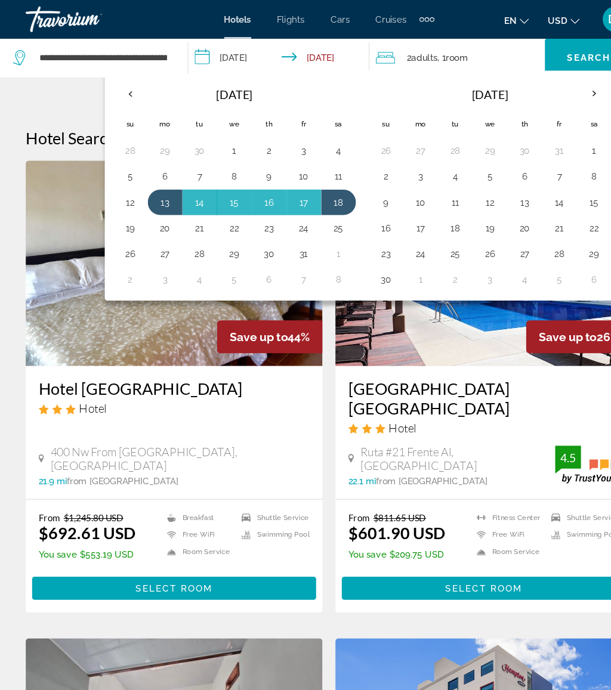
click at [550, 82] on th "Next month" at bounding box center [551, 87] width 32 height 26
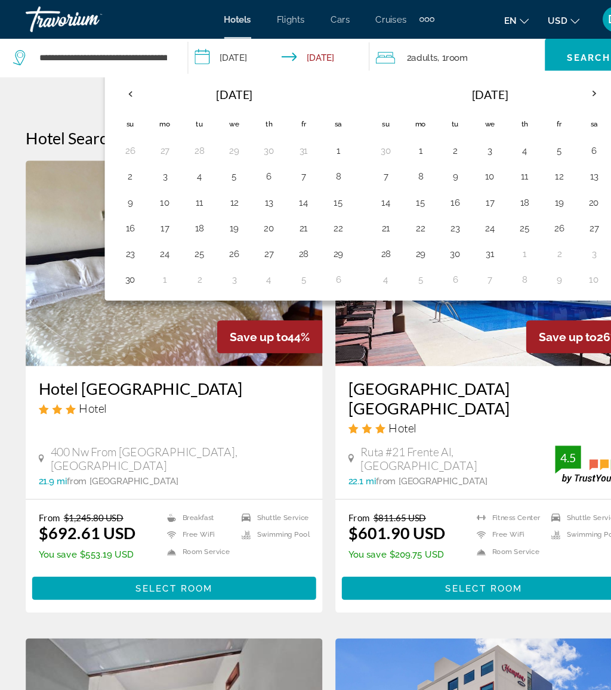
click at [547, 88] on th "Next month" at bounding box center [551, 87] width 32 height 26
click at [550, 83] on th "Next month" at bounding box center [551, 87] width 32 height 26
click at [552, 86] on th "Next month" at bounding box center [551, 87] width 32 height 26
click at [456, 231] on button "25" at bounding box center [454, 235] width 19 height 17
click at [390, 252] on button "30" at bounding box center [390, 259] width 19 height 17
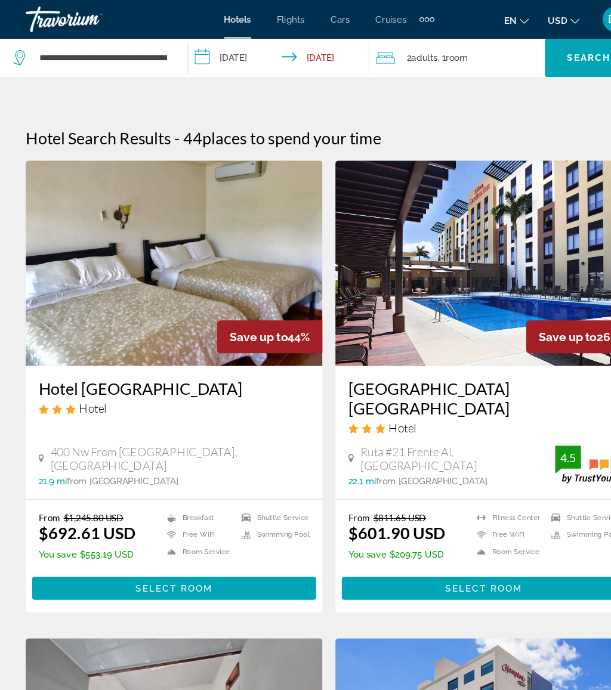
click at [557, 42] on span "Search widget" at bounding box center [546, 53] width 81 height 29
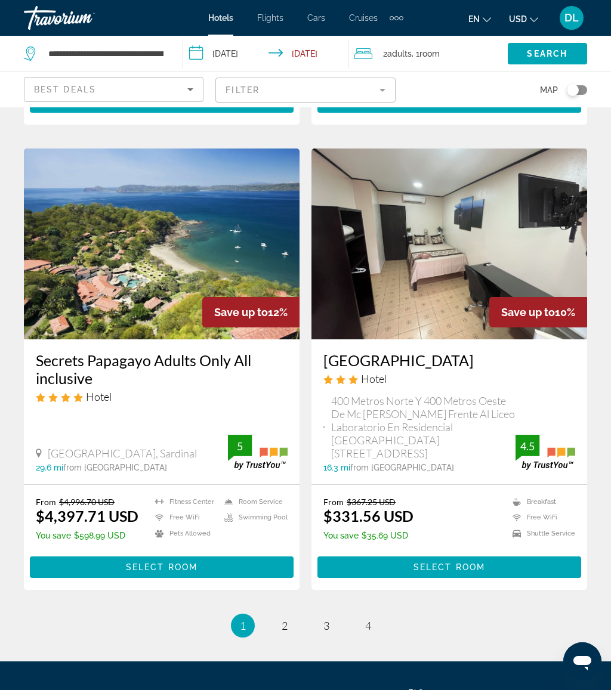
scroll to position [2285, 0]
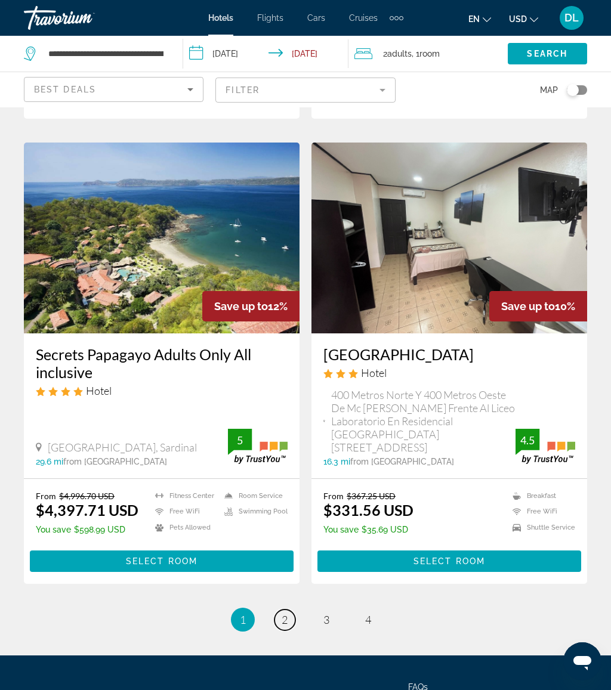
click at [289, 609] on link "page 2" at bounding box center [284, 619] width 21 height 21
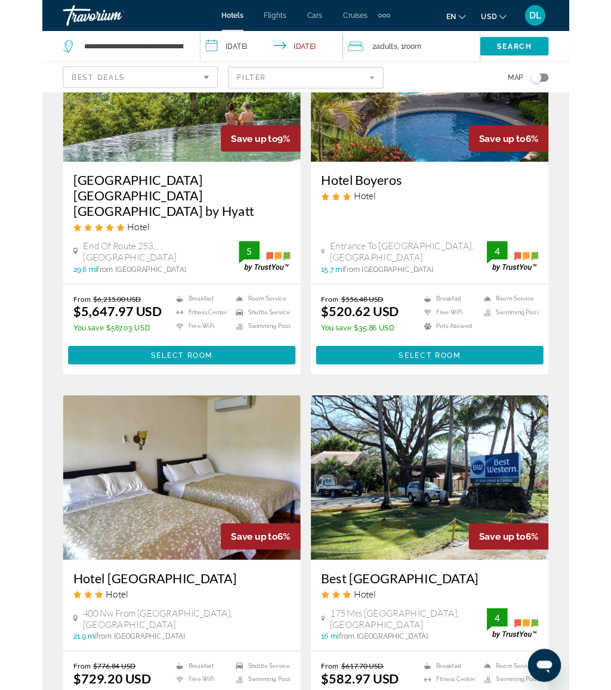
scroll to position [193, 0]
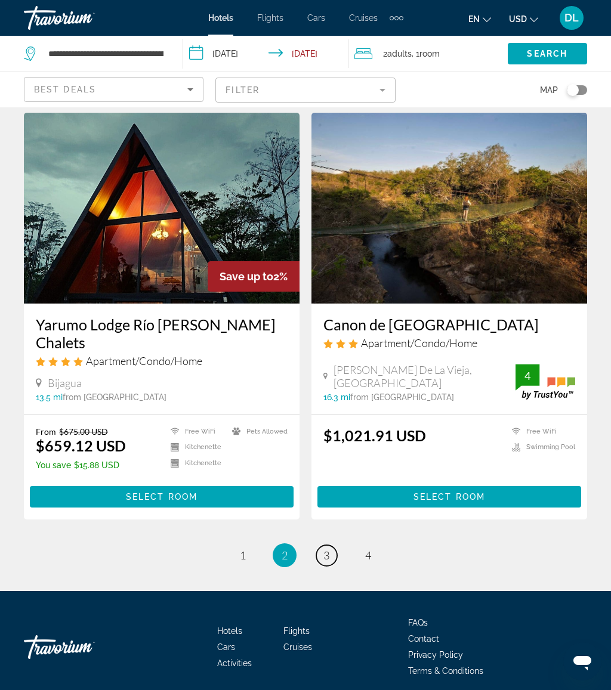
click at [326, 549] on span "3" at bounding box center [326, 555] width 6 height 13
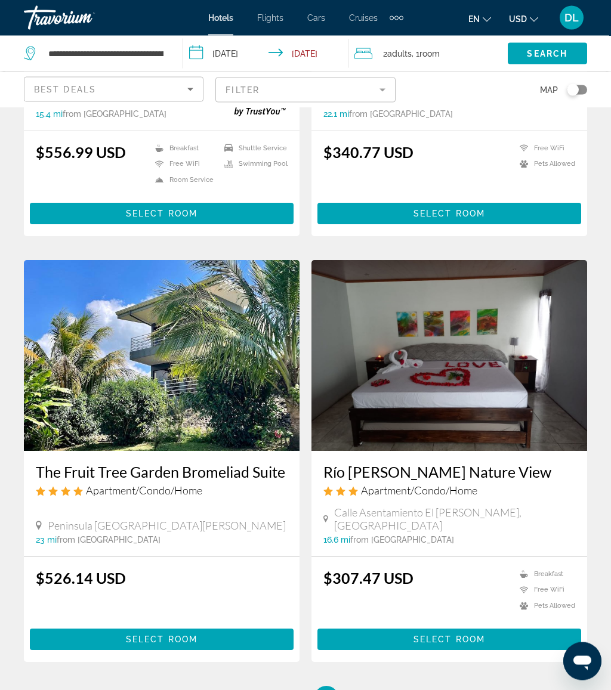
scroll to position [2205, 0]
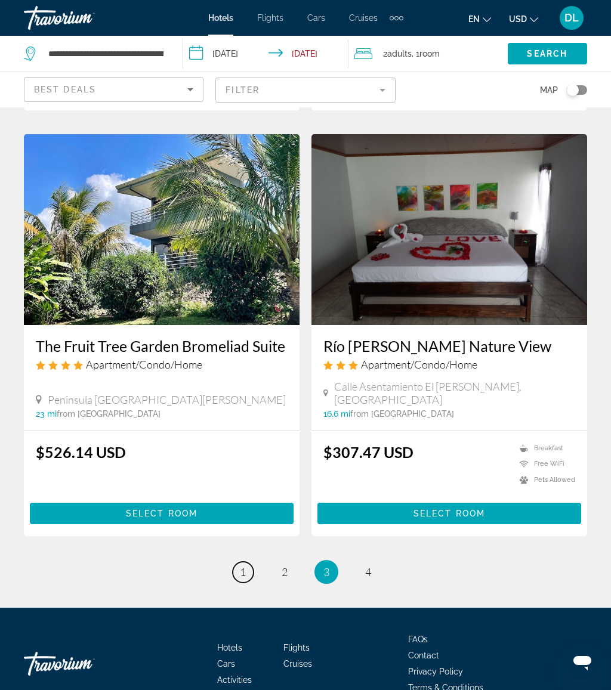
click at [237, 562] on link "page 1" at bounding box center [243, 572] width 21 height 21
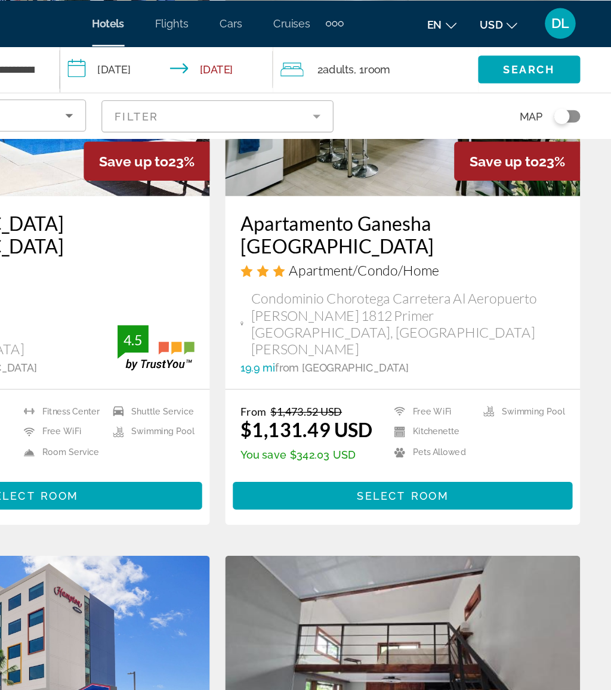
scroll to position [582, 0]
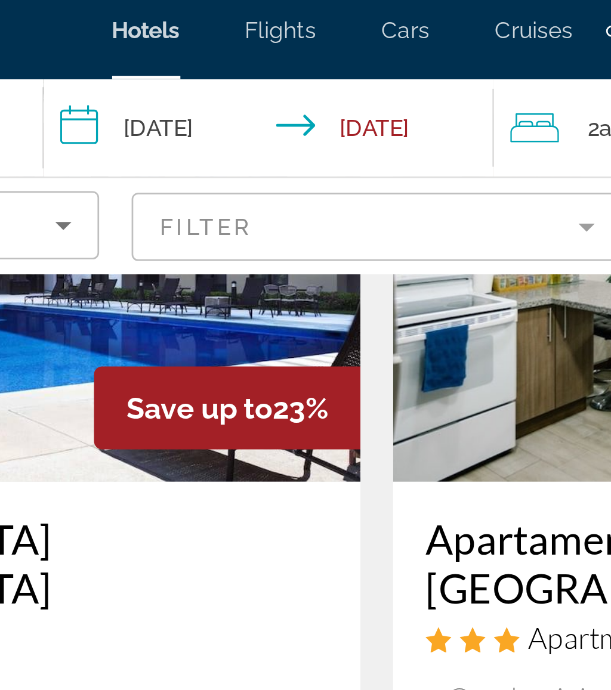
click at [183, 44] on input "**********" at bounding box center [268, 55] width 170 height 39
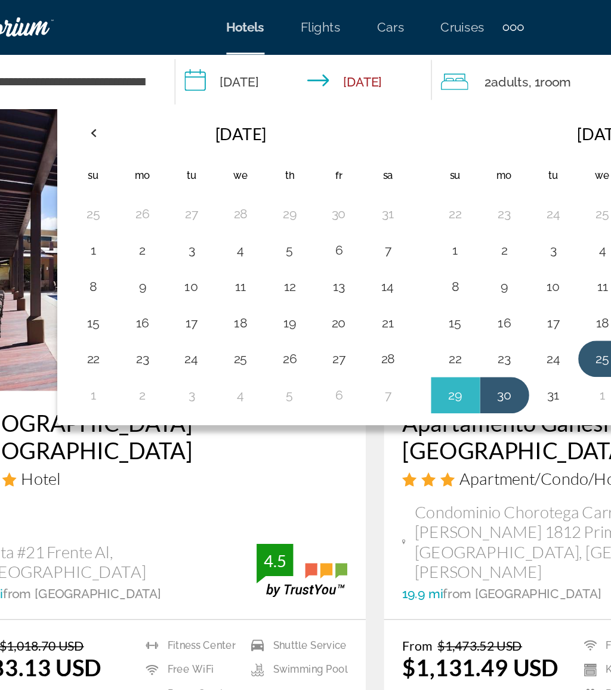
scroll to position [451, 0]
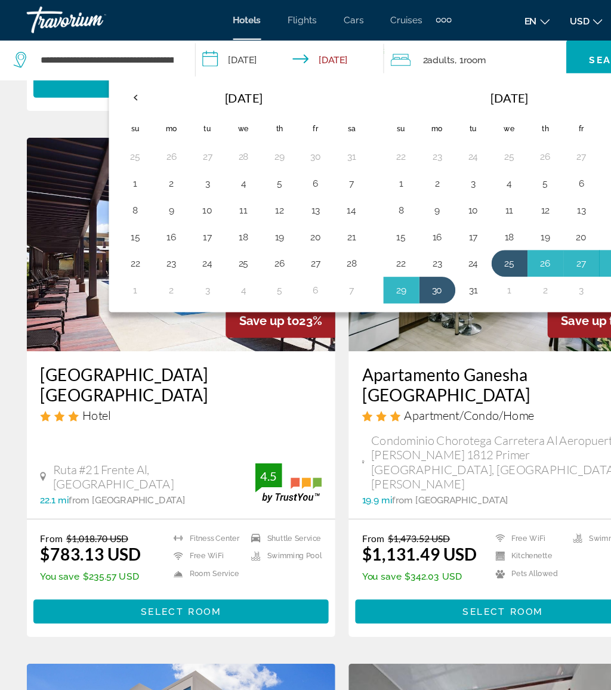
click at [120, 86] on th "Previous month" at bounding box center [121, 87] width 32 height 26
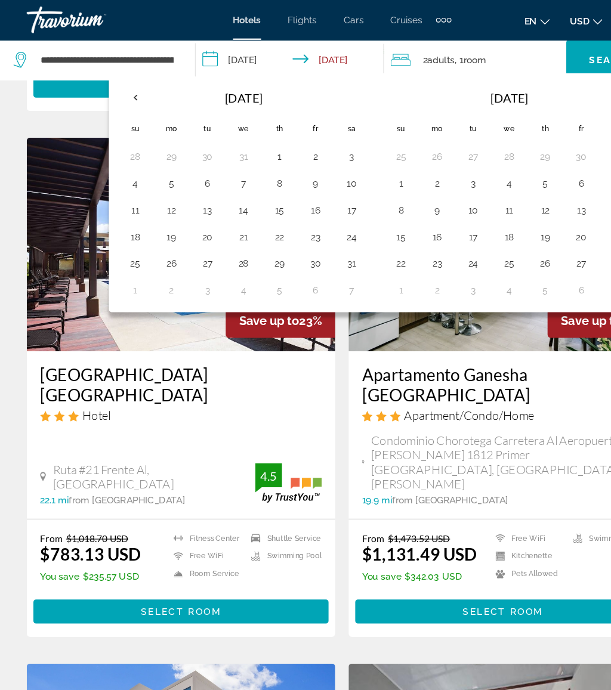
click at [108, 97] on button "Previous month" at bounding box center [121, 86] width 32 height 27
click at [133, 90] on th "Previous month" at bounding box center [121, 87] width 32 height 26
click at [112, 89] on th "Previous month" at bounding box center [121, 87] width 32 height 26
click at [155, 208] on button "20" at bounding box center [153, 211] width 19 height 17
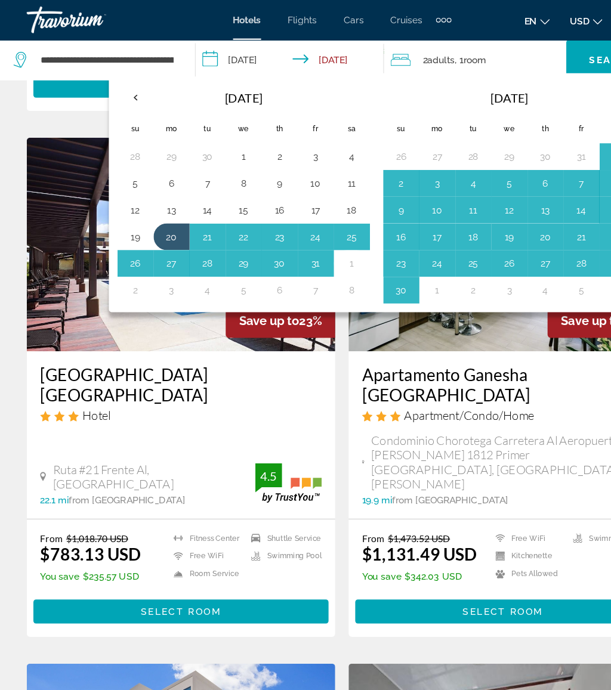
click at [323, 203] on button "25" at bounding box center [314, 211] width 19 height 17
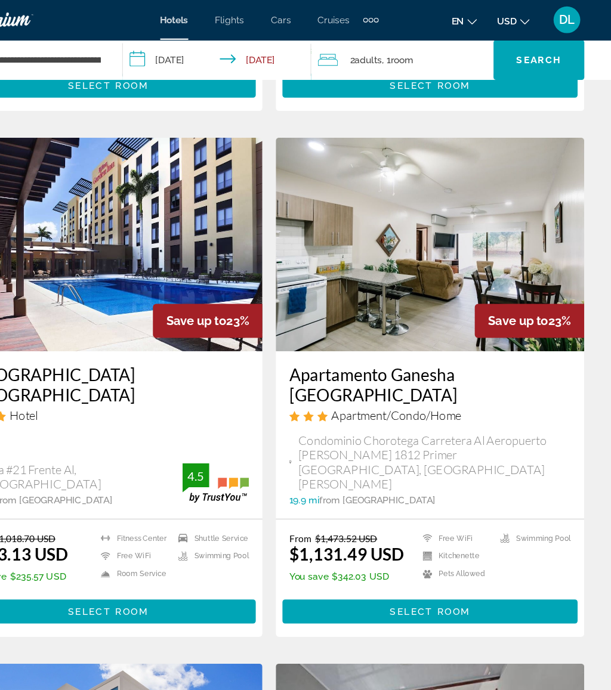
click at [526, 49] on span "Search" at bounding box center [546, 54] width 41 height 10
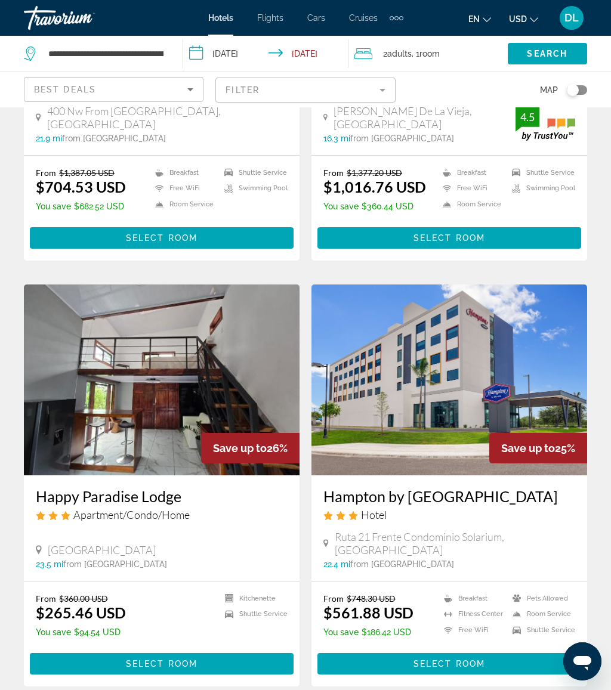
scroll to position [265, 0]
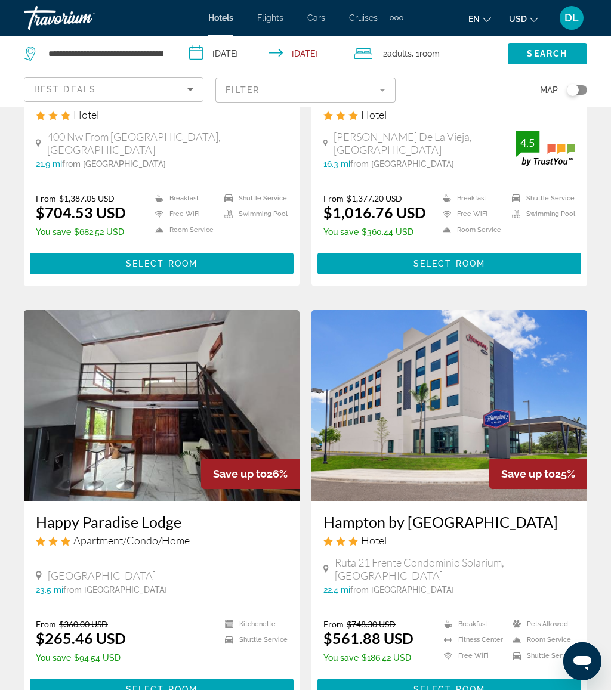
click at [249, 52] on input "**********" at bounding box center [268, 55] width 170 height 39
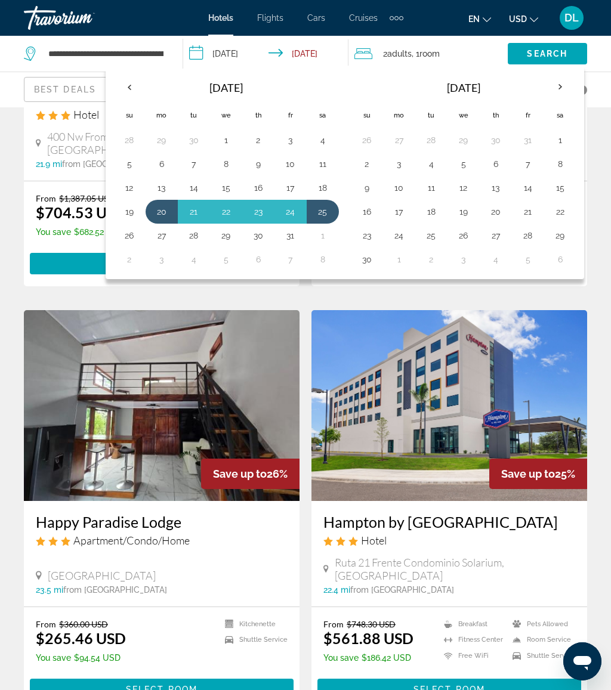
click at [163, 230] on button "27" at bounding box center [161, 235] width 19 height 17
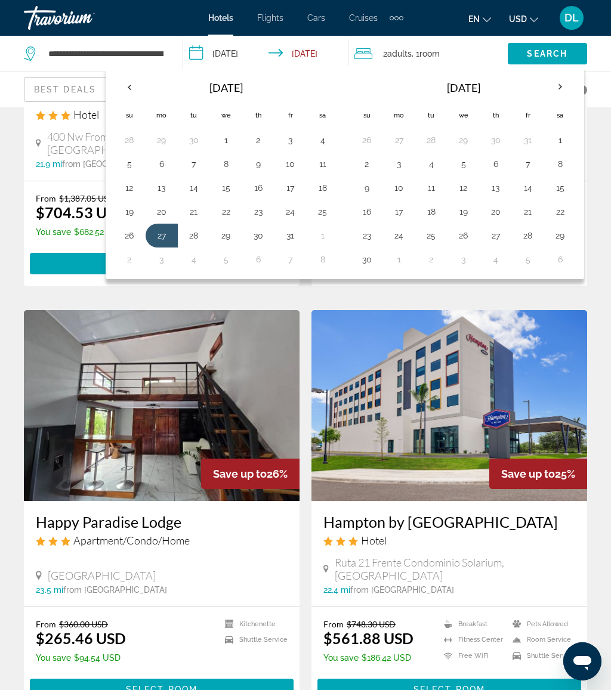
click at [326, 234] on button "1" at bounding box center [322, 235] width 19 height 17
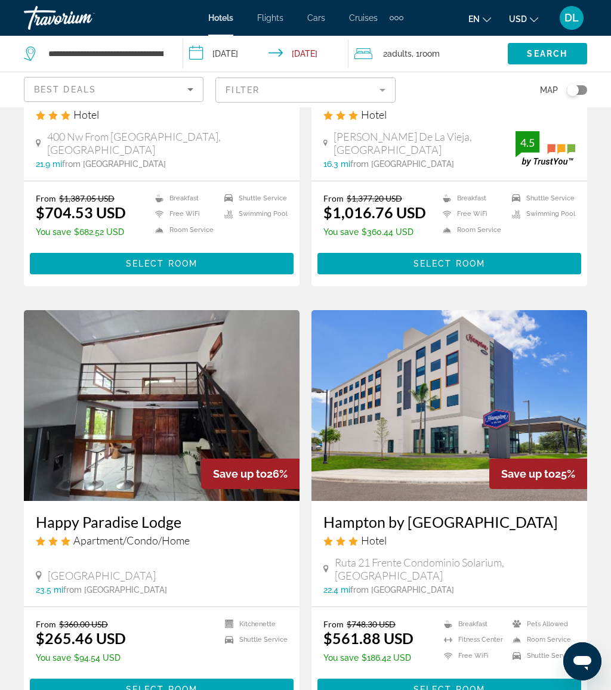
click at [557, 44] on span "Search widget" at bounding box center [546, 53] width 79 height 29
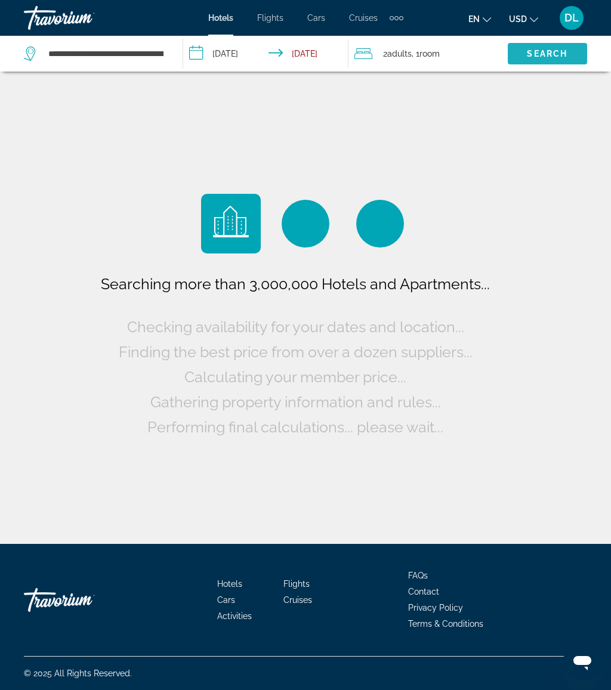
scroll to position [0, 0]
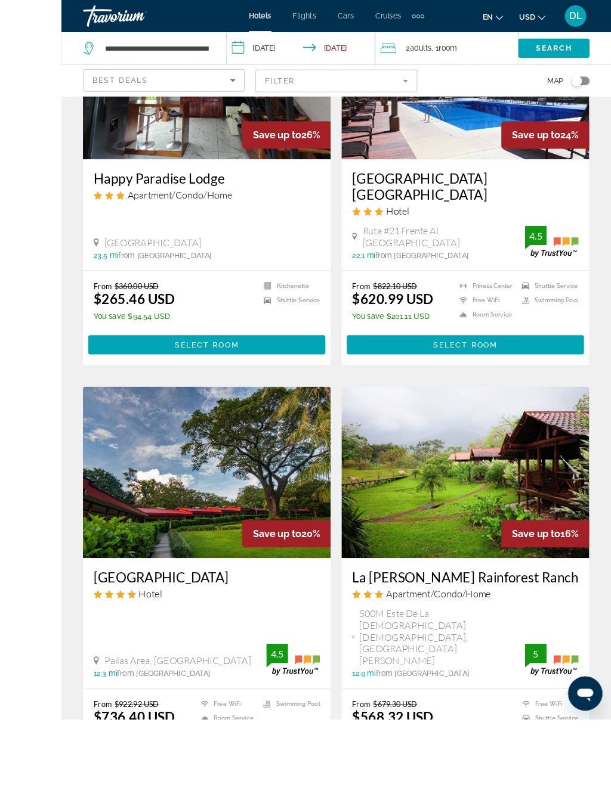
scroll to position [687, 0]
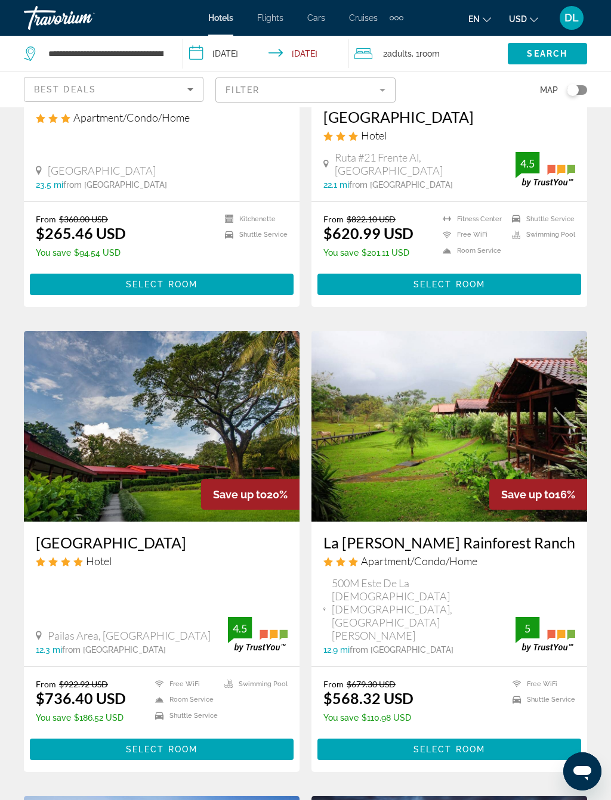
click at [252, 47] on input "**********" at bounding box center [268, 55] width 170 height 39
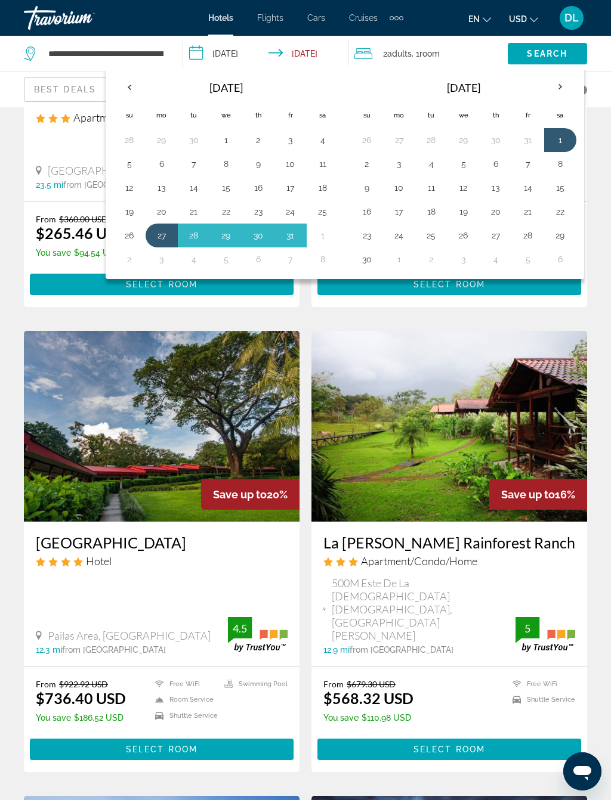
click at [434, 229] on button "25" at bounding box center [431, 235] width 19 height 17
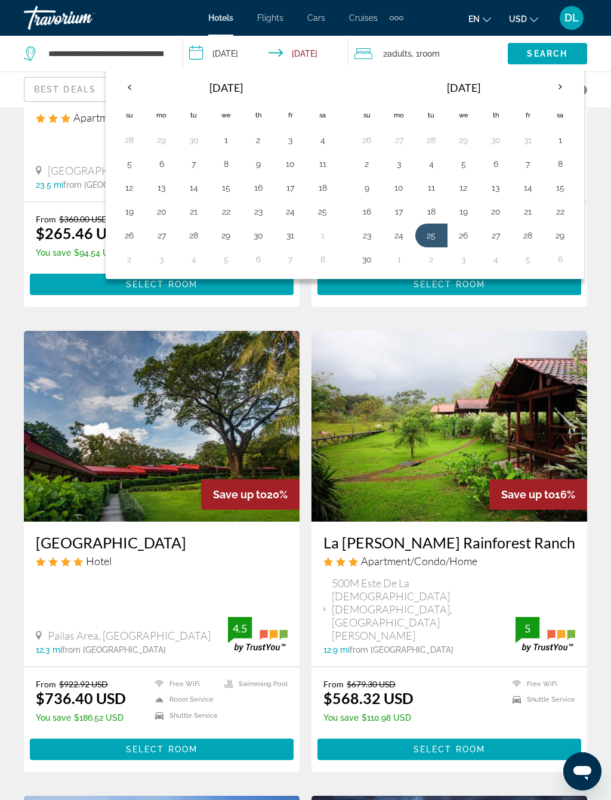
click at [368, 262] on button "30" at bounding box center [366, 259] width 19 height 17
type input "**********"
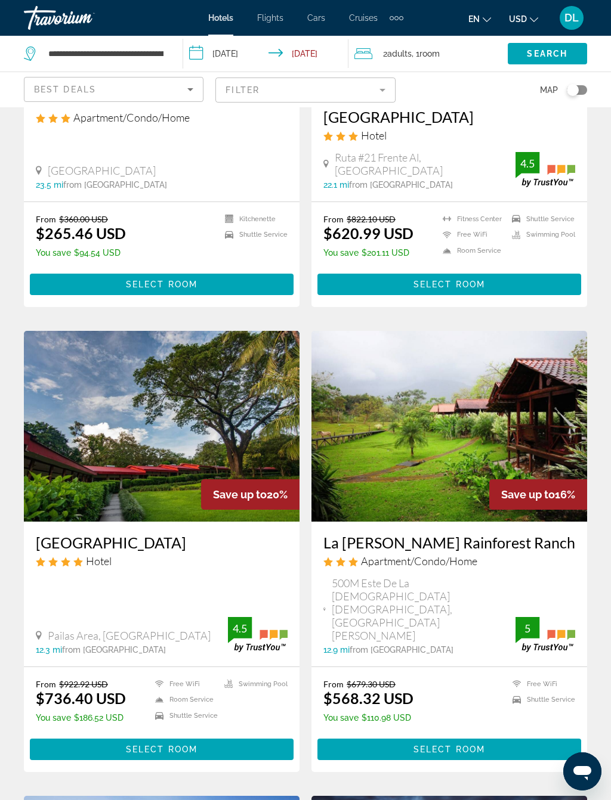
click at [464, 52] on div "2 Adult Adults , 1 Room rooms" at bounding box center [430, 53] width 153 height 17
click at [486, 129] on icon "Increment children" at bounding box center [490, 128] width 11 height 14
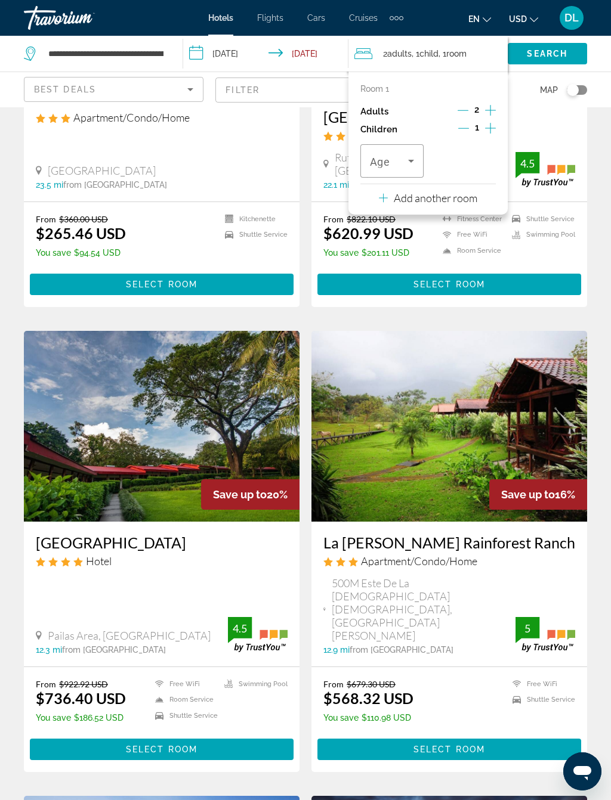
click at [410, 165] on icon "Travelers: 2 adults, 1 child" at bounding box center [411, 161] width 14 height 14
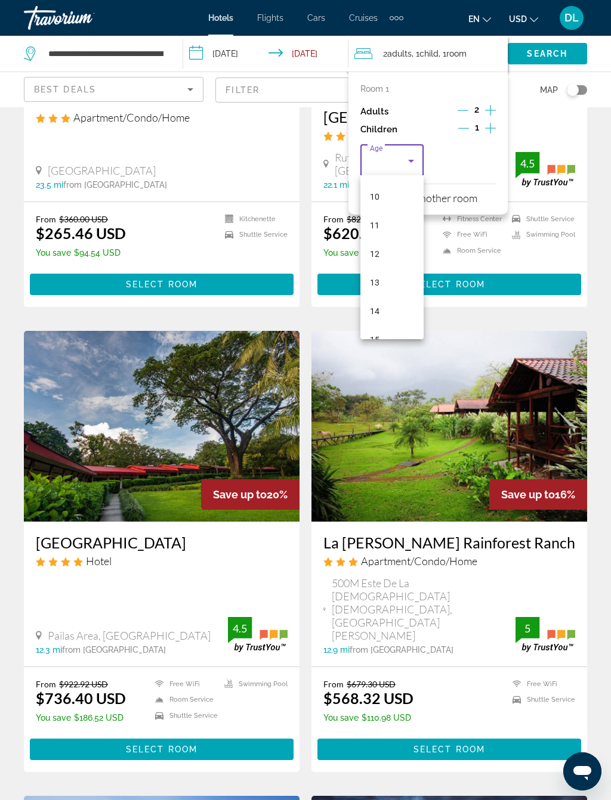
scroll to position [308, 0]
click at [392, 225] on mat-option "12" at bounding box center [391, 229] width 63 height 29
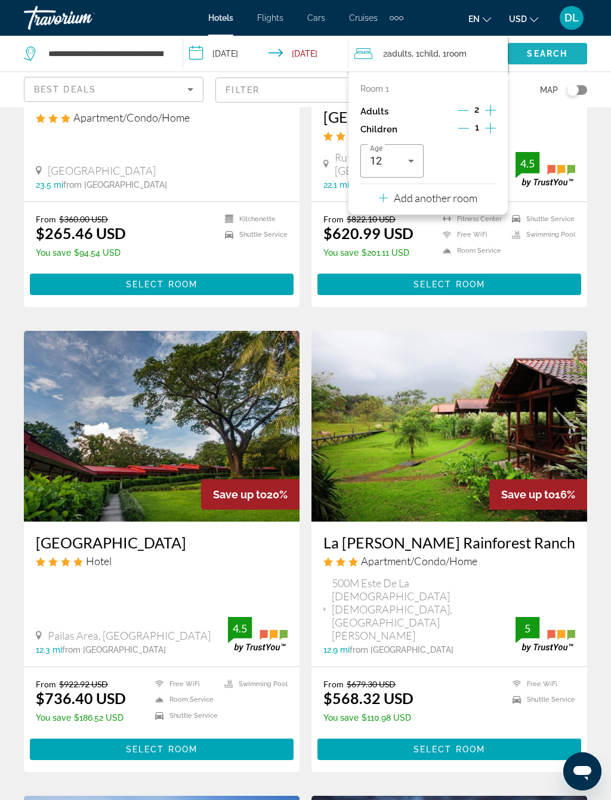
click at [559, 54] on span "Search" at bounding box center [546, 54] width 41 height 10
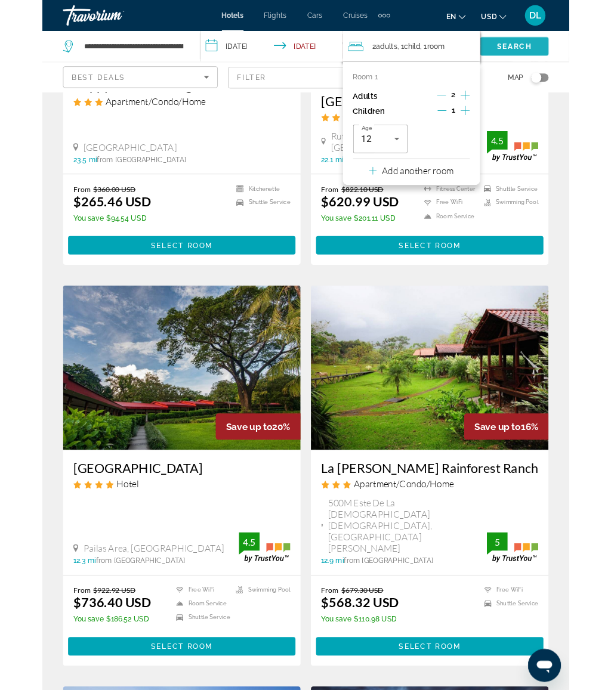
scroll to position [0, 0]
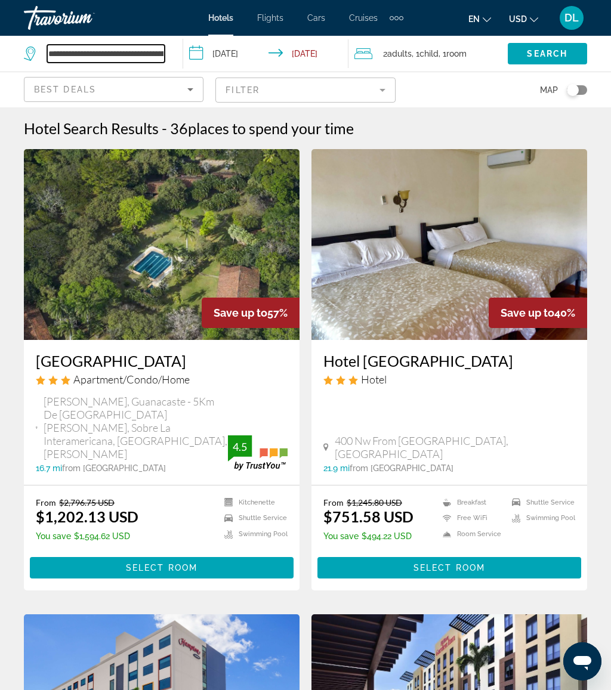
click at [157, 54] on input "**********" at bounding box center [105, 54] width 117 height 18
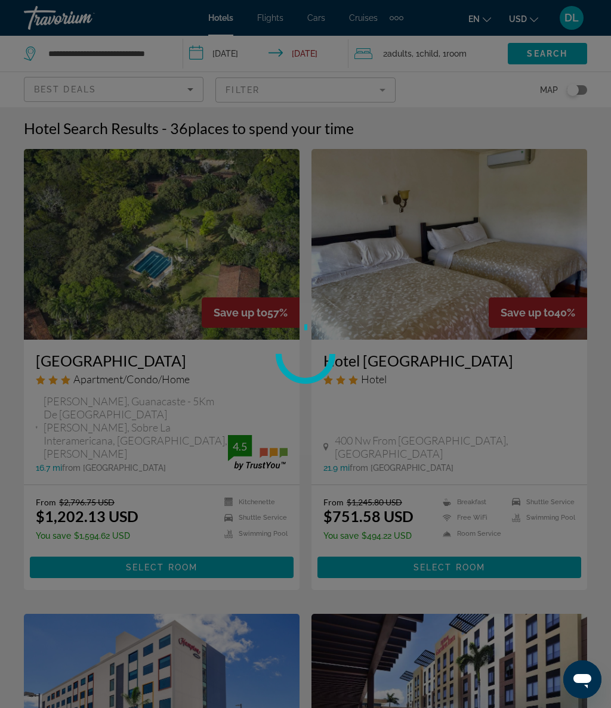
click at [161, 51] on div at bounding box center [305, 354] width 611 height 708
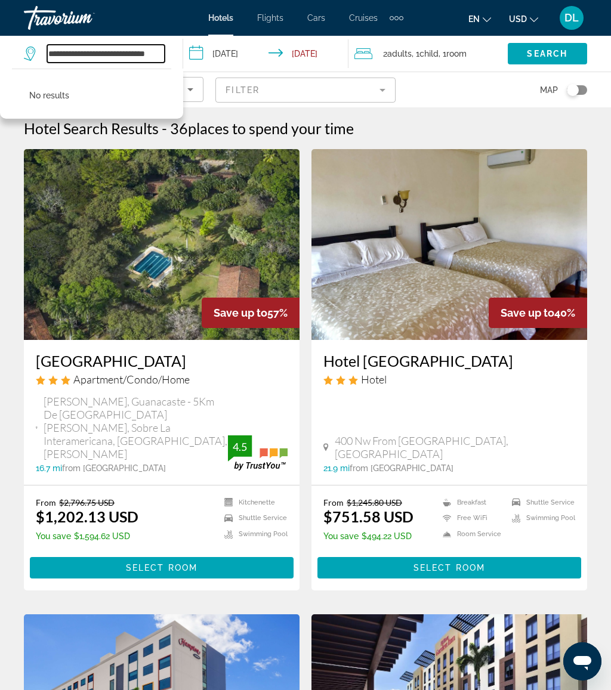
click at [154, 56] on input "**********" at bounding box center [105, 54] width 117 height 18
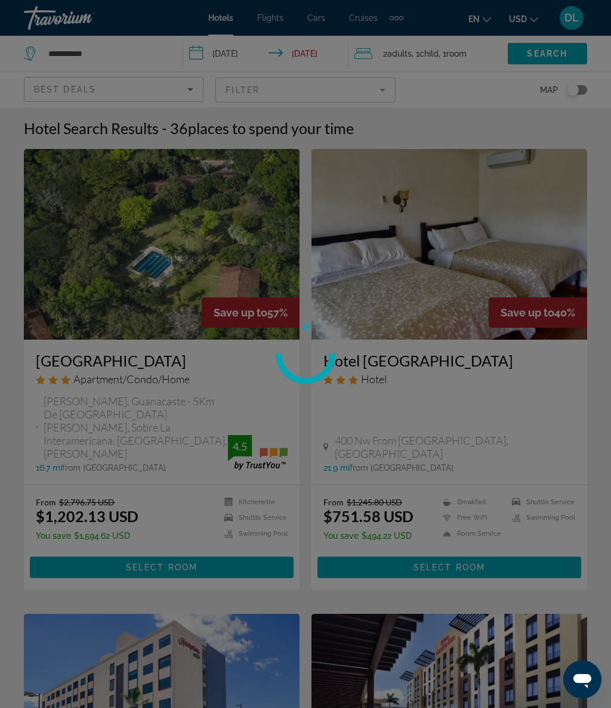
click at [125, 55] on div at bounding box center [305, 354] width 611 height 708
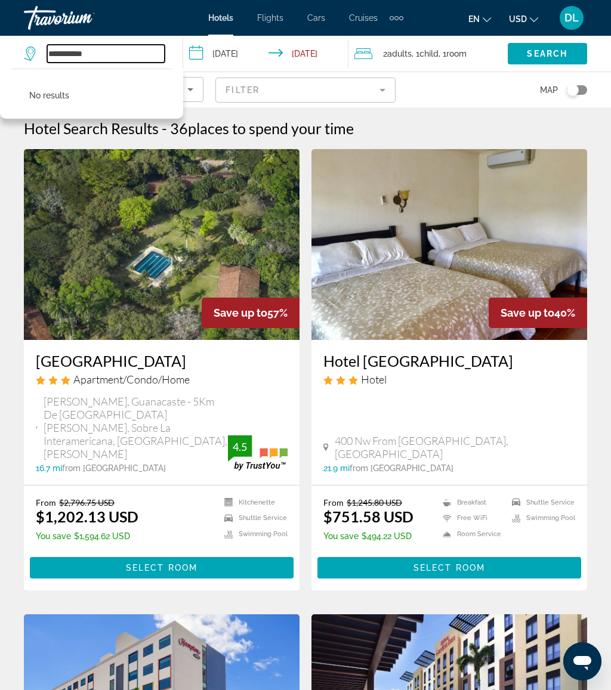
click at [142, 54] on input "**********" at bounding box center [105, 54] width 117 height 18
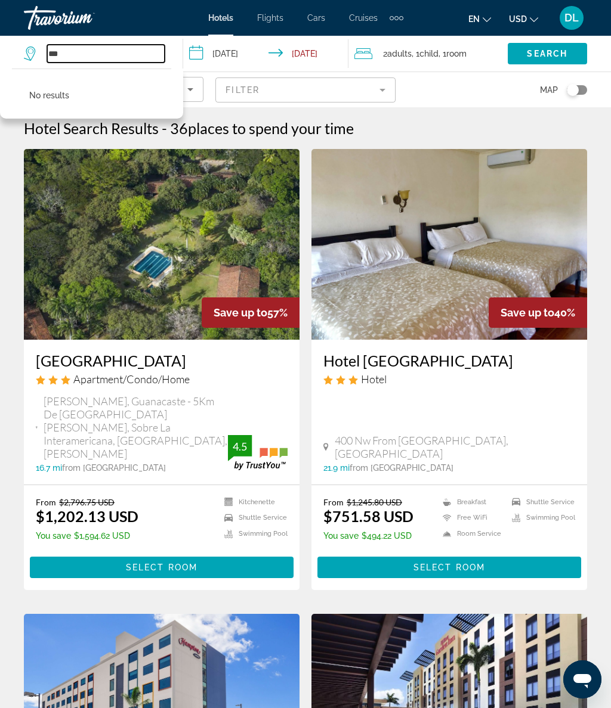
type input "*"
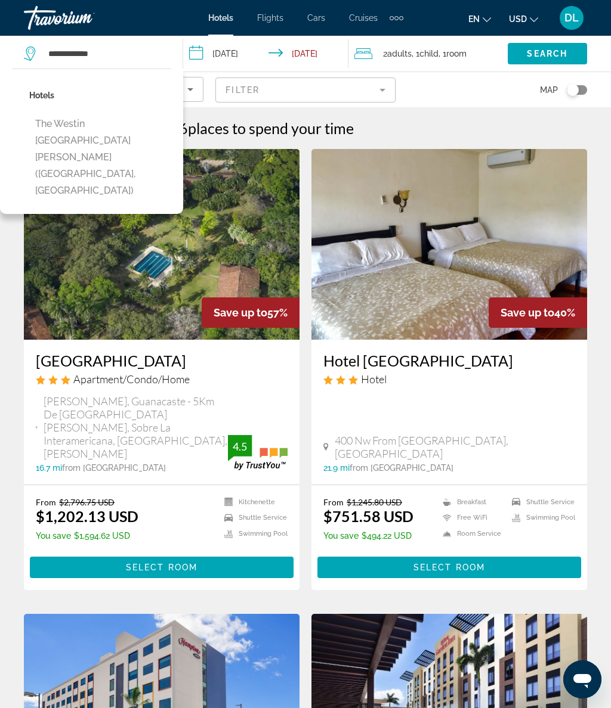
click at [122, 133] on button "The Westin [GEOGRAPHIC_DATA][PERSON_NAME] ([GEOGRAPHIC_DATA], [GEOGRAPHIC_DATA])" at bounding box center [100, 157] width 142 height 89
type input "**********"
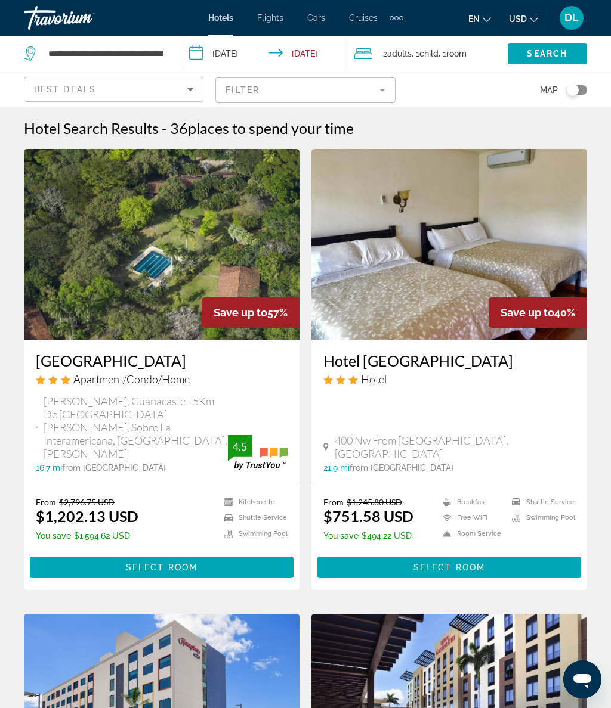
click at [235, 56] on input "**********" at bounding box center [268, 55] width 170 height 39
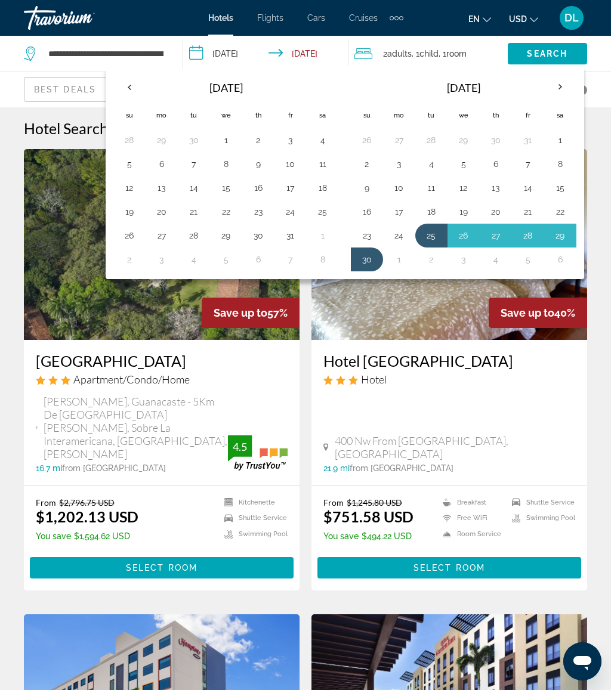
click at [566, 49] on span "Search" at bounding box center [546, 54] width 41 height 10
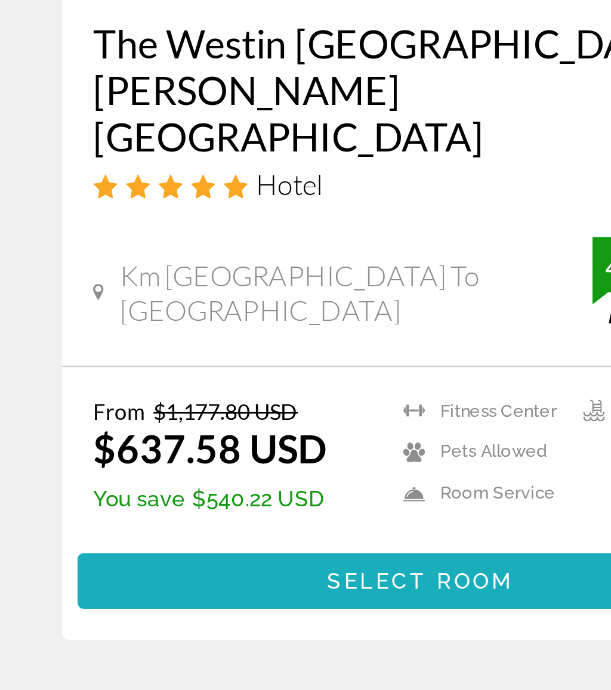
click at [134, 563] on span "Select Room" at bounding box center [162, 568] width 72 height 10
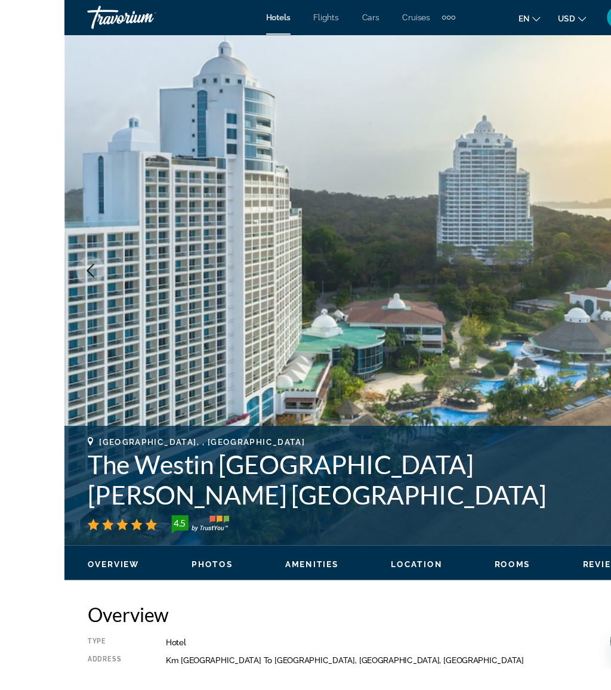
scroll to position [49, 0]
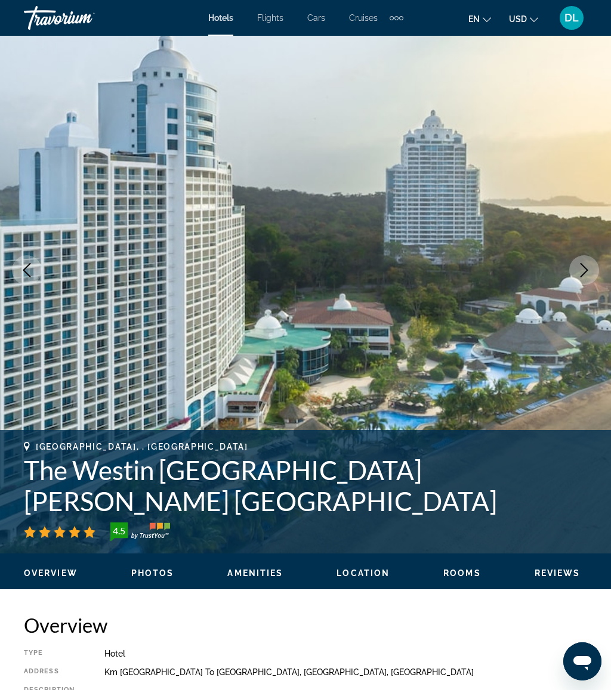
click at [578, 270] on icon "Next image" at bounding box center [584, 270] width 14 height 14
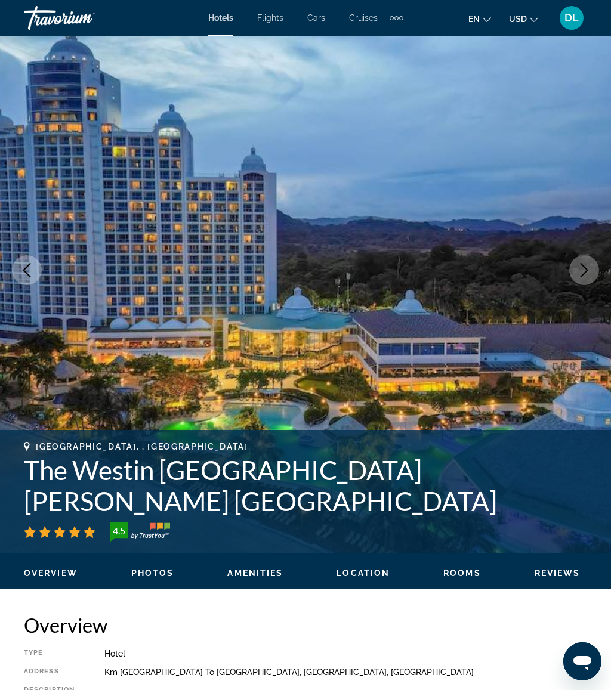
click at [588, 269] on icon "Next image" at bounding box center [584, 270] width 14 height 14
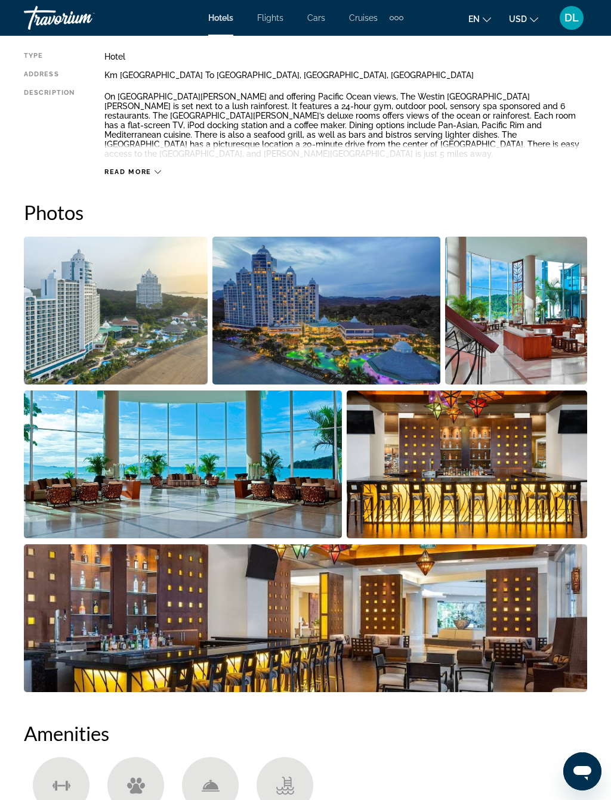
scroll to position [646, 0]
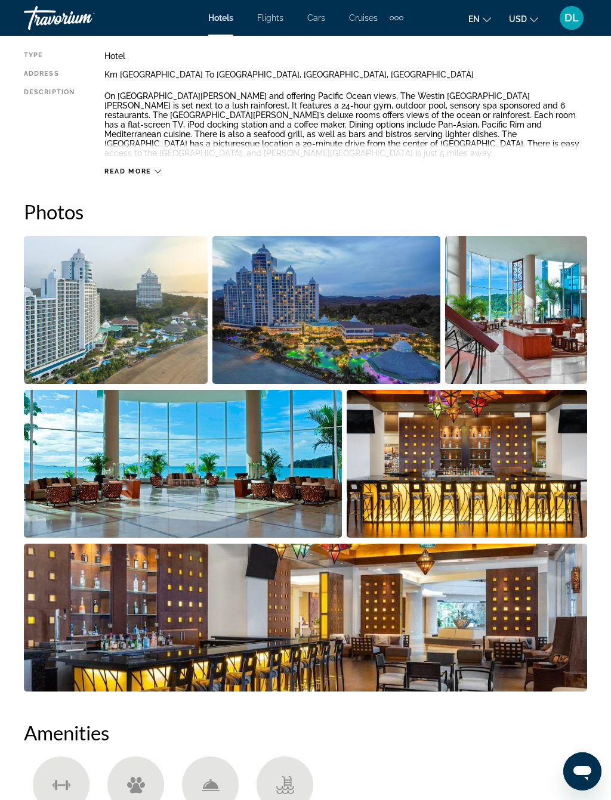
click at [343, 299] on img "Open full-screen image slider" at bounding box center [326, 310] width 228 height 148
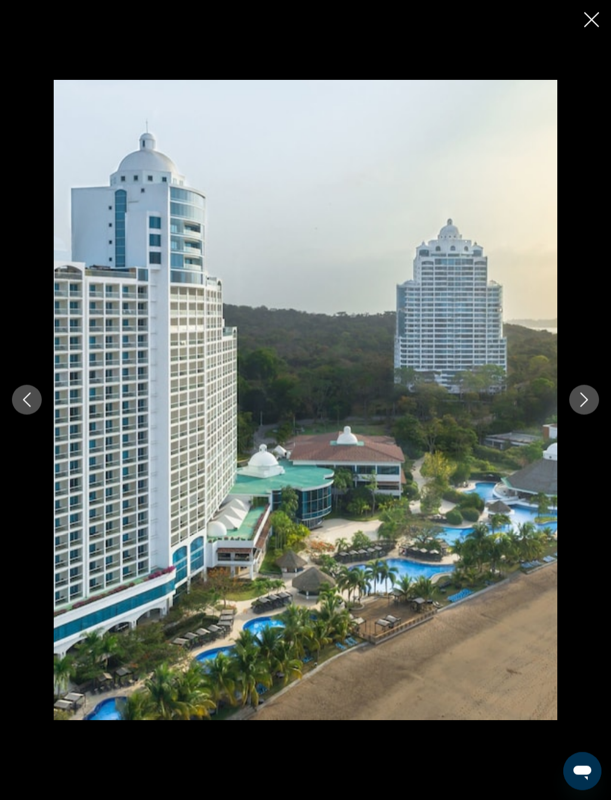
scroll to position [989, 0]
click at [588, 402] on icon "Next image" at bounding box center [584, 400] width 14 height 14
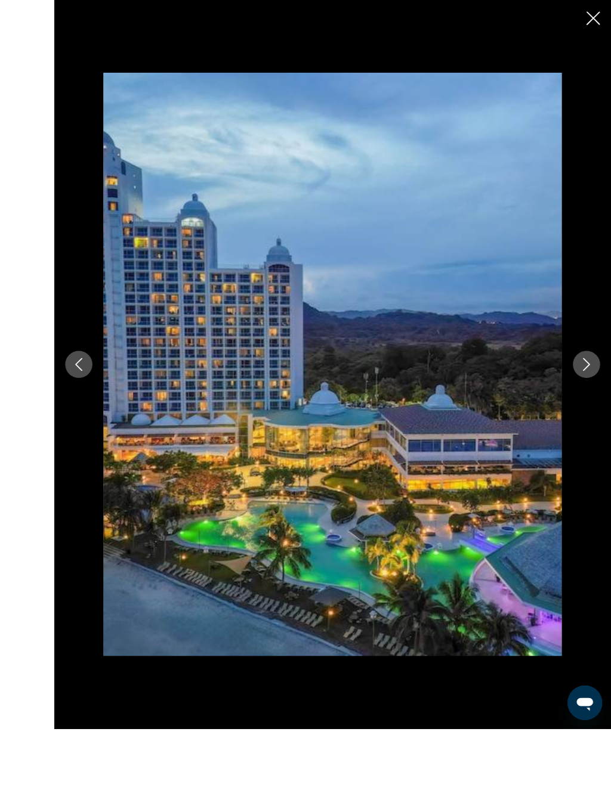
scroll to position [1401, 0]
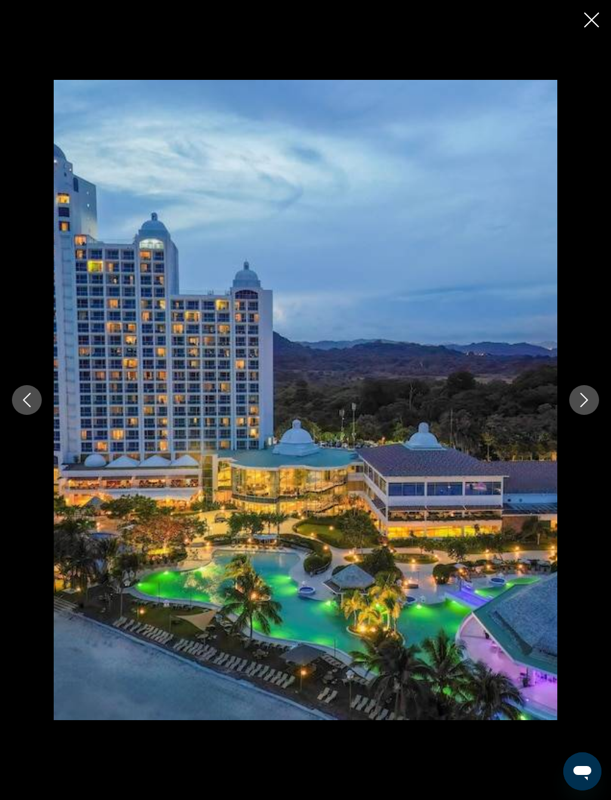
click at [582, 389] on button "Next image" at bounding box center [584, 400] width 30 height 30
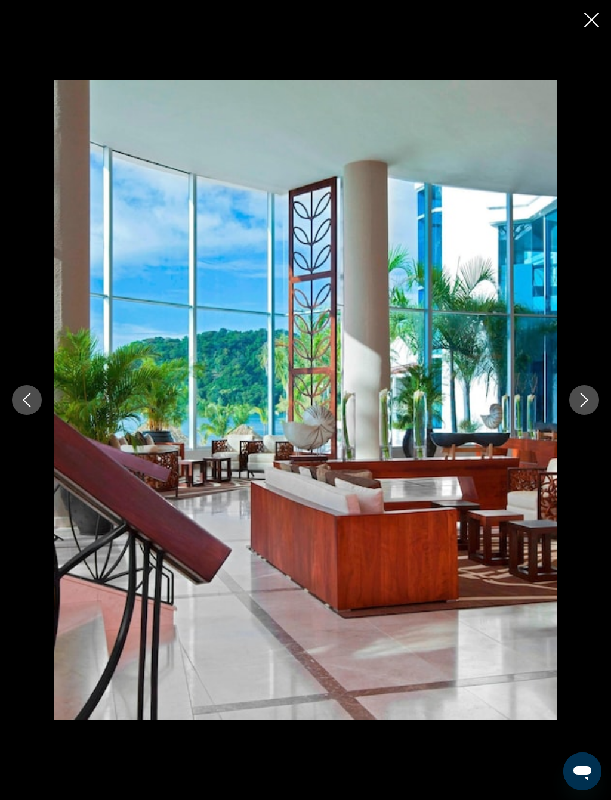
click at [578, 409] on button "Next image" at bounding box center [584, 400] width 30 height 30
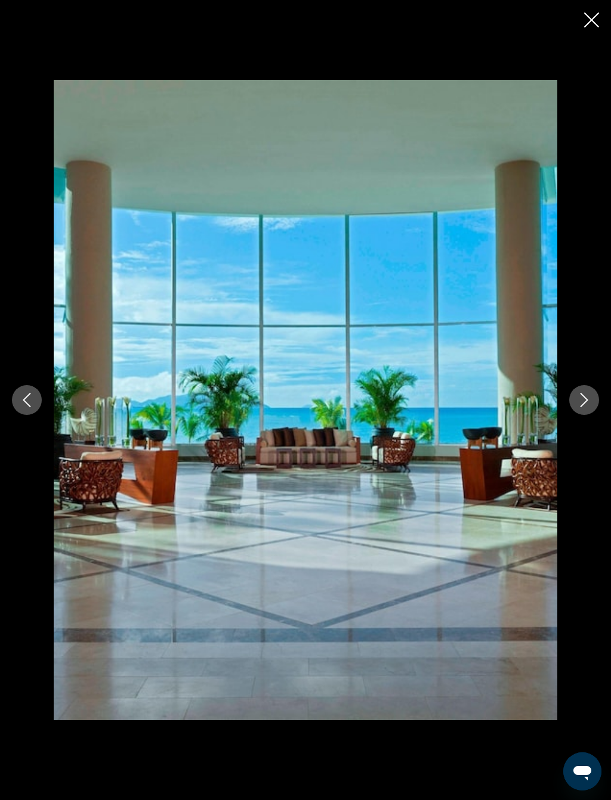
click at [583, 407] on icon "Next image" at bounding box center [584, 400] width 14 height 14
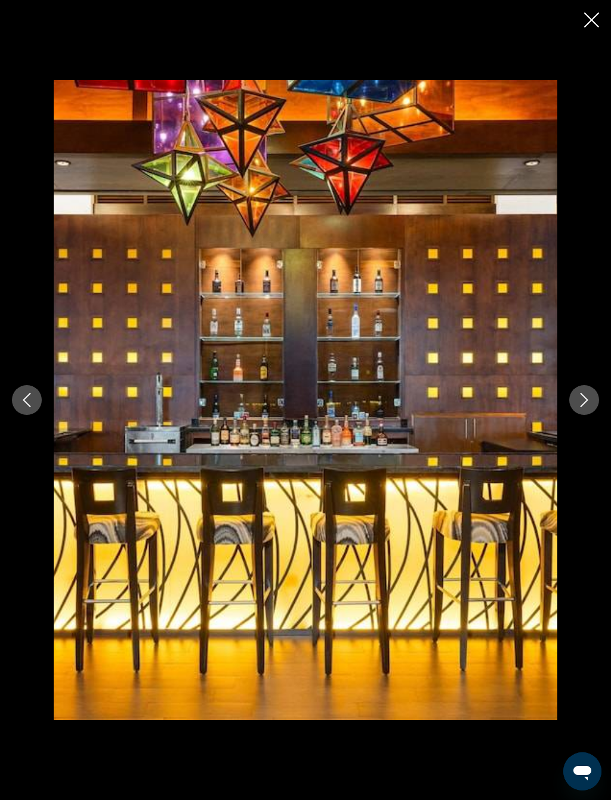
click at [591, 395] on button "Next image" at bounding box center [584, 400] width 30 height 30
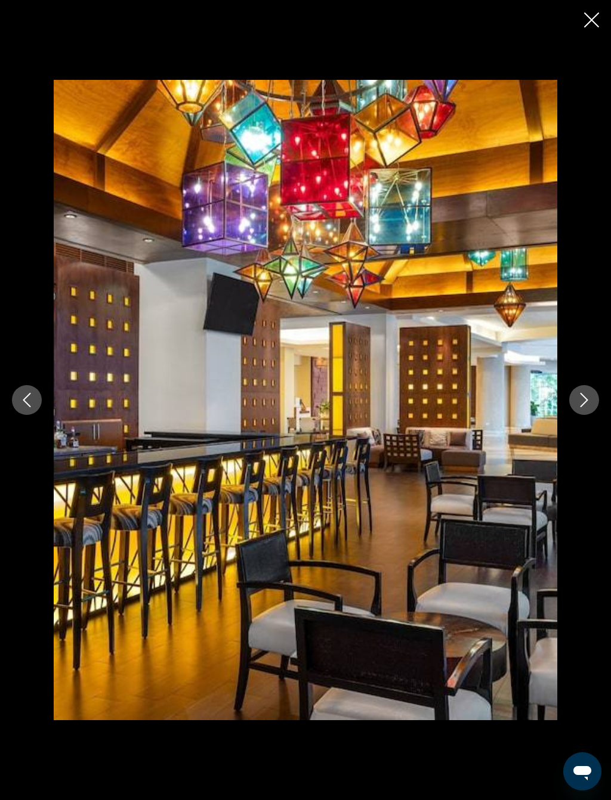
click at [584, 401] on icon "Next image" at bounding box center [584, 400] width 14 height 14
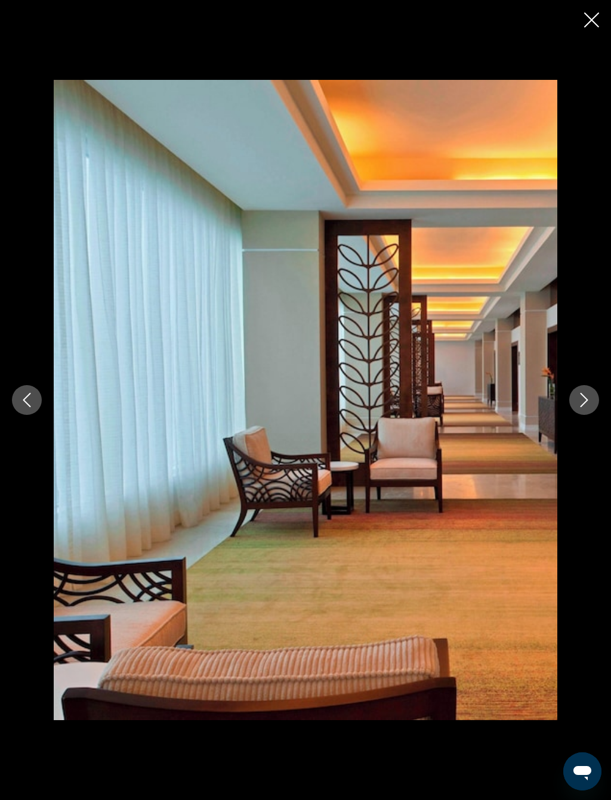
click at [574, 412] on button "Next image" at bounding box center [584, 400] width 30 height 30
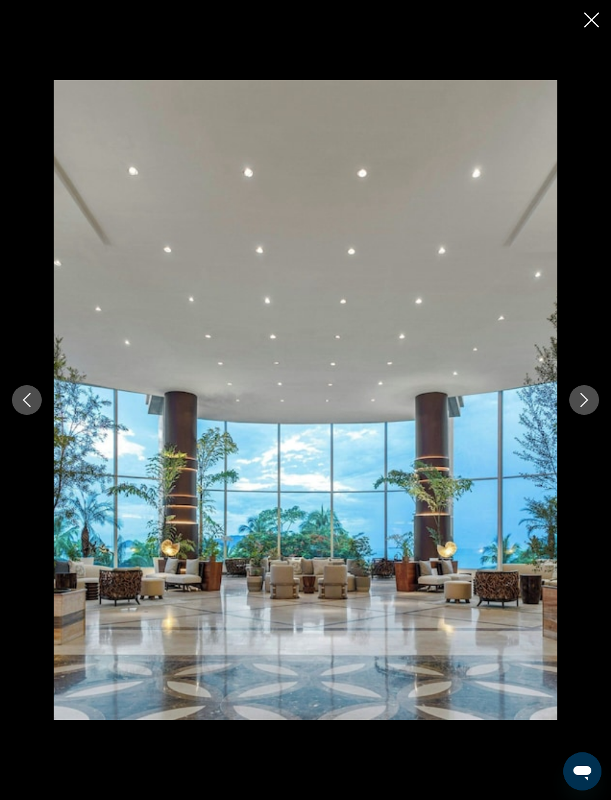
click at [580, 409] on button "Next image" at bounding box center [584, 400] width 30 height 30
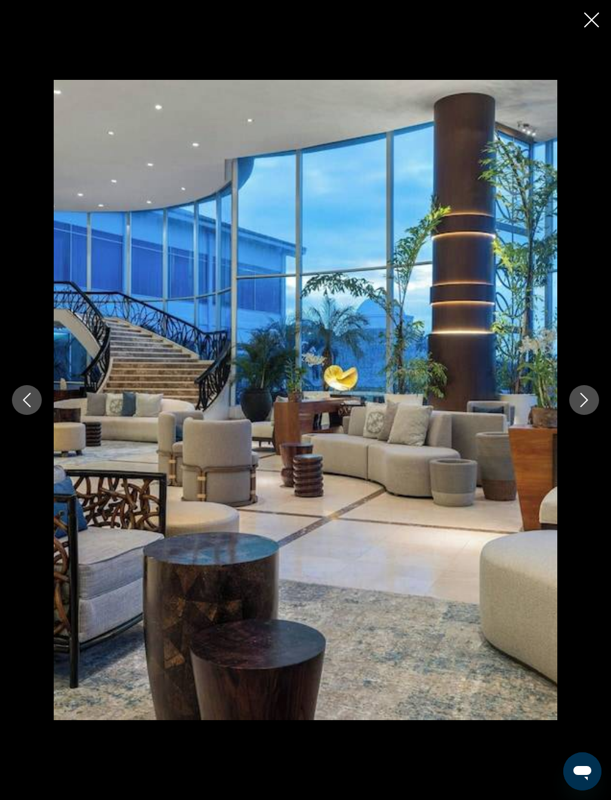
click at [578, 404] on icon "Next image" at bounding box center [584, 400] width 14 height 14
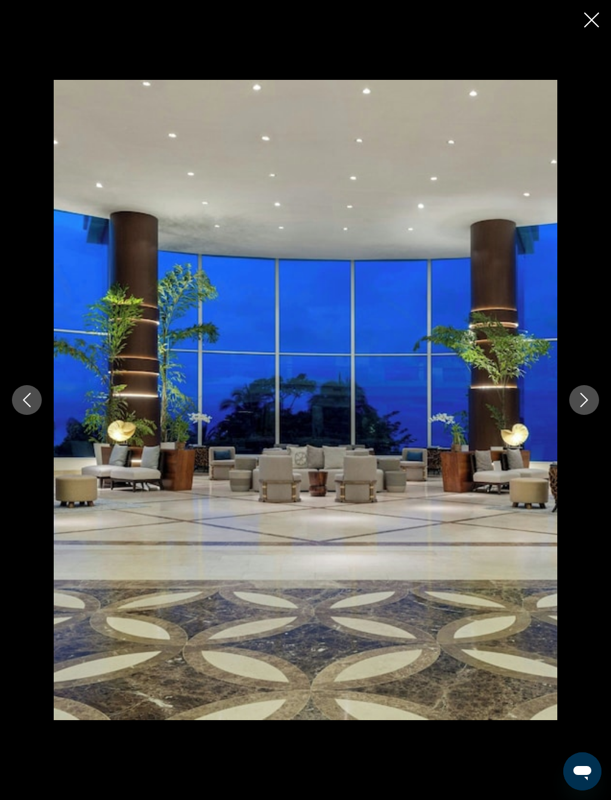
click at [574, 409] on button "Next image" at bounding box center [584, 400] width 30 height 30
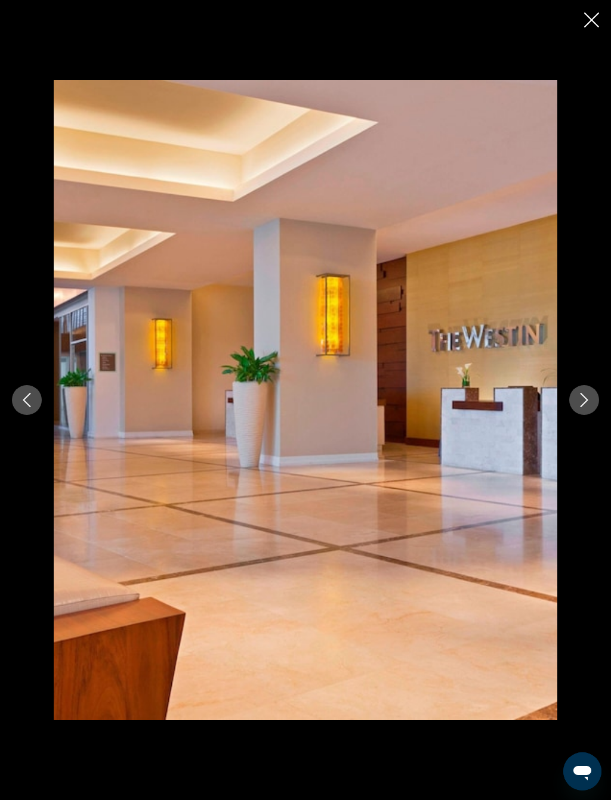
click at [581, 404] on icon "Next image" at bounding box center [584, 400] width 14 height 14
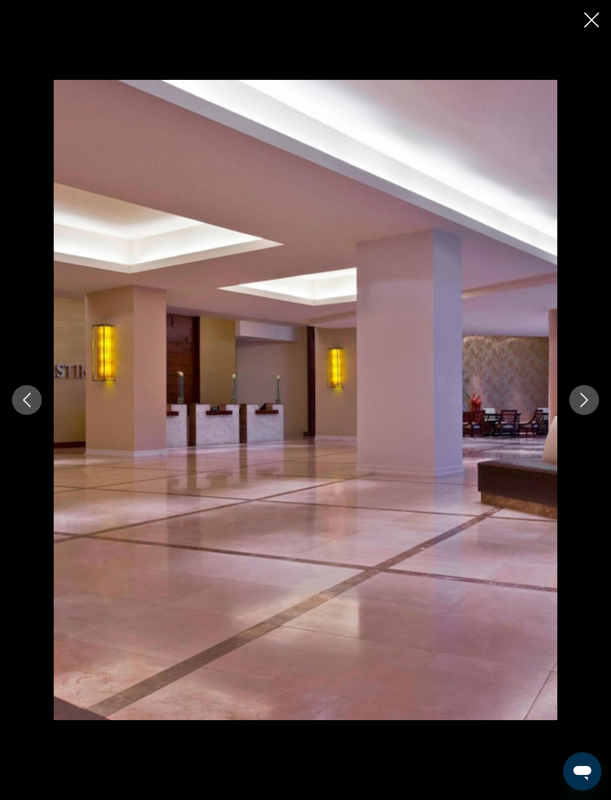
click at [582, 403] on icon "Next image" at bounding box center [584, 400] width 14 height 14
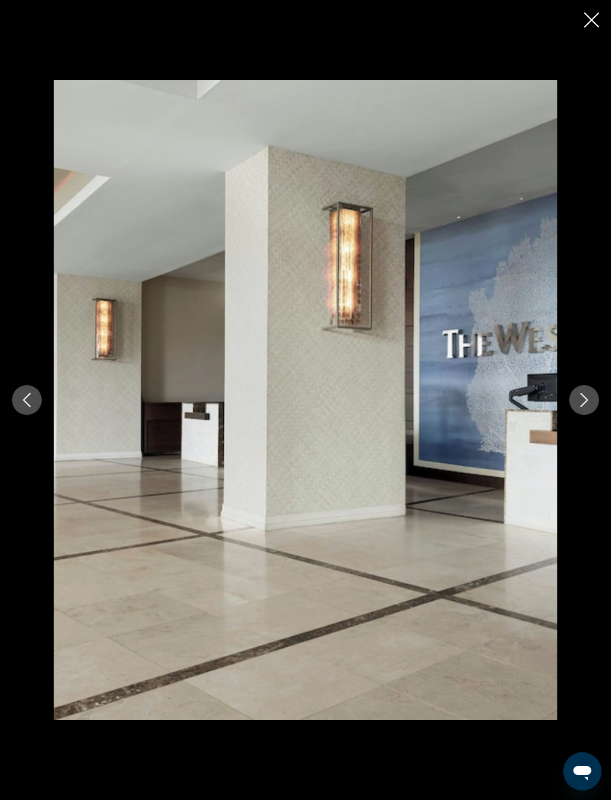
click at [581, 404] on icon "Next image" at bounding box center [584, 400] width 14 height 14
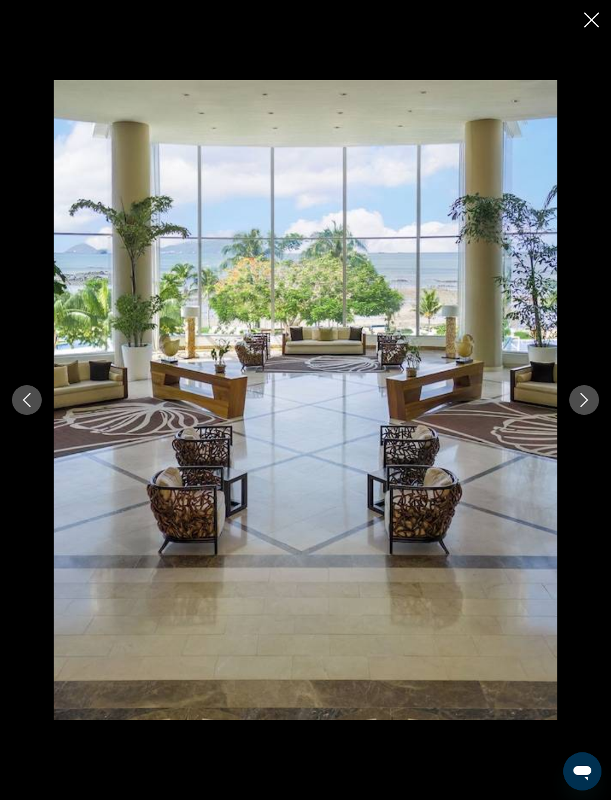
click at [585, 36] on div "prev next" at bounding box center [305, 400] width 611 height 800
click at [597, 15] on icon "Close slideshow" at bounding box center [591, 20] width 15 height 15
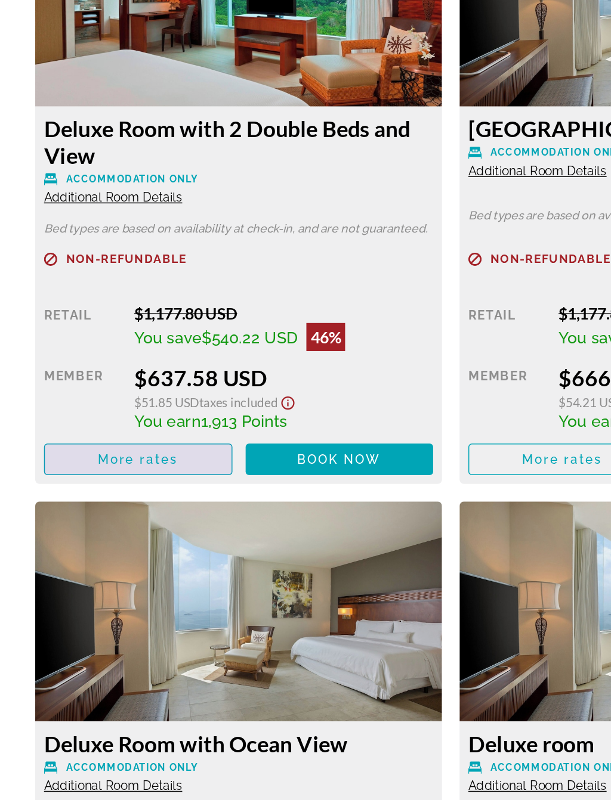
click at [119, 379] on span "More rates" at bounding box center [93, 384] width 54 height 10
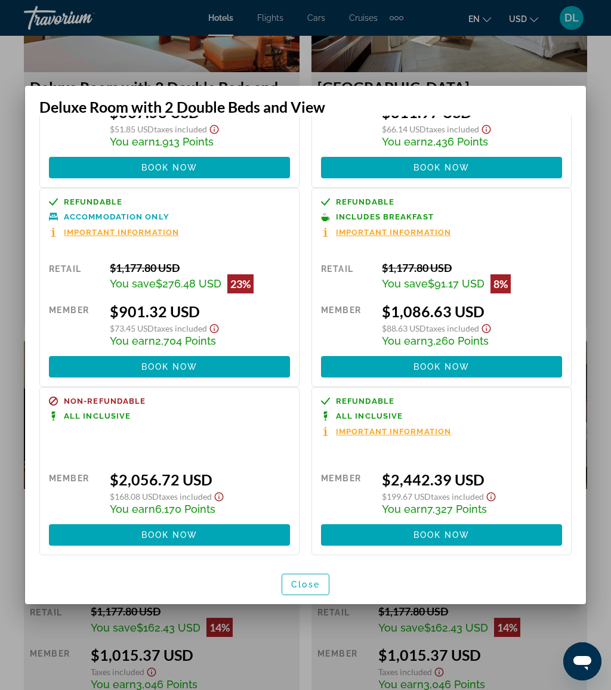
scroll to position [135, 0]
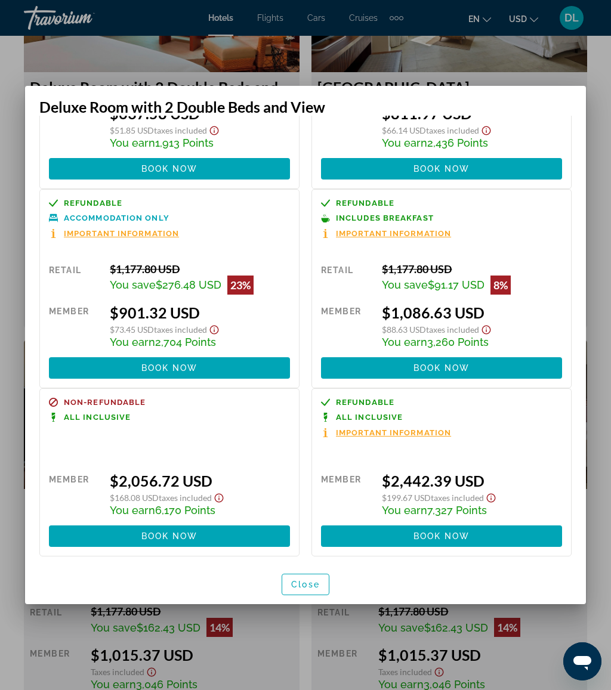
click at [241, 528] on span at bounding box center [169, 536] width 241 height 29
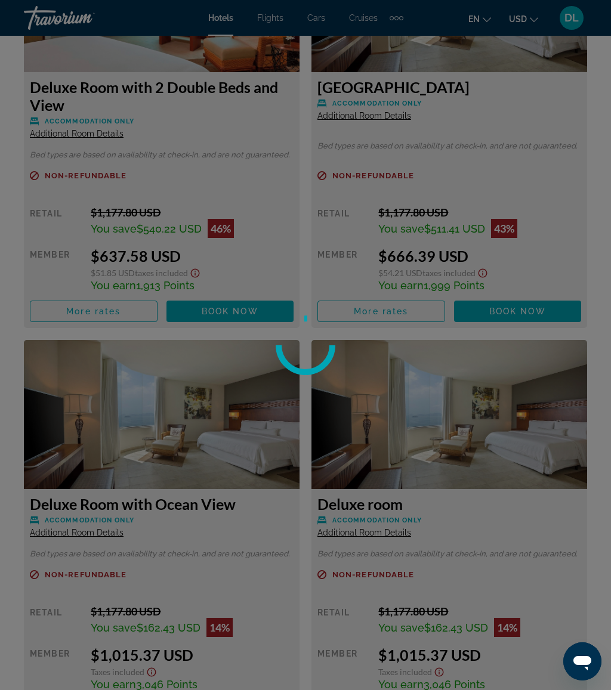
scroll to position [2111, 0]
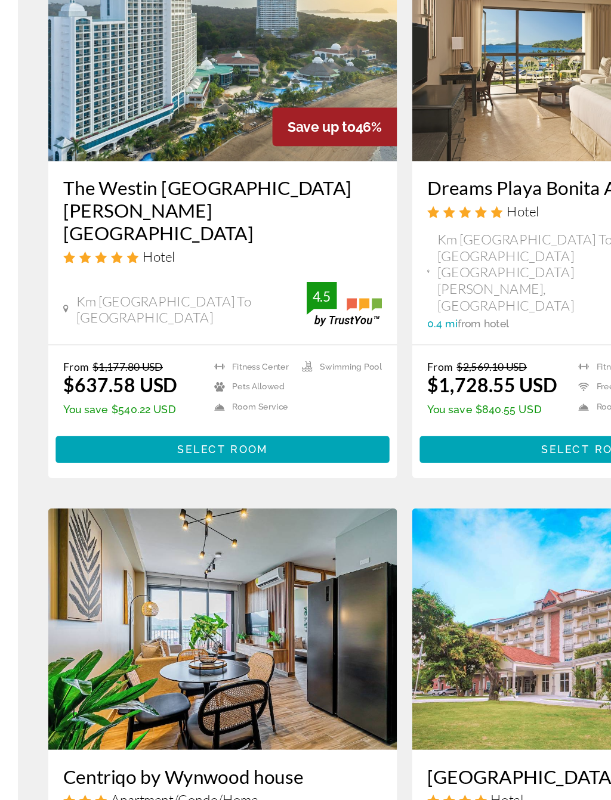
scroll to position [107, 0]
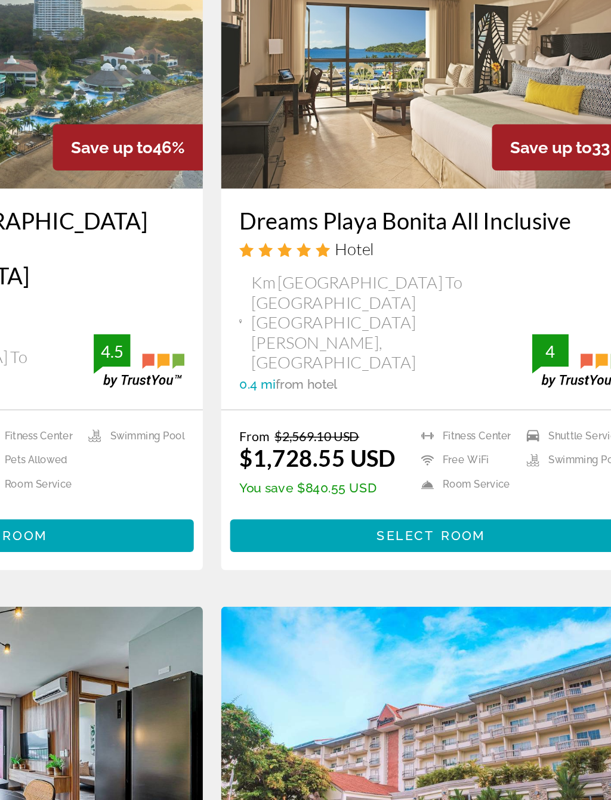
click at [413, 456] on span "Select Room" at bounding box center [449, 461] width 72 height 10
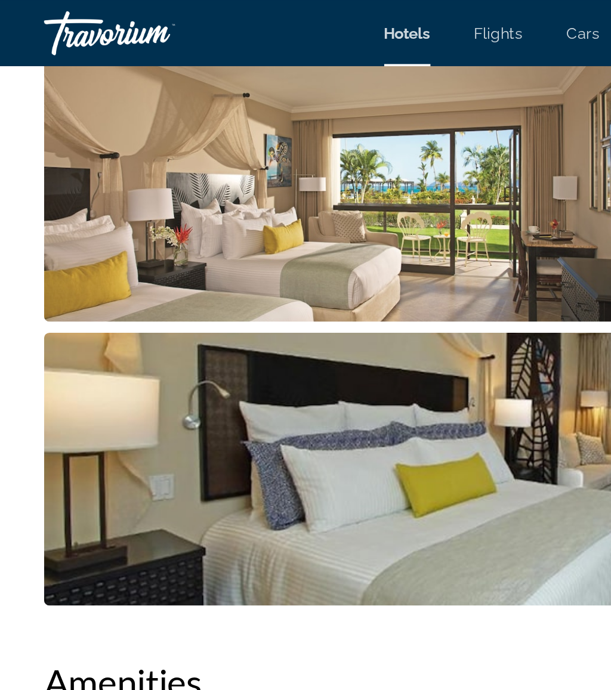
scroll to position [1035, 0]
